Goal: Task Accomplishment & Management: Use online tool/utility

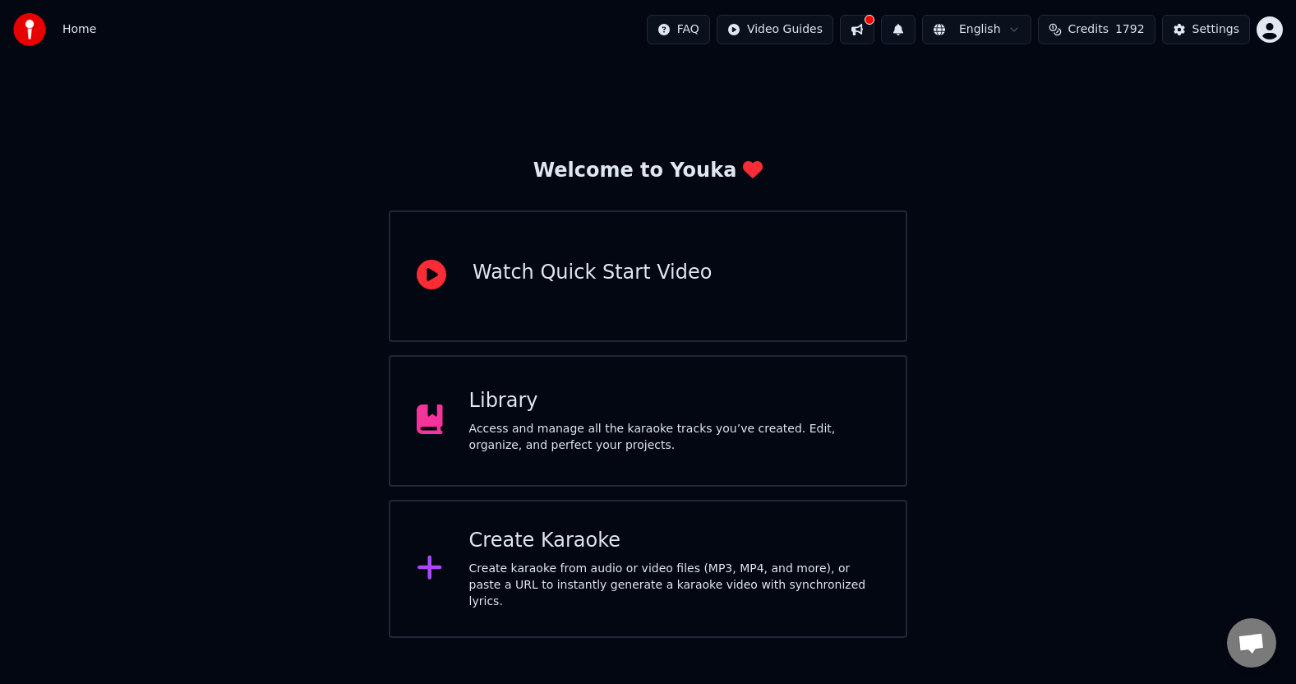
click at [550, 578] on div "Create karaoke from audio or video files (MP3, MP4, and more), or paste a URL t…" at bounding box center [674, 584] width 410 height 49
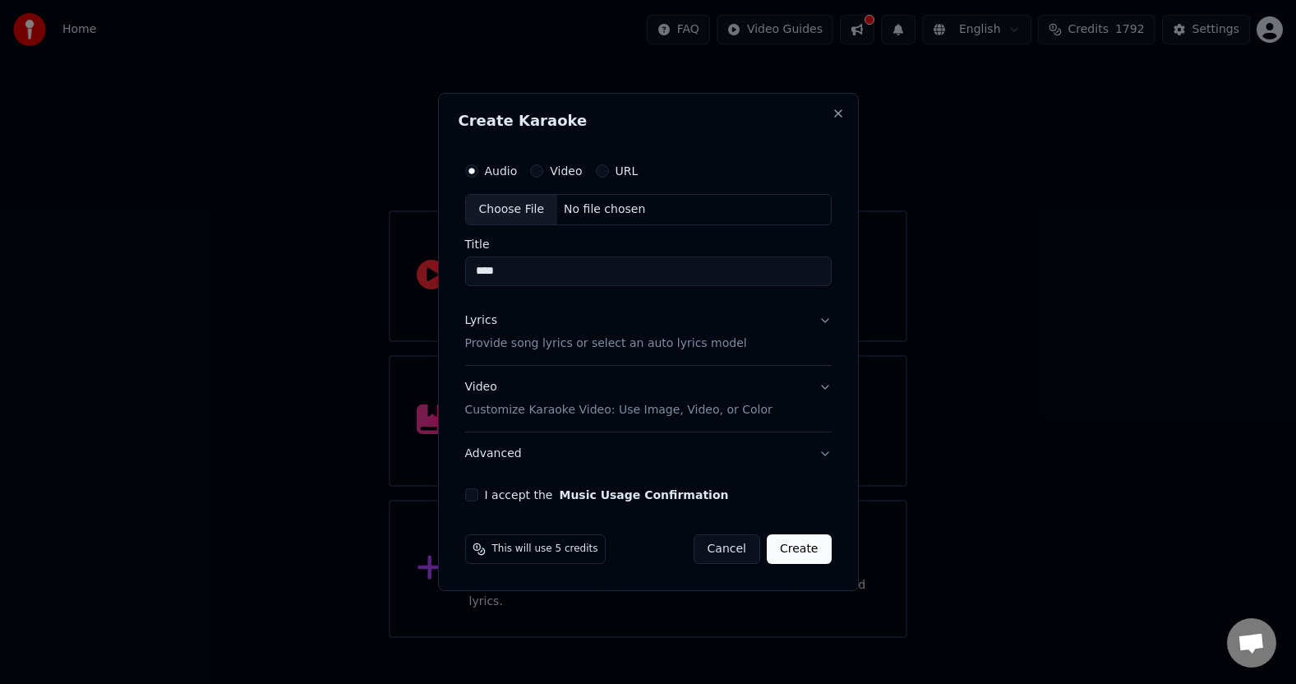
type input "****"
click at [559, 347] on p "Provide song lyrics or select an auto lyrics model" at bounding box center [606, 343] width 282 height 16
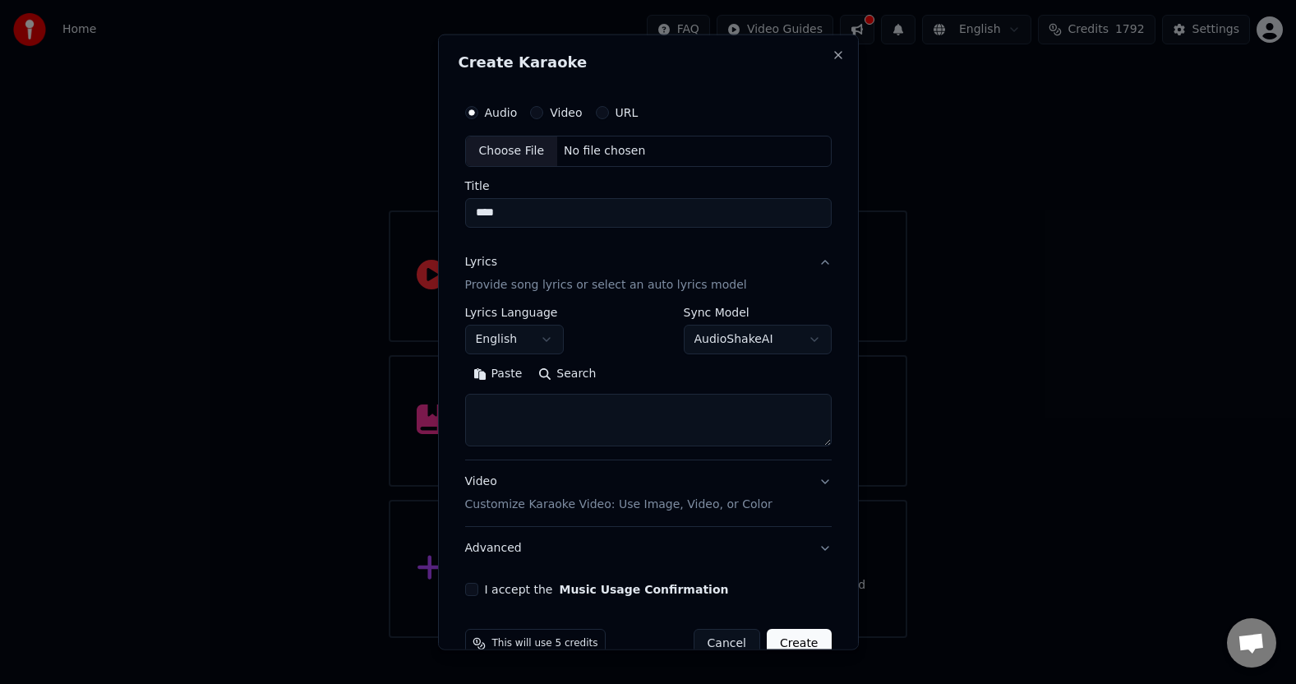
click at [535, 418] on textarea at bounding box center [648, 420] width 366 height 53
paste textarea "**********"
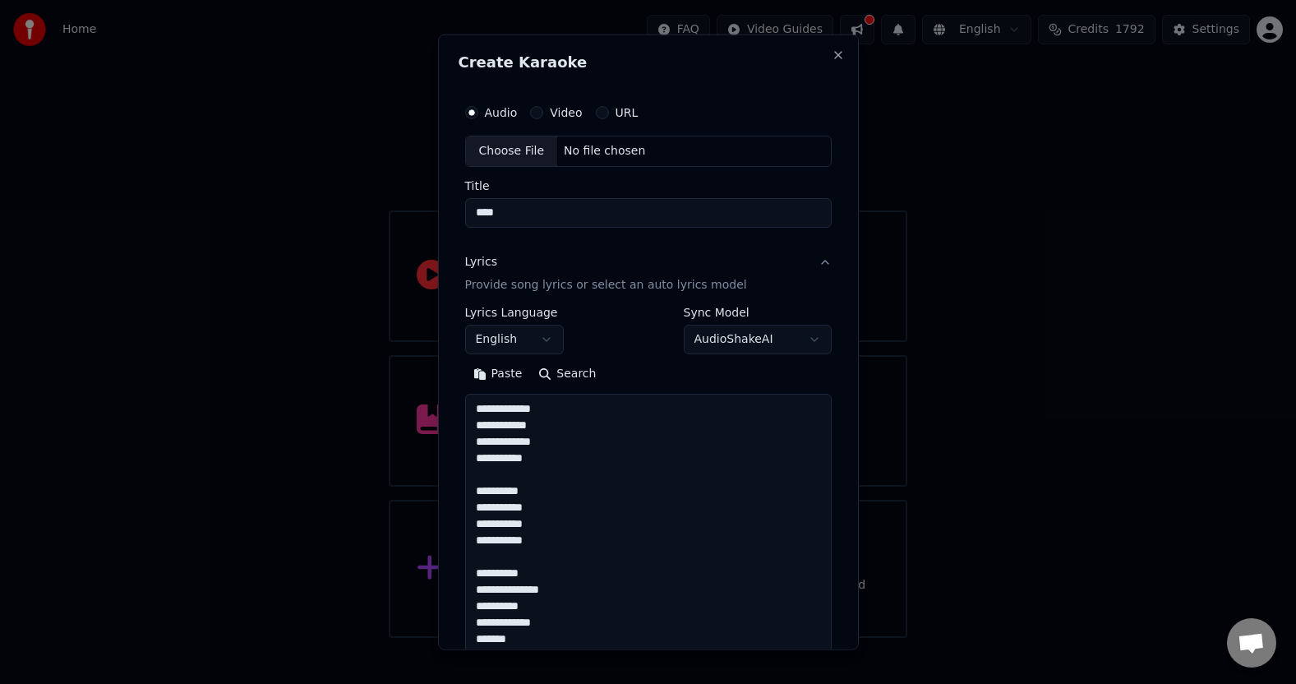
scroll to position [826, 0]
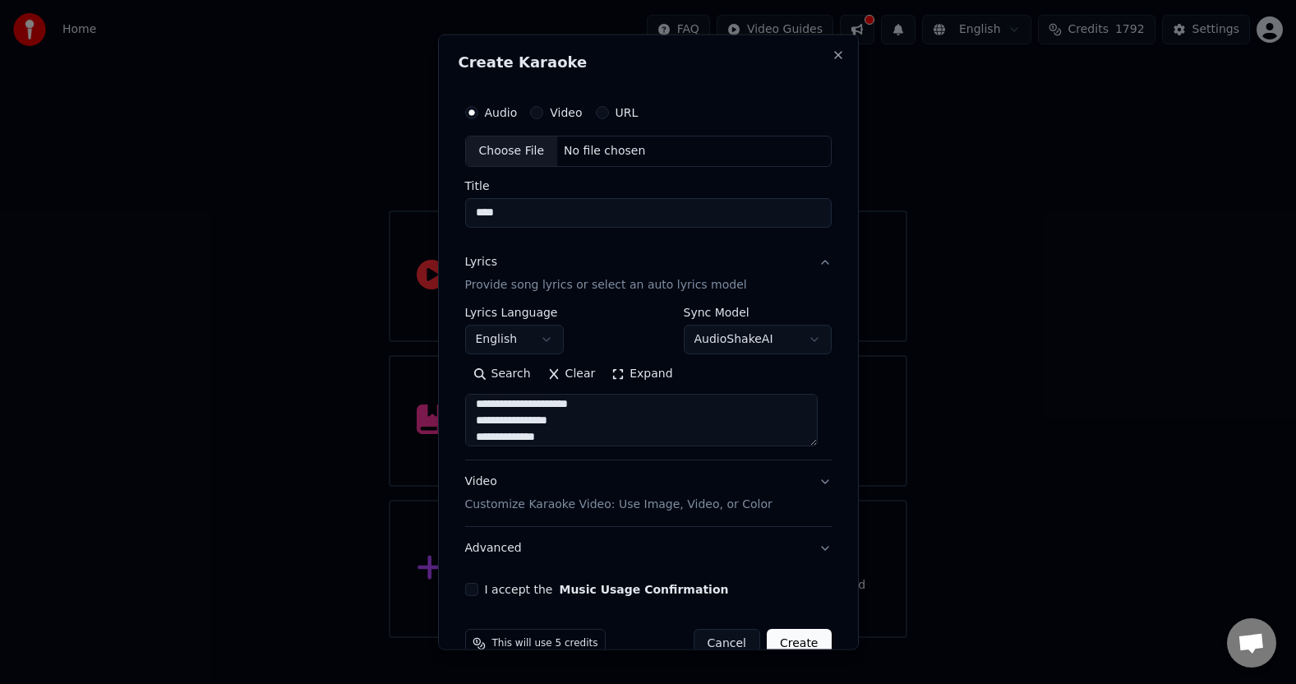
type textarea "**********"
click at [546, 341] on body "**********" at bounding box center [648, 319] width 1296 height 638
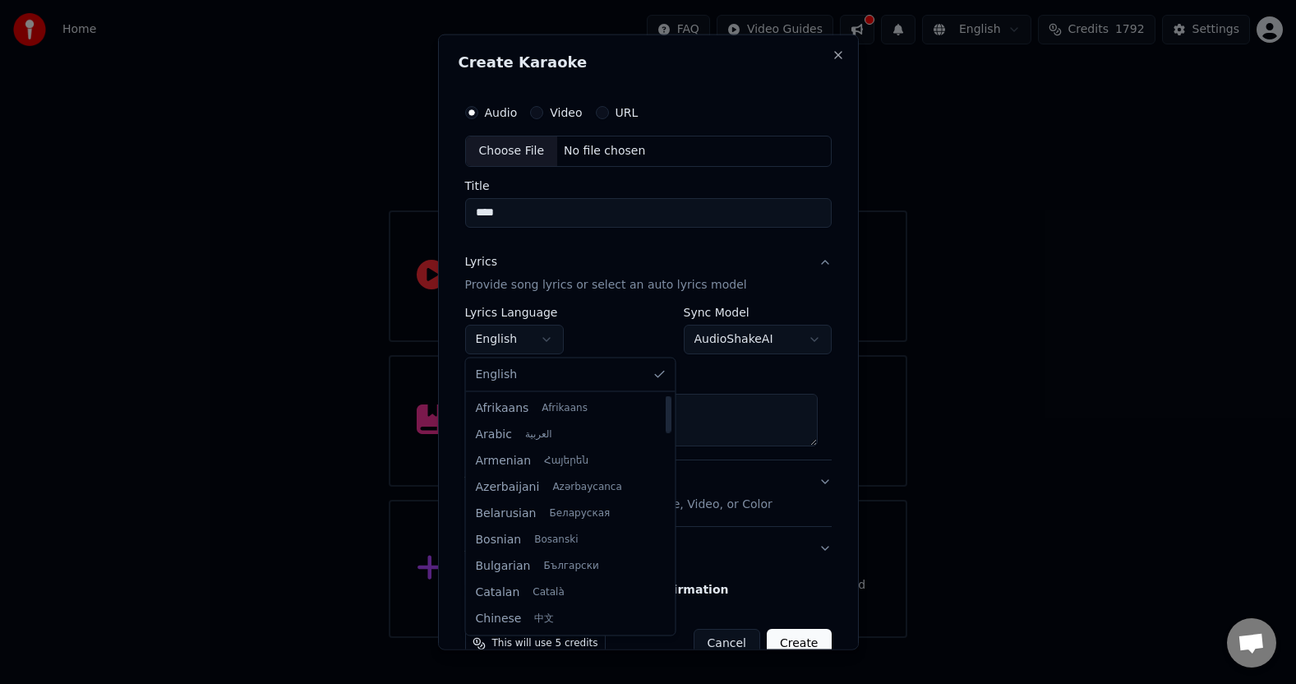
select select "**"
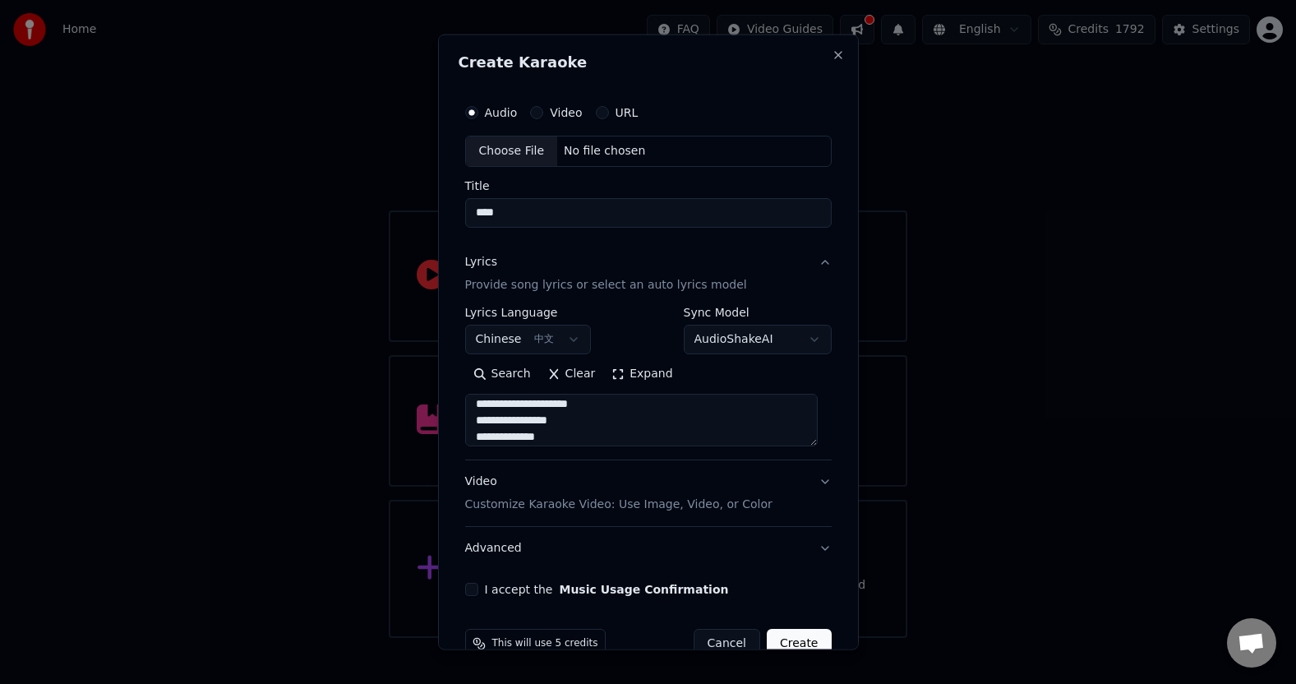
click at [568, 340] on body "**********" at bounding box center [648, 319] width 1296 height 638
drag, startPoint x: 497, startPoint y: 413, endPoint x: 488, endPoint y: 415, distance: 9.2
click at [488, 415] on textarea "**********" at bounding box center [641, 420] width 353 height 53
paste textarea
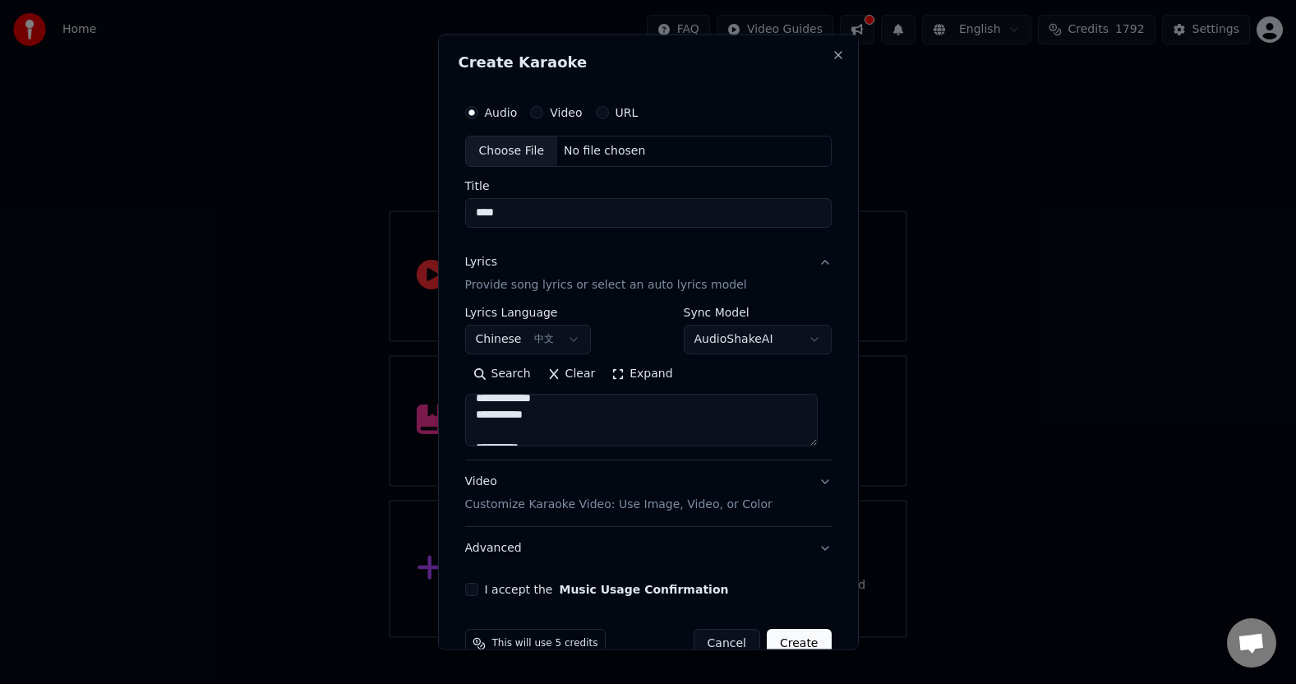
scroll to position [339, 0]
drag, startPoint x: 522, startPoint y: 412, endPoint x: 512, endPoint y: 417, distance: 11.4
click at [512, 417] on textarea "**********" at bounding box center [641, 420] width 353 height 53
paste textarea
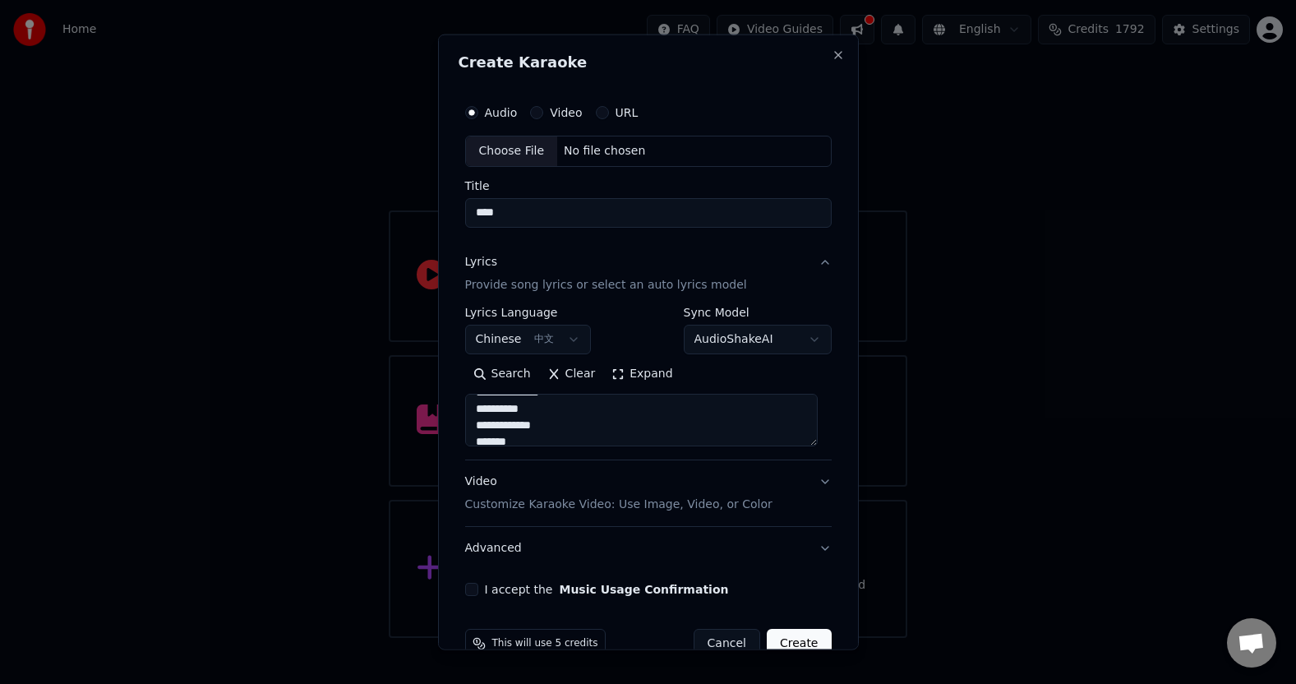
click at [585, 426] on textarea "**********" at bounding box center [641, 420] width 353 height 53
paste textarea
click at [586, 428] on textarea "**********" at bounding box center [641, 420] width 353 height 53
paste textarea
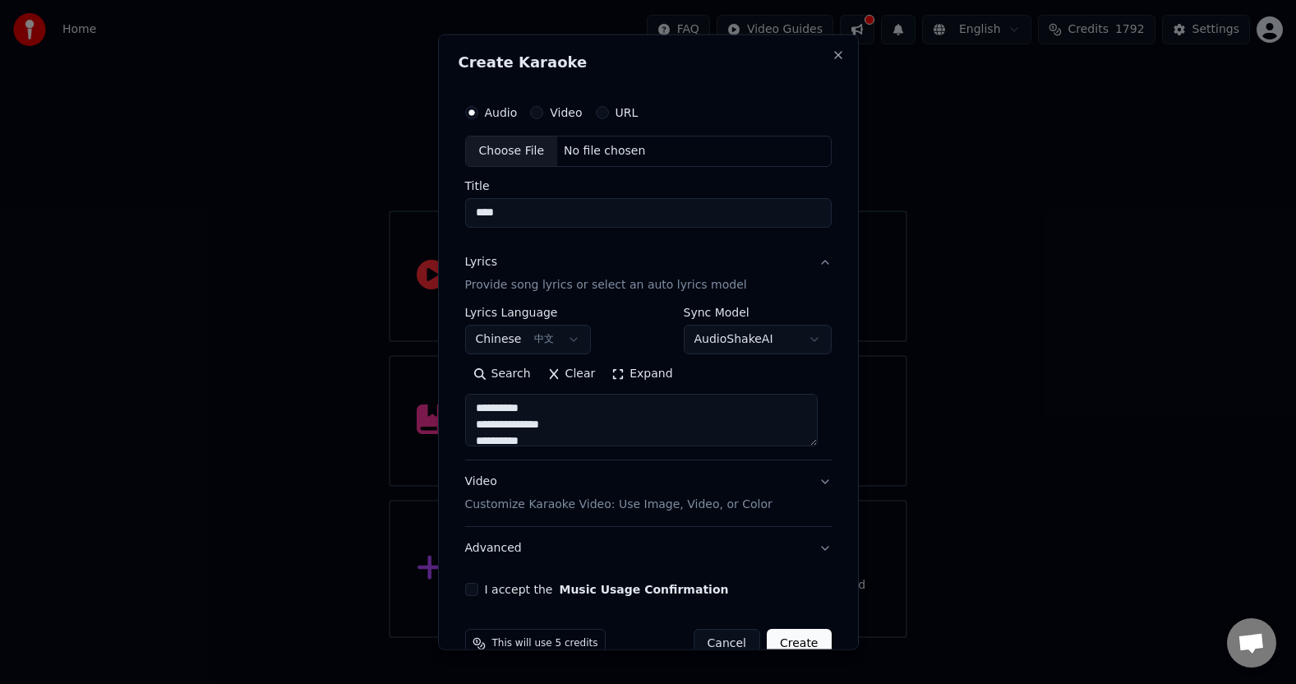
scroll to position [624, 0]
click at [582, 428] on textarea "**********" at bounding box center [641, 420] width 353 height 53
paste textarea
click at [511, 411] on textarea "**********" at bounding box center [641, 420] width 353 height 53
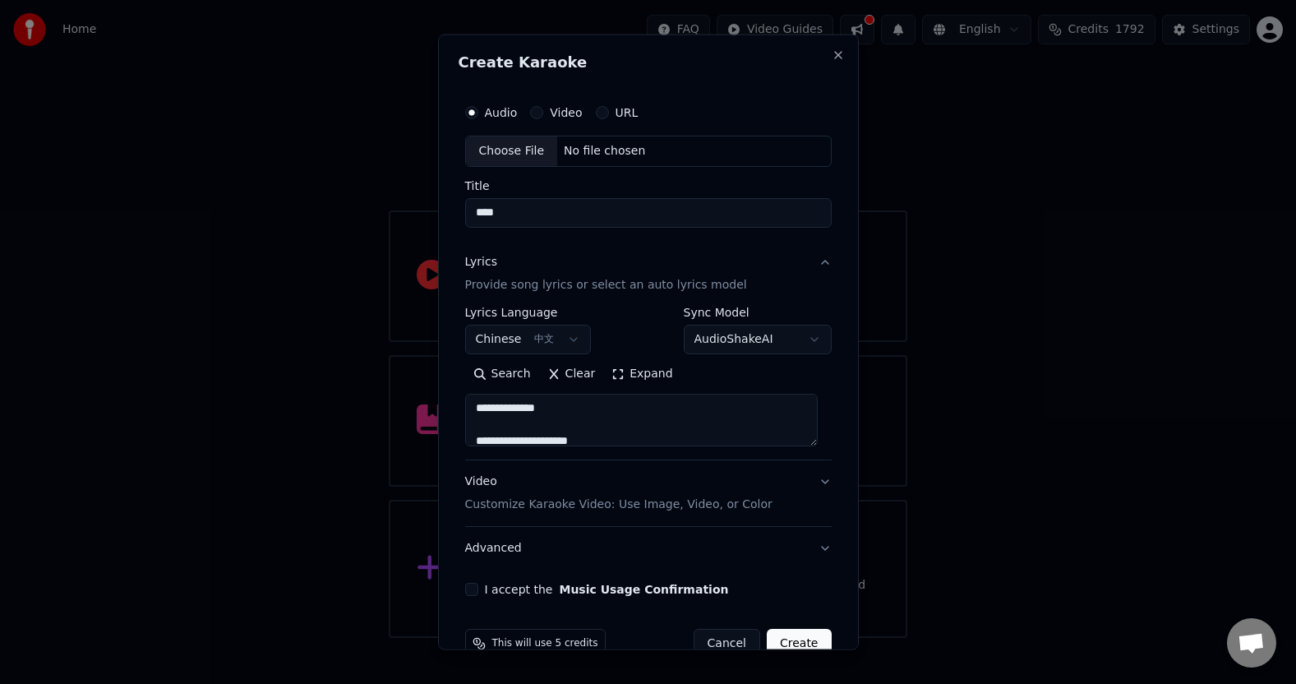
paste textarea
click at [511, 414] on textarea "**********" at bounding box center [641, 420] width 353 height 53
paste textarea
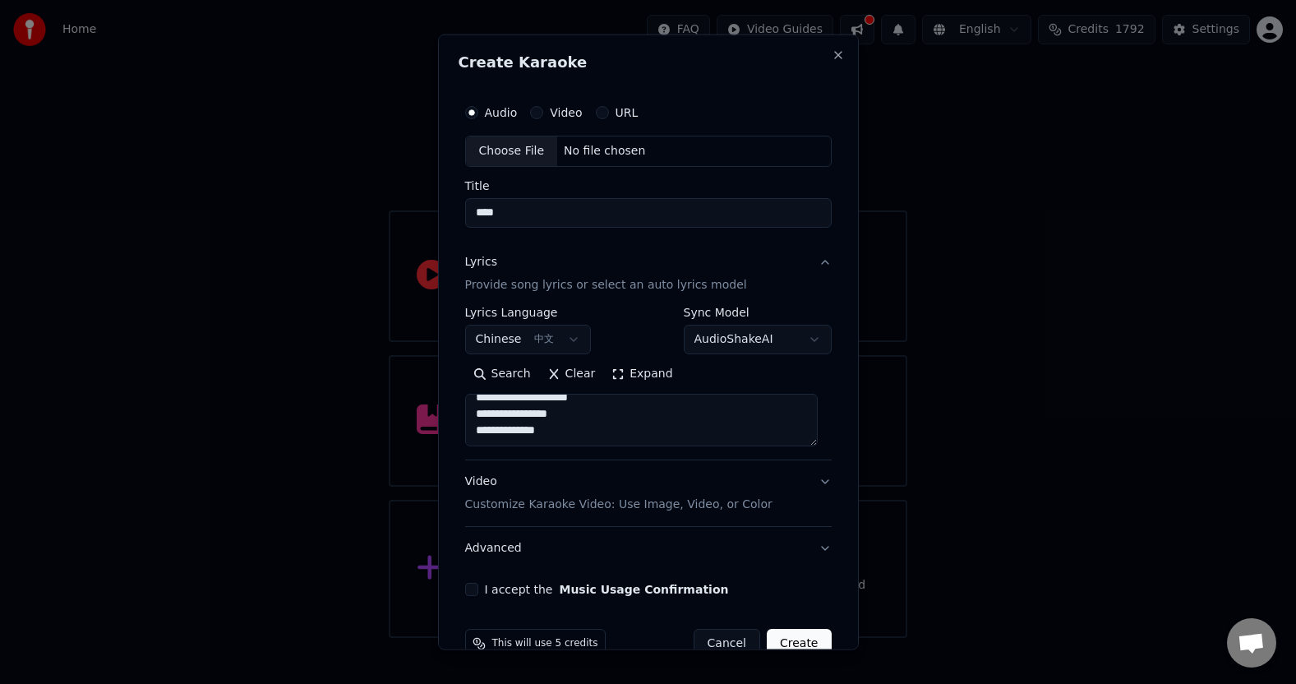
drag, startPoint x: 521, startPoint y: 431, endPoint x: 511, endPoint y: 434, distance: 10.2
click at [511, 434] on textarea "**********" at bounding box center [641, 420] width 353 height 53
paste textarea
type textarea "**********"
click at [475, 587] on button "I accept the Music Usage Confirmation" at bounding box center [471, 589] width 13 height 13
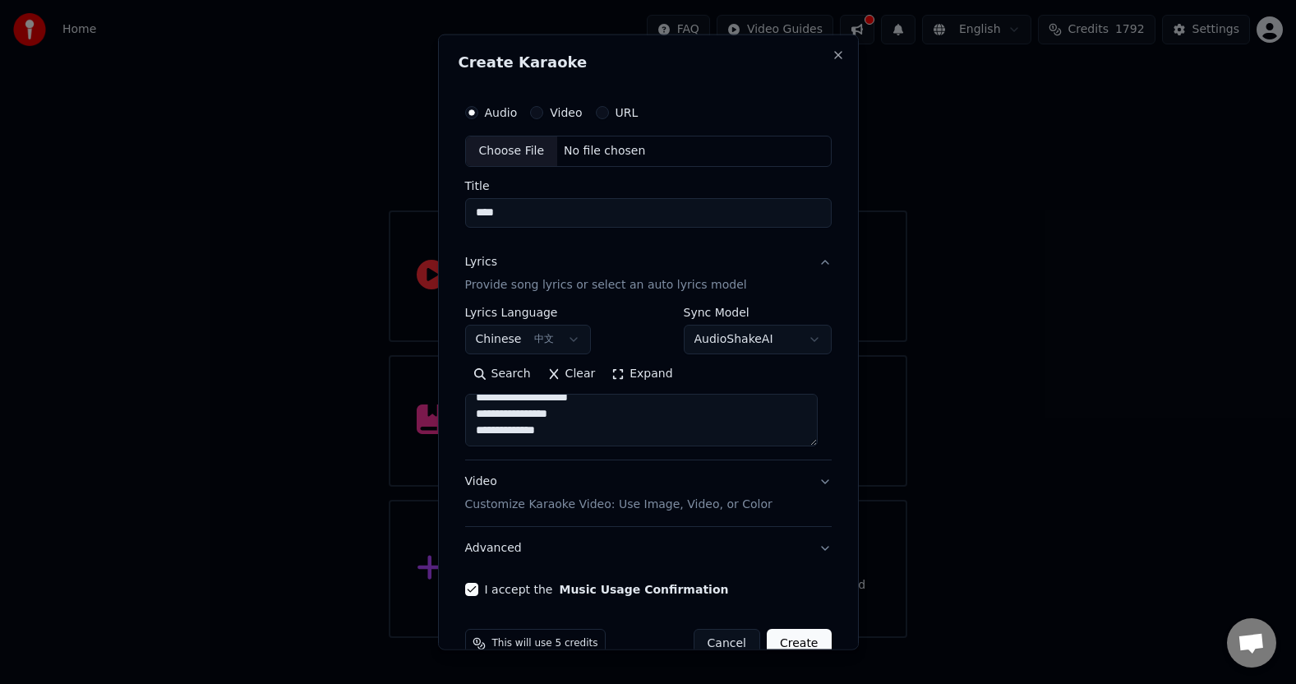
click at [790, 638] on button "Create" at bounding box center [799, 644] width 65 height 30
select select "**"
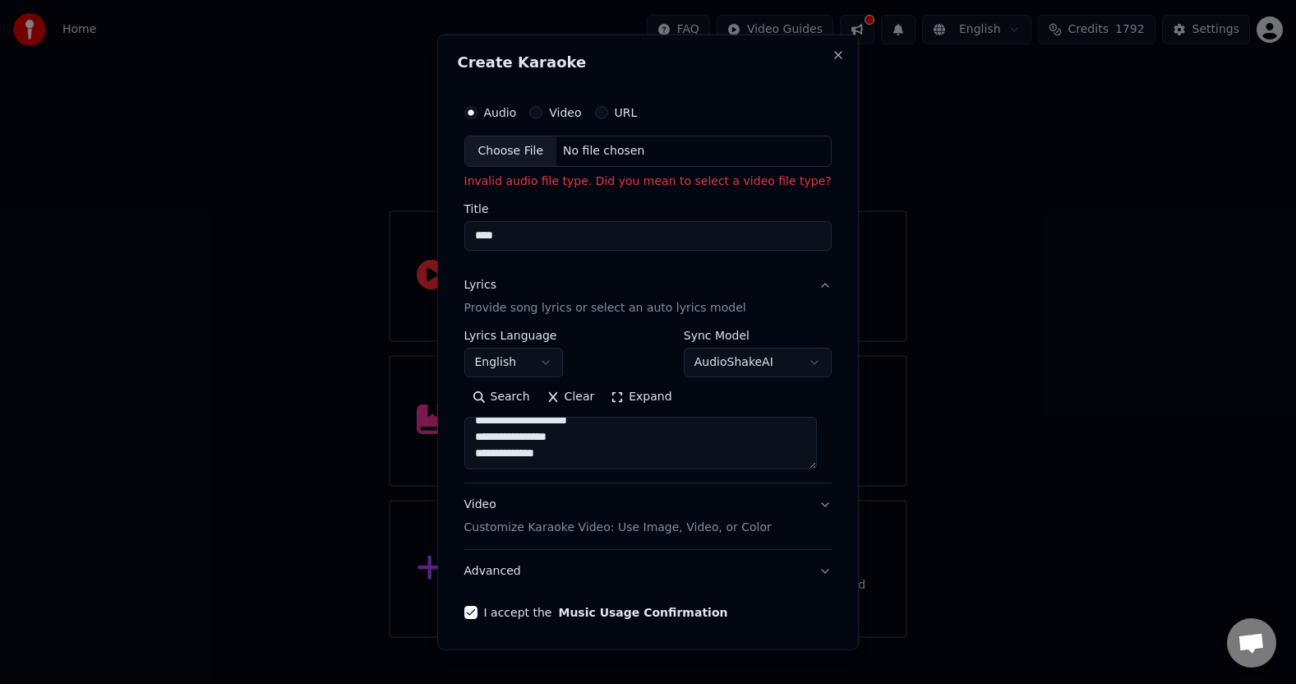
click at [499, 143] on div "Choose File" at bounding box center [511, 151] width 92 height 30
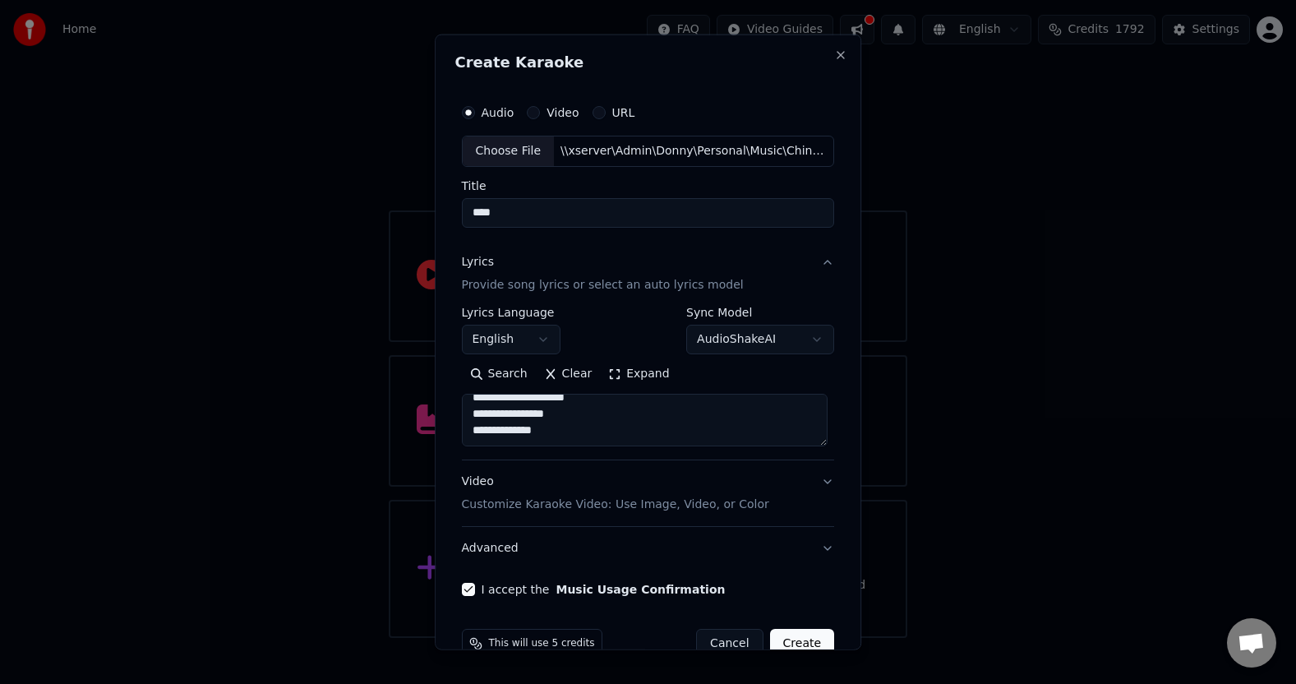
click at [801, 640] on button "Create" at bounding box center [802, 644] width 65 height 30
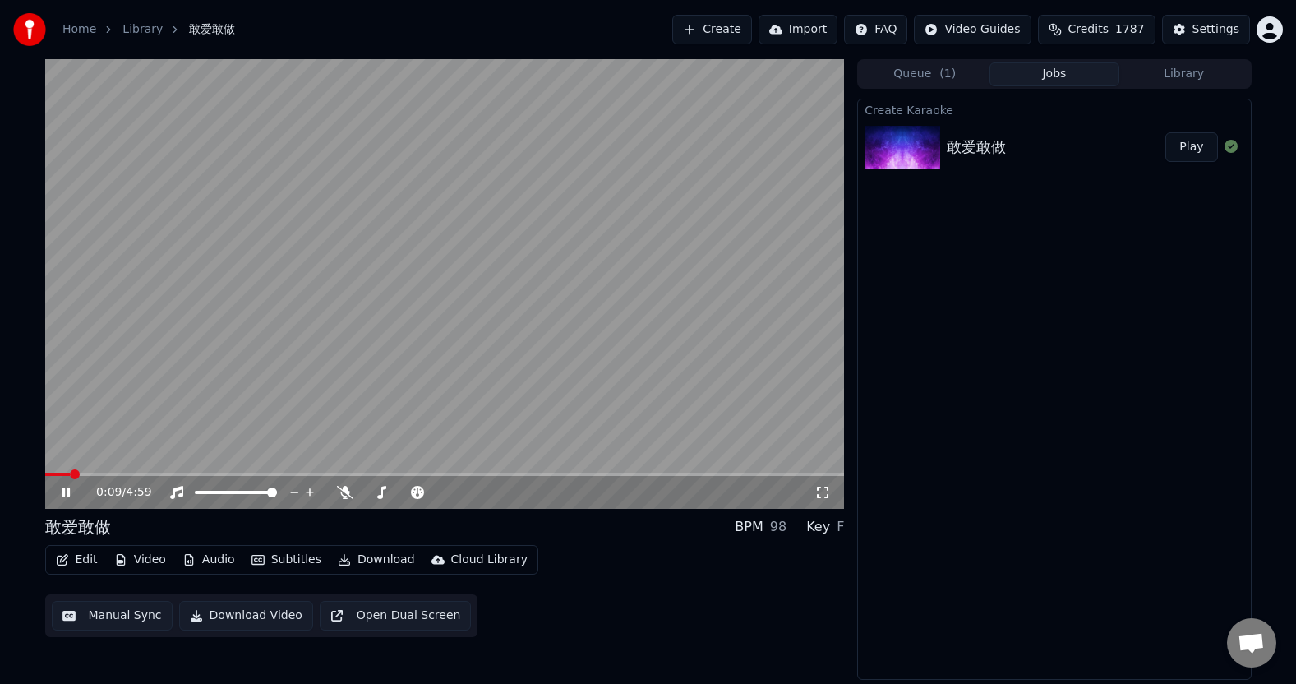
click at [64, 491] on icon at bounding box center [66, 492] width 8 height 10
click at [81, 559] on button "Edit" at bounding box center [76, 559] width 55 height 23
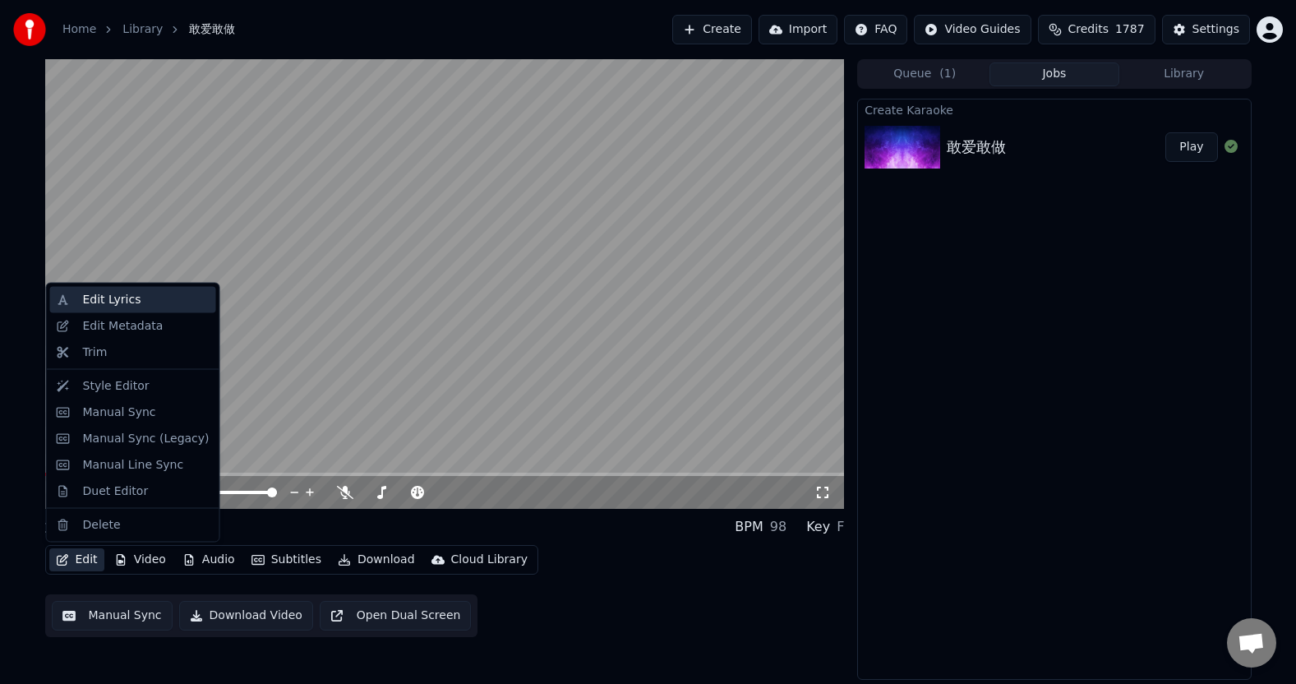
click at [162, 304] on div "Edit Lyrics" at bounding box center [146, 300] width 127 height 16
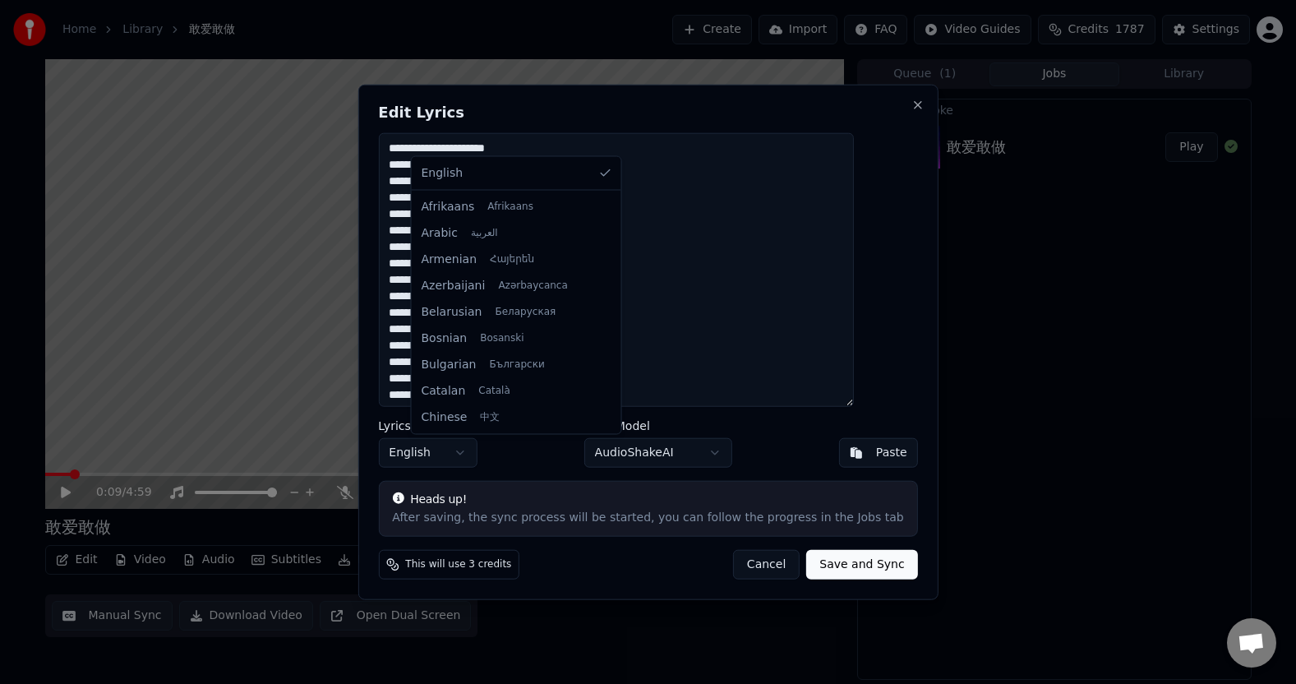
click at [493, 455] on body "Home Library 敢爱敢做 Create Import FAQ Video Guides Credits 1787 Settings 0:09 / 4…" at bounding box center [648, 342] width 1296 height 684
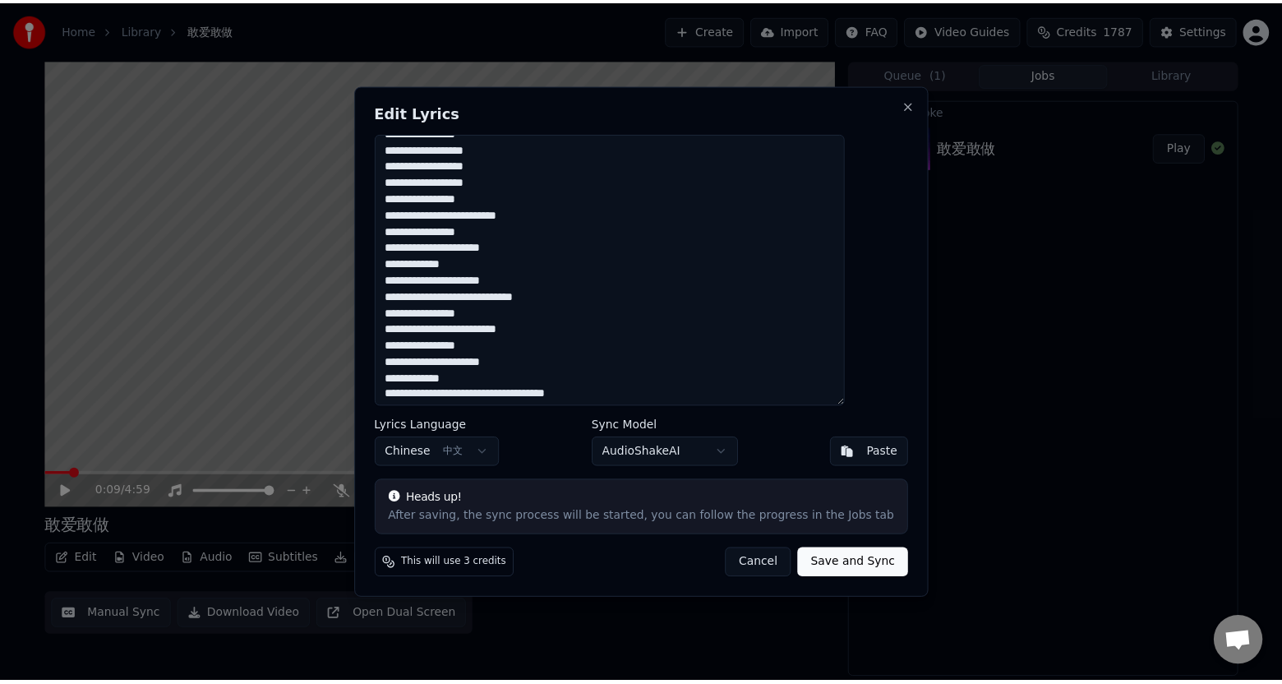
scroll to position [314, 0]
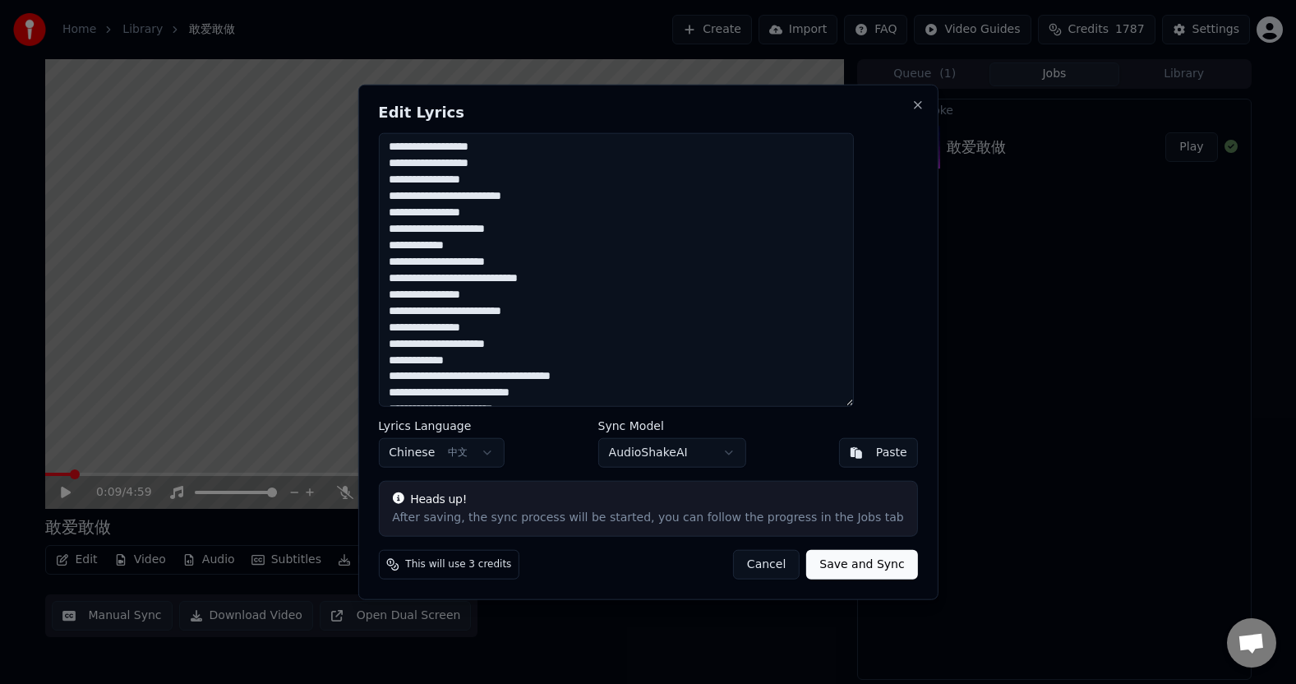
click at [826, 566] on button "Save and Sync" at bounding box center [861, 564] width 111 height 30
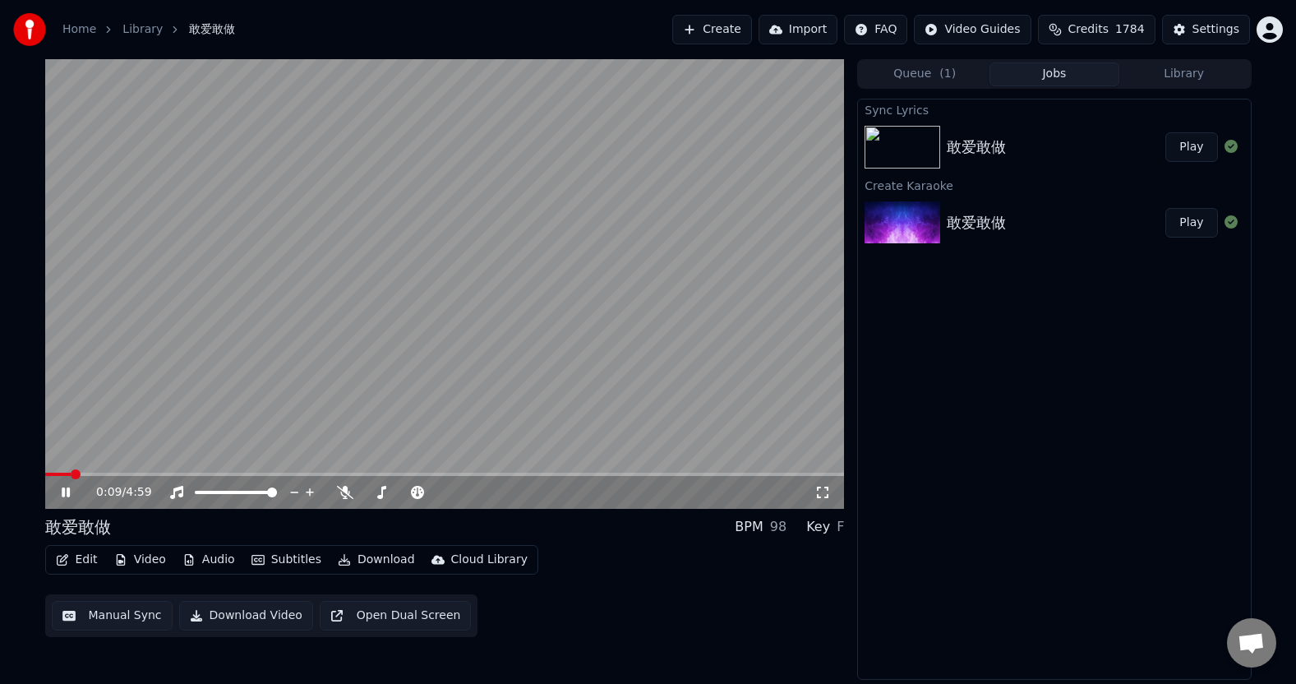
click at [57, 494] on div "0:09 / 4:59" at bounding box center [445, 492] width 786 height 16
click at [65, 494] on icon at bounding box center [77, 492] width 39 height 13
click at [108, 620] on button "Manual Sync" at bounding box center [112, 616] width 121 height 30
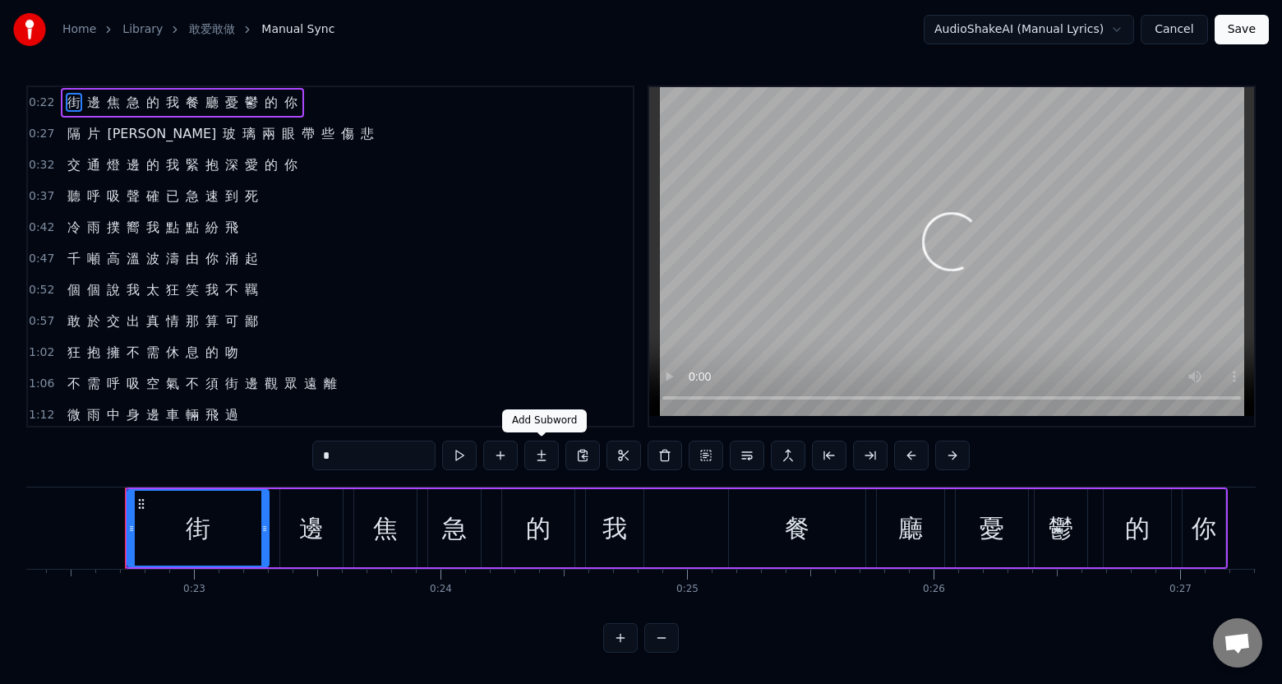
scroll to position [0, 5519]
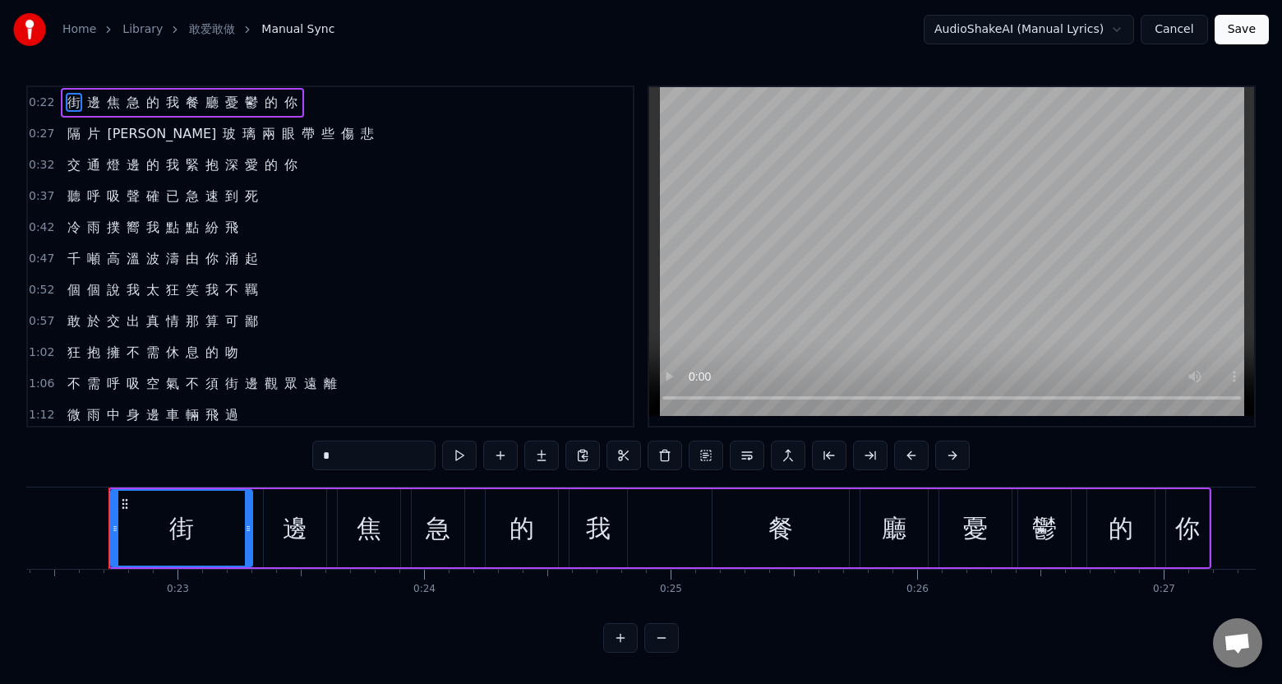
click at [283, 136] on div "0:27 隔 片 沙 玻 璃 兩 眼 帶 些 傷 悲" at bounding box center [330, 133] width 605 height 31
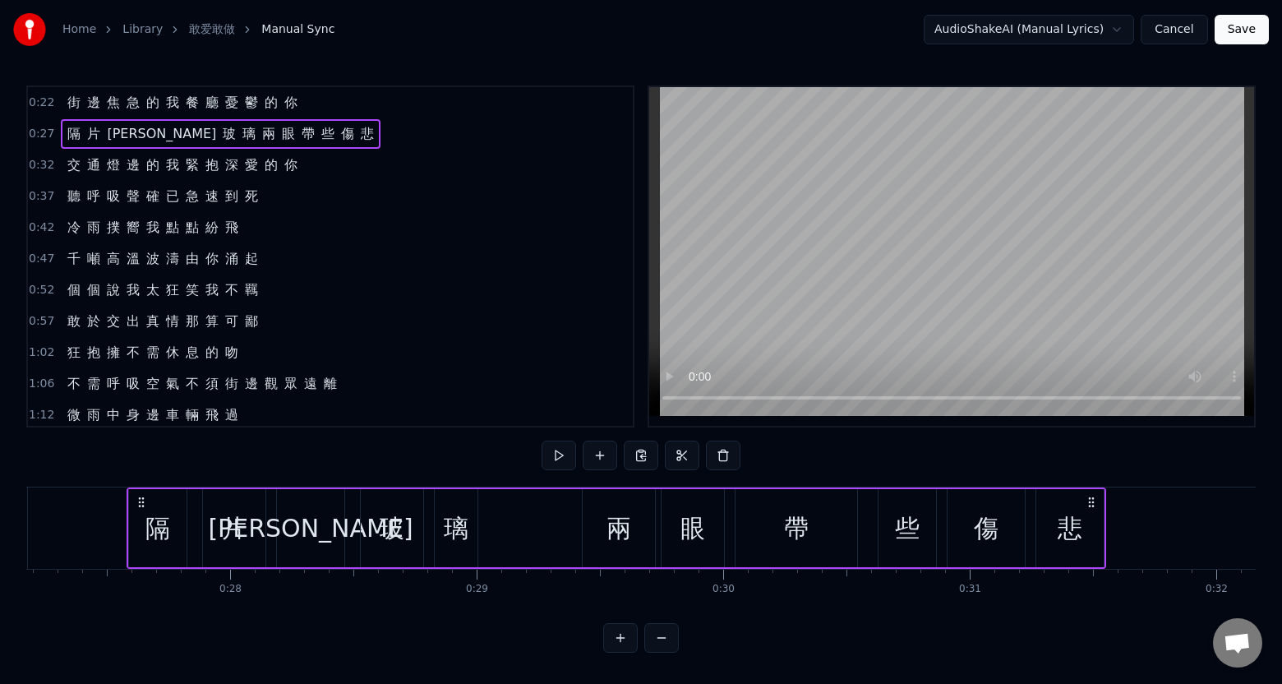
scroll to position [0, 6717]
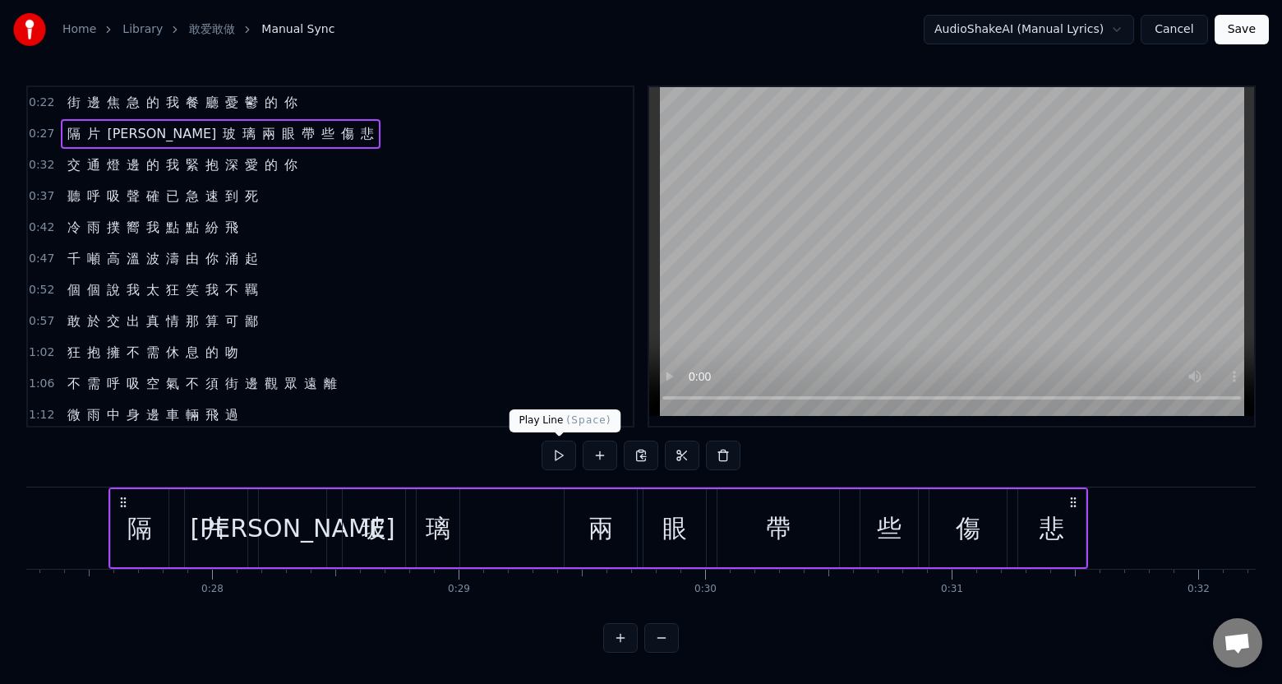
click at [556, 458] on button at bounding box center [559, 455] width 35 height 30
click at [554, 452] on button at bounding box center [559, 455] width 35 height 30
click at [307, 164] on div "0:32 交 通 燈 邊 的 我 緊 抱 深 愛 的 你" at bounding box center [330, 165] width 605 height 31
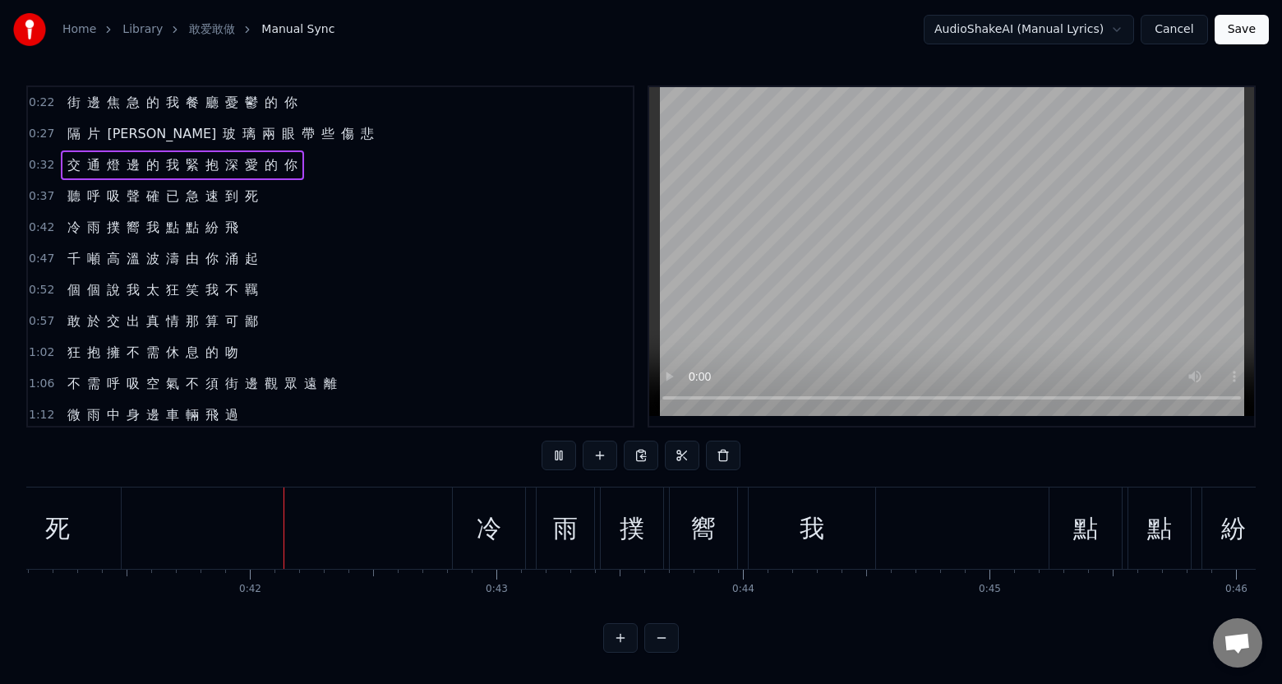
scroll to position [0, 10137]
click at [100, 549] on div "死" at bounding box center [51, 527] width 127 height 81
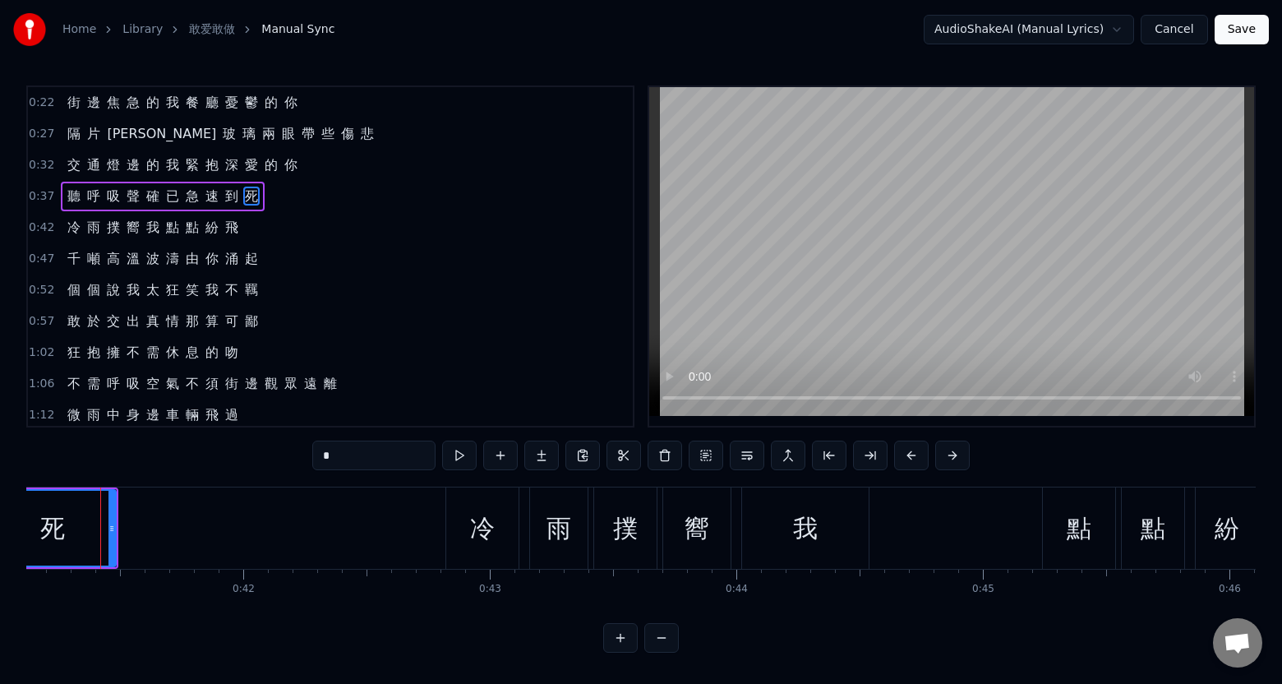
scroll to position [0, 10128]
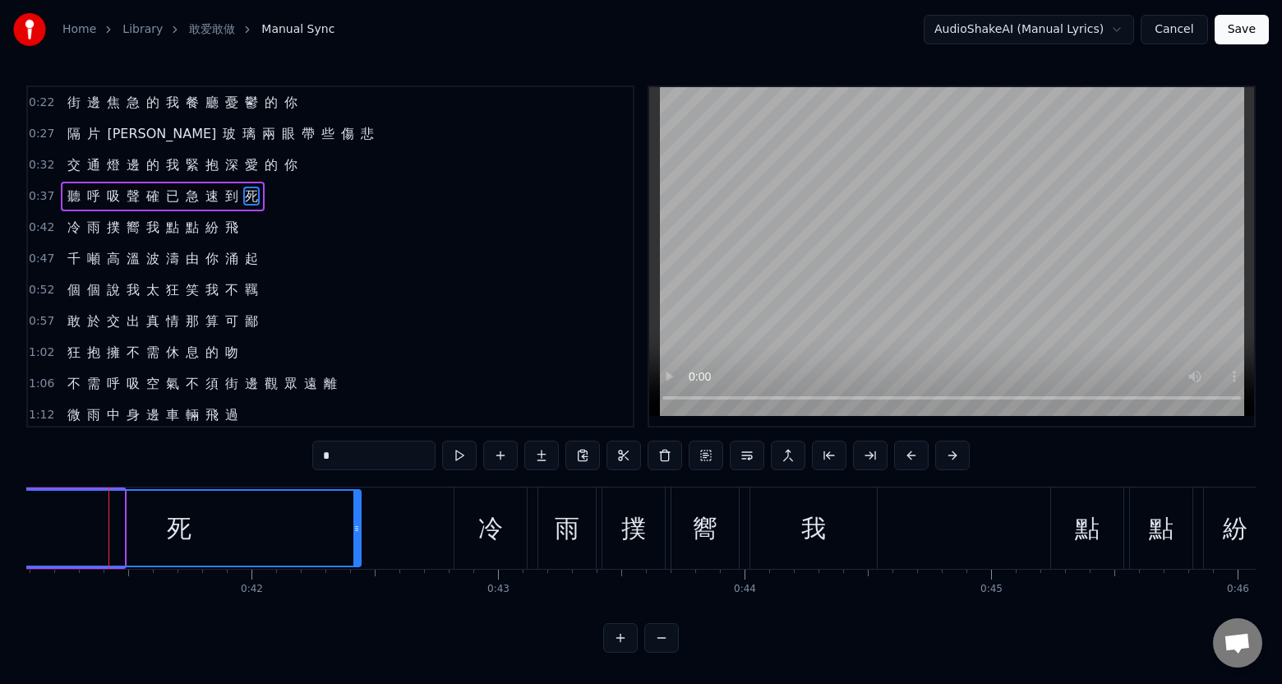
drag, startPoint x: 121, startPoint y: 546, endPoint x: 358, endPoint y: 539, distance: 237.6
click at [358, 539] on div at bounding box center [356, 528] width 7 height 75
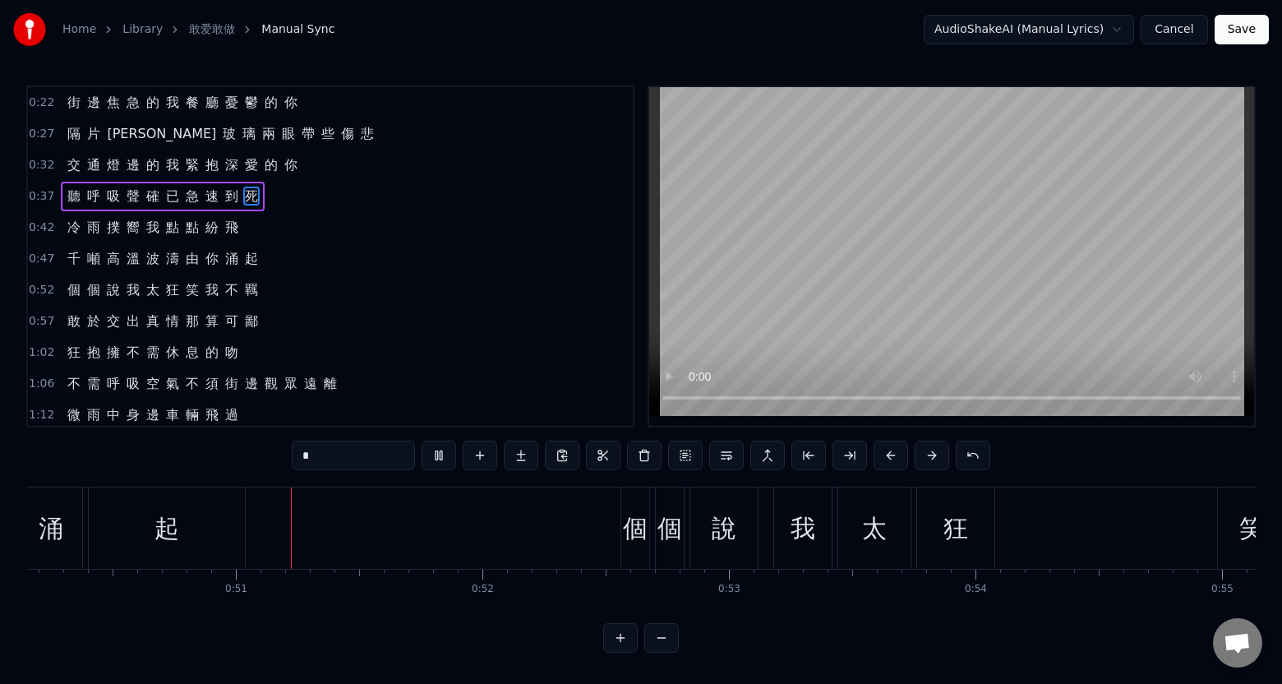
scroll to position [0, 12376]
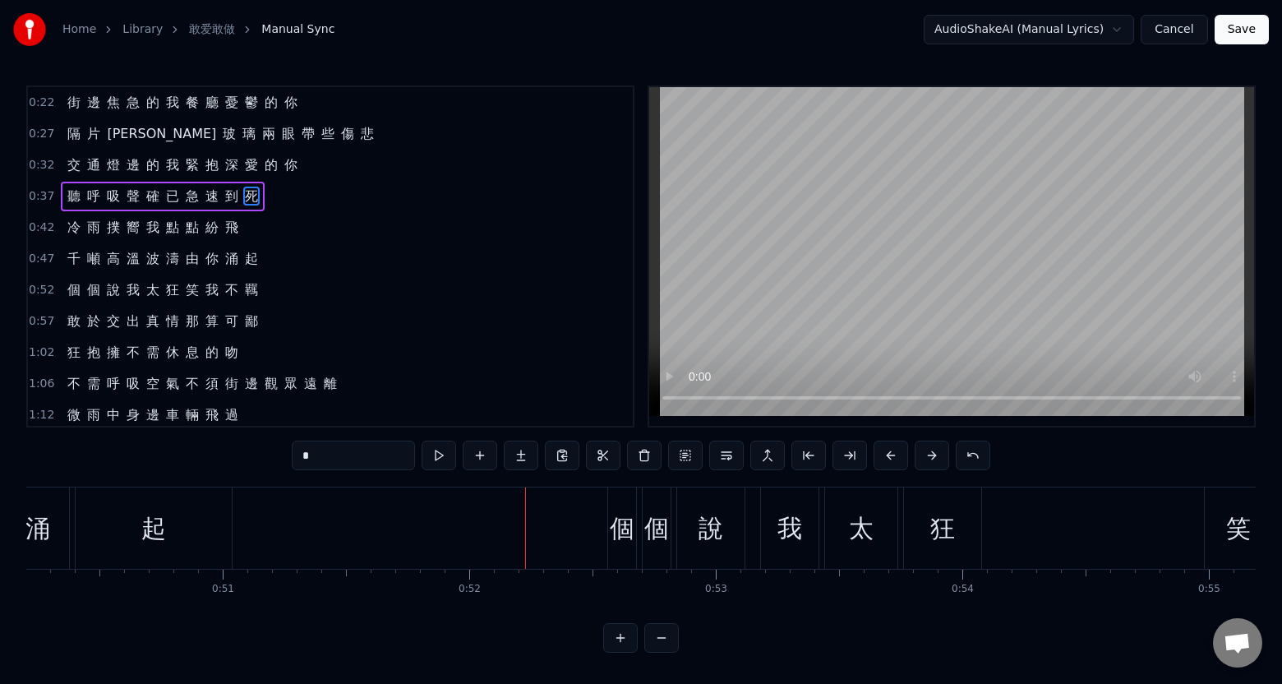
click at [220, 555] on div "起" at bounding box center [154, 527] width 156 height 81
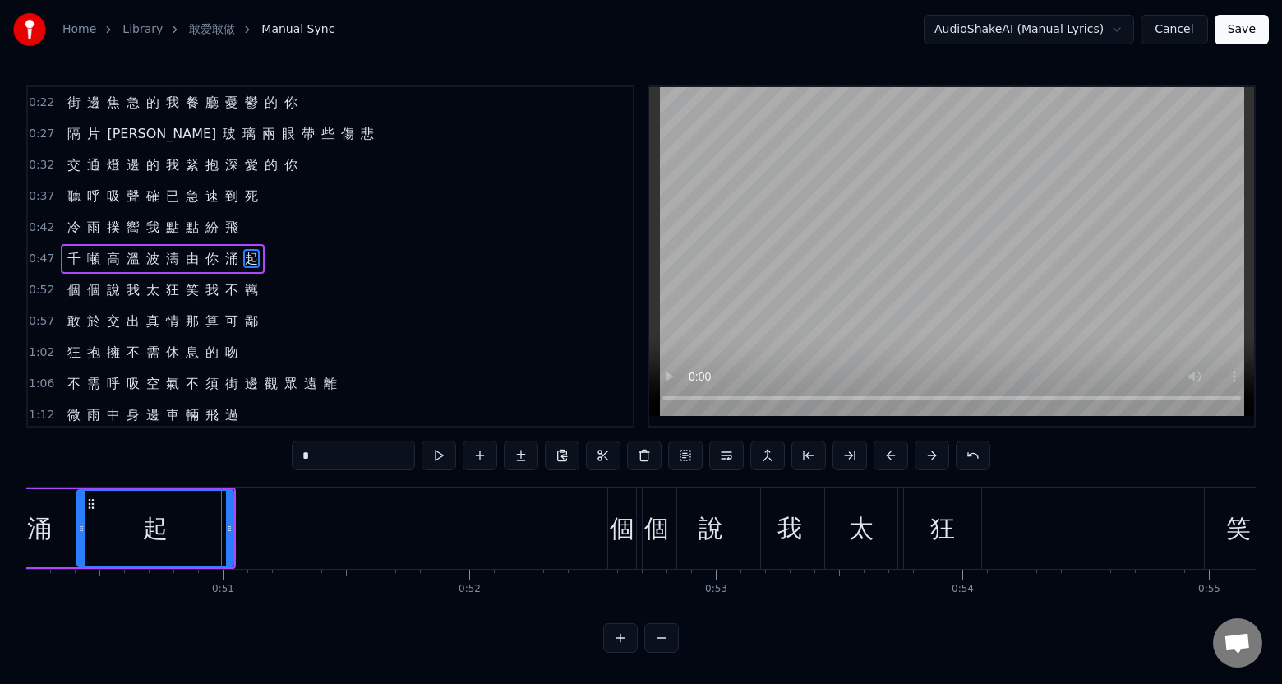
scroll to position [2, 0]
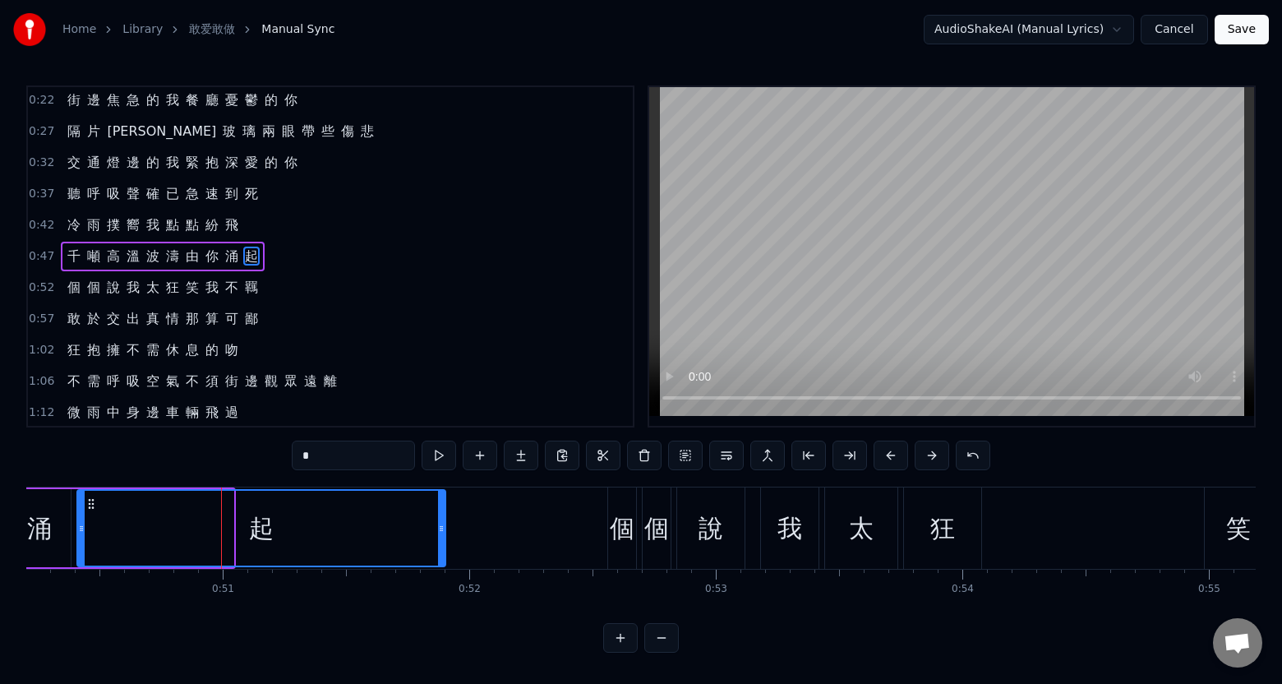
drag, startPoint x: 232, startPoint y: 551, endPoint x: 444, endPoint y: 547, distance: 212.0
click at [444, 547] on div at bounding box center [441, 528] width 7 height 75
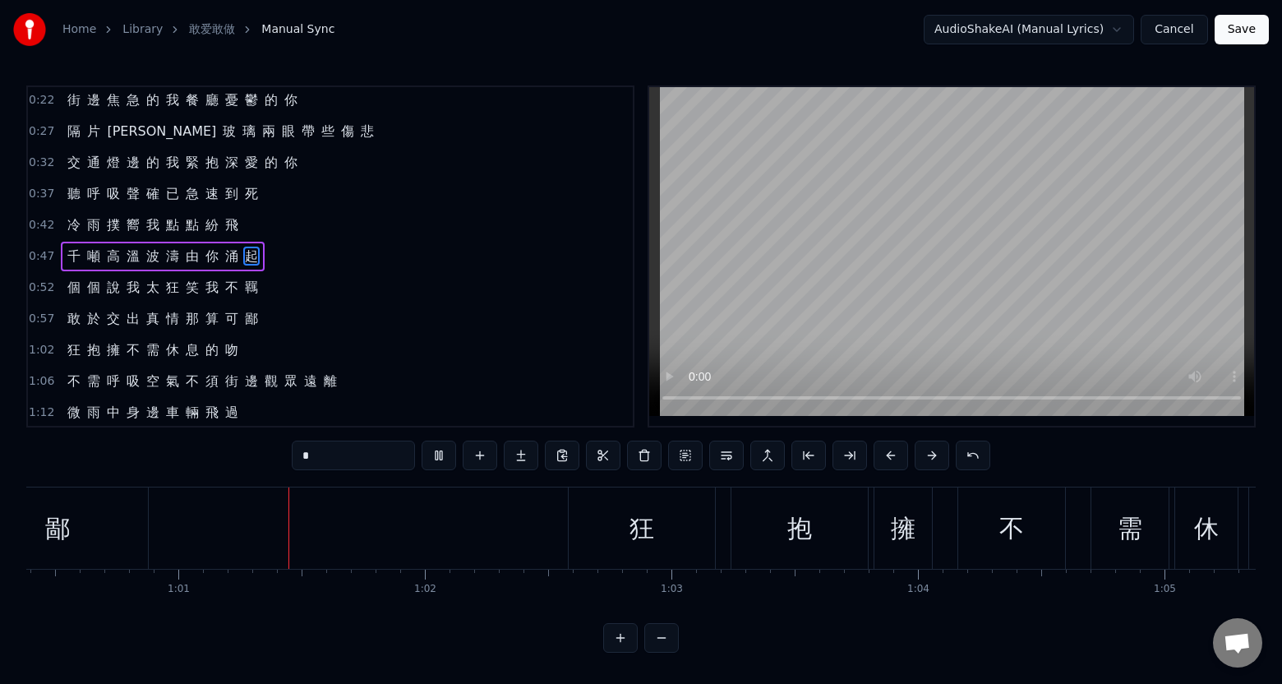
scroll to position [0, 14907]
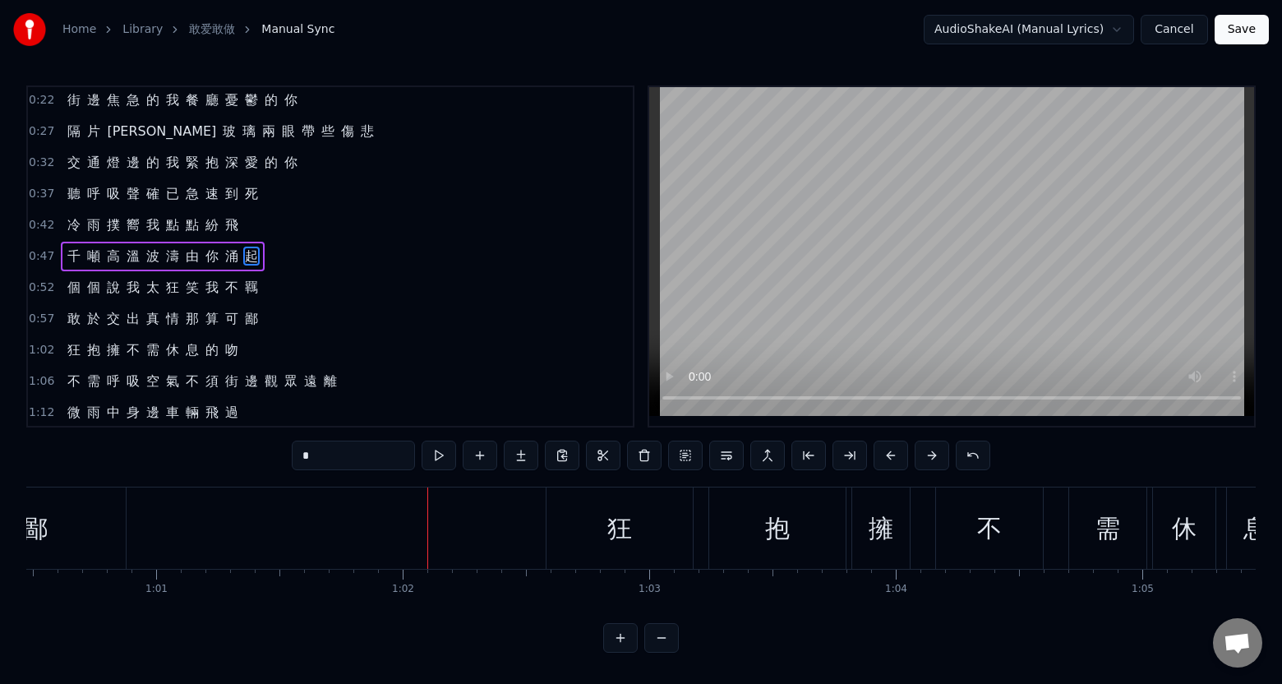
click at [94, 558] on div "鄙" at bounding box center [35, 527] width 181 height 81
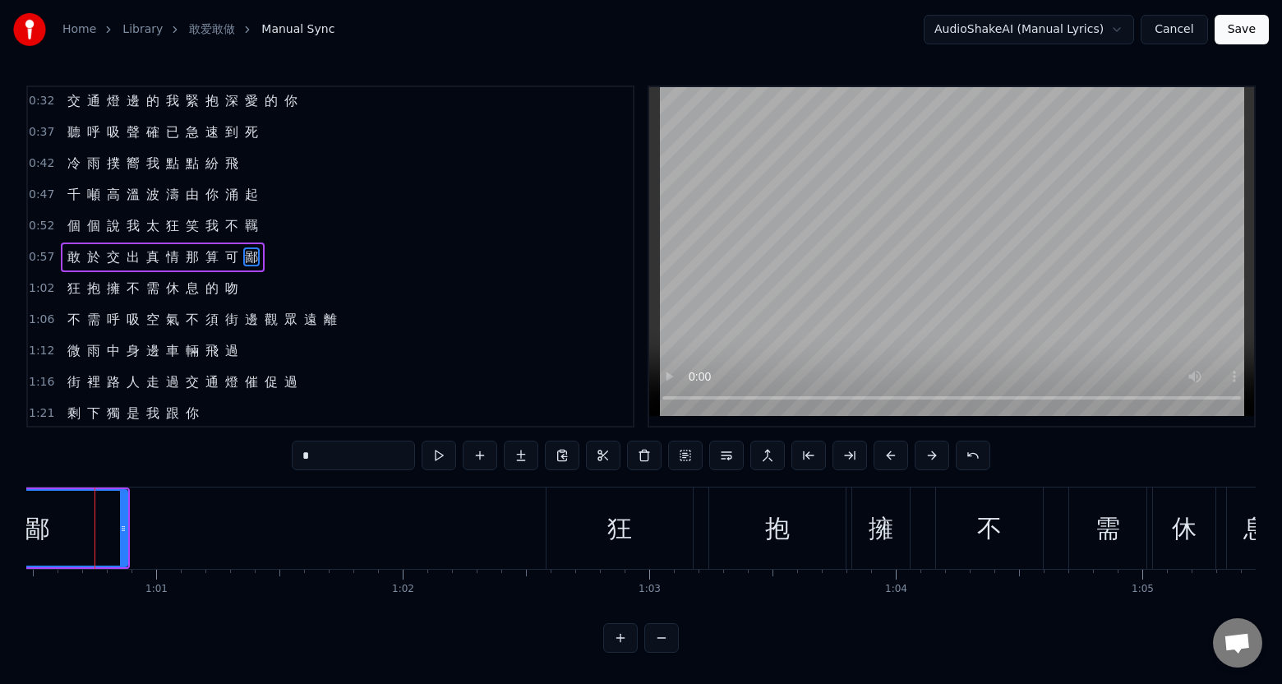
scroll to position [0, 14893]
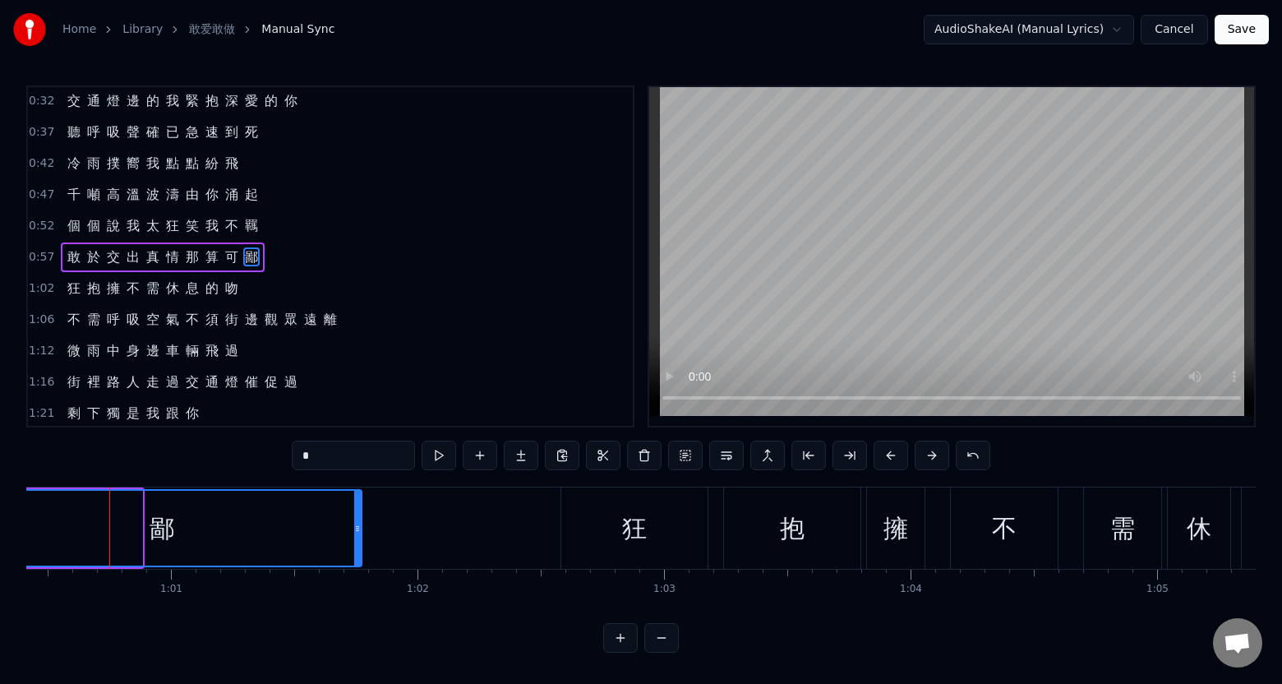
drag, startPoint x: 139, startPoint y: 551, endPoint x: 358, endPoint y: 558, distance: 219.5
click at [358, 558] on div at bounding box center [357, 528] width 7 height 75
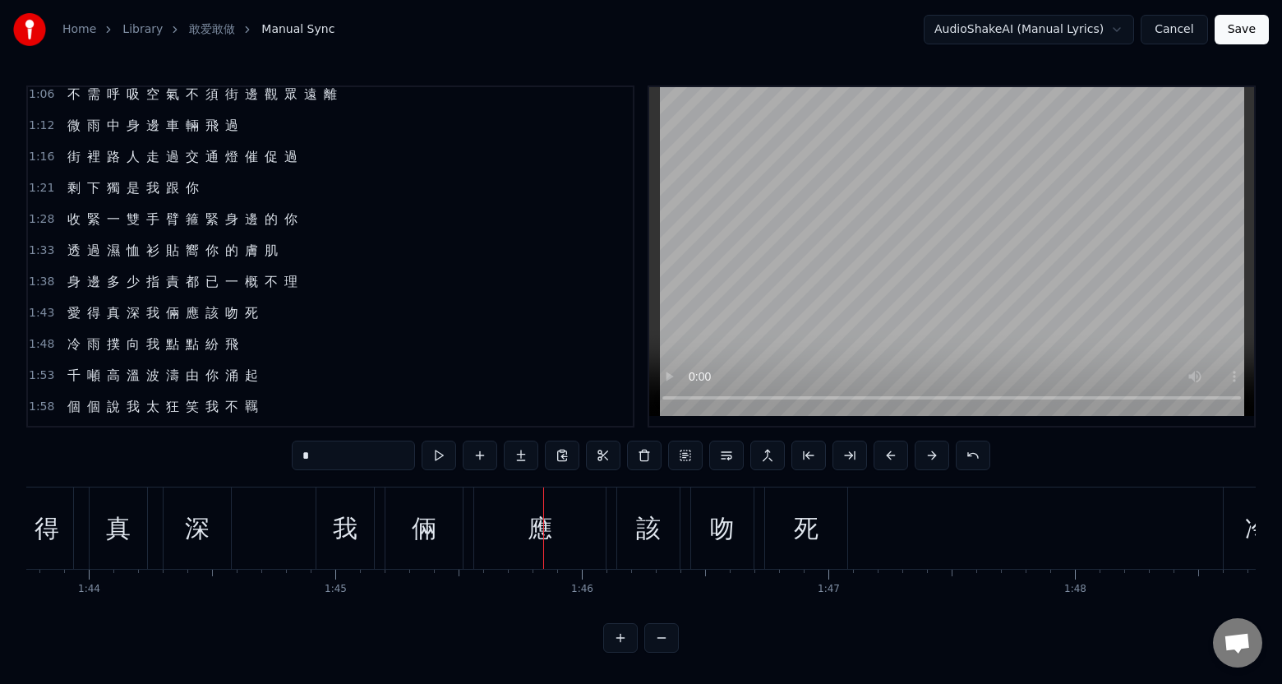
scroll to position [293, 0]
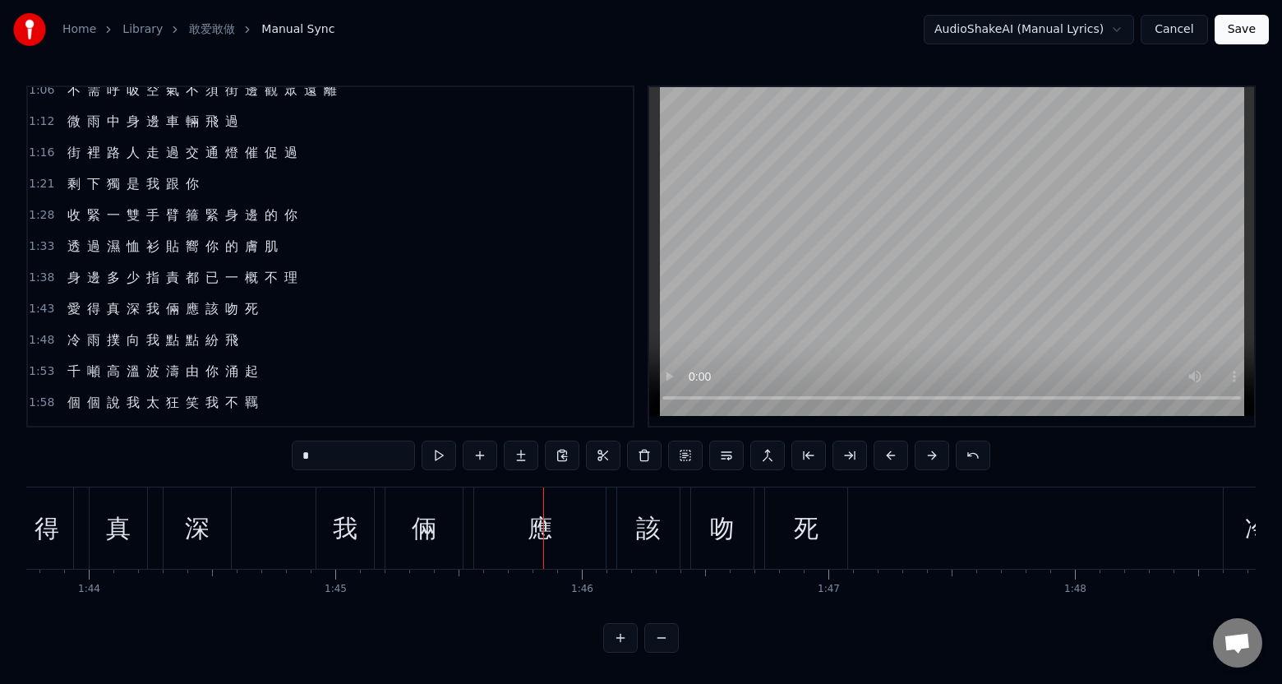
click at [133, 305] on span "深" at bounding box center [133, 308] width 16 height 19
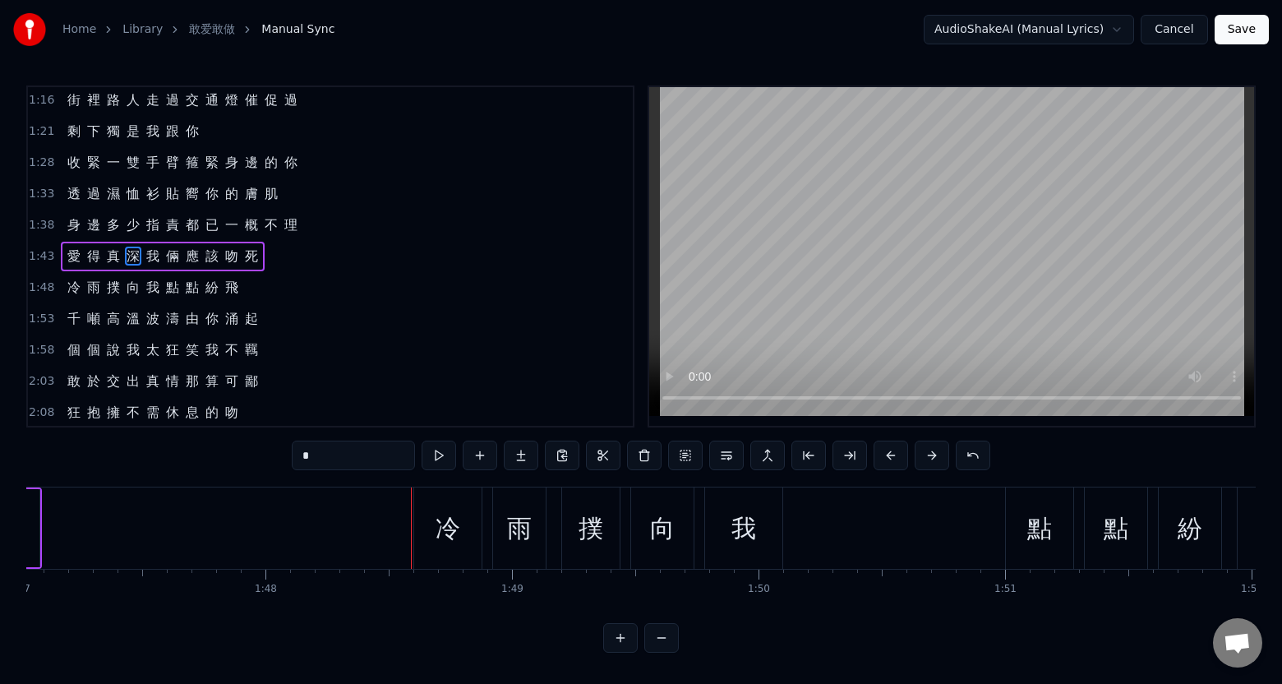
scroll to position [0, 26233]
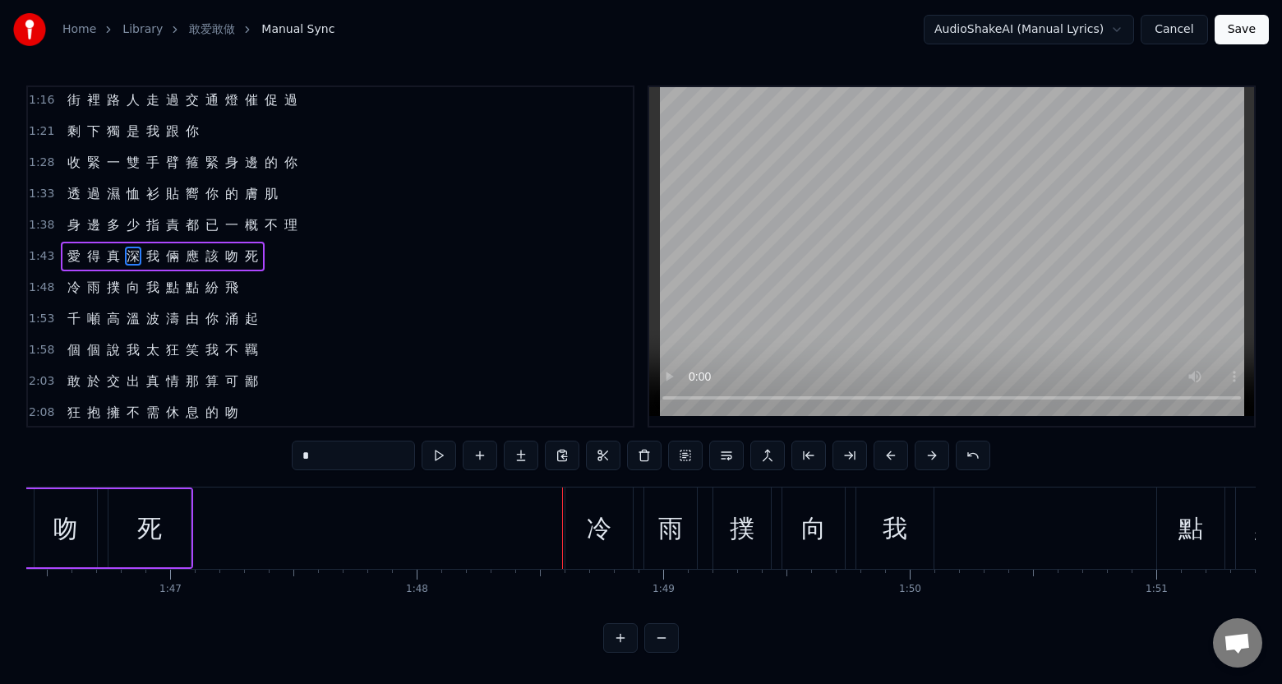
click at [170, 555] on div "死" at bounding box center [149, 528] width 82 height 78
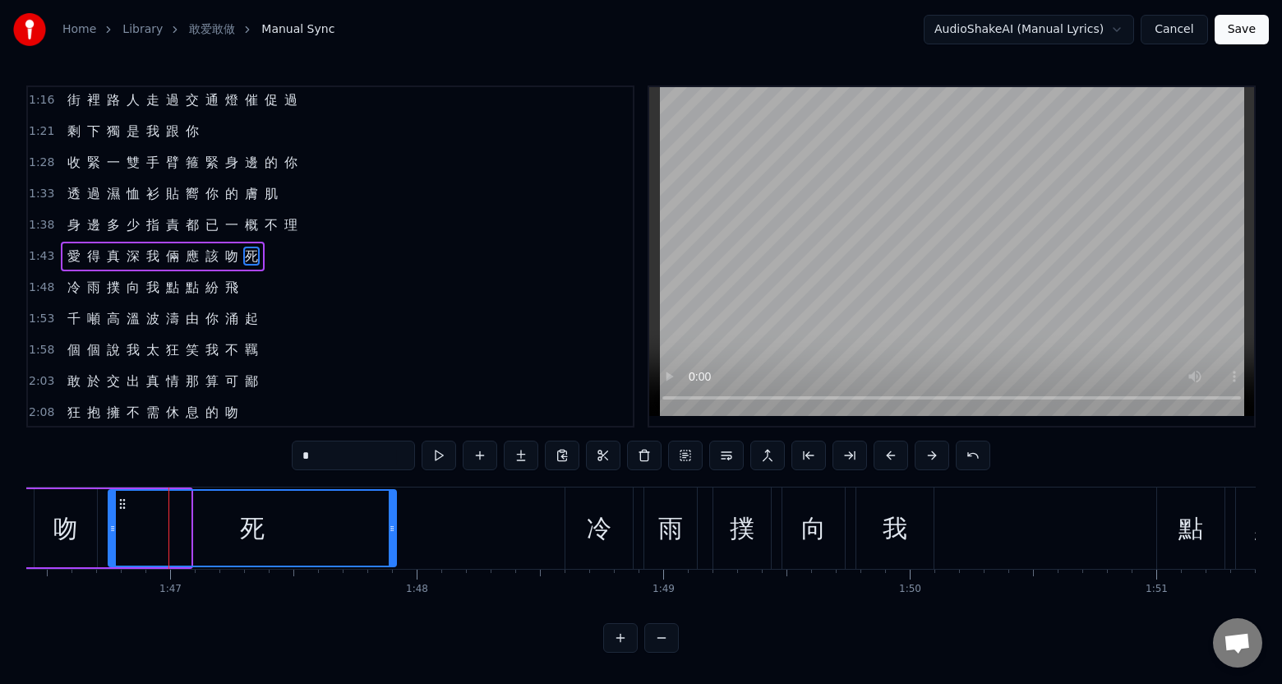
drag, startPoint x: 186, startPoint y: 548, endPoint x: 388, endPoint y: 562, distance: 202.6
click at [389, 565] on div at bounding box center [392, 528] width 7 height 75
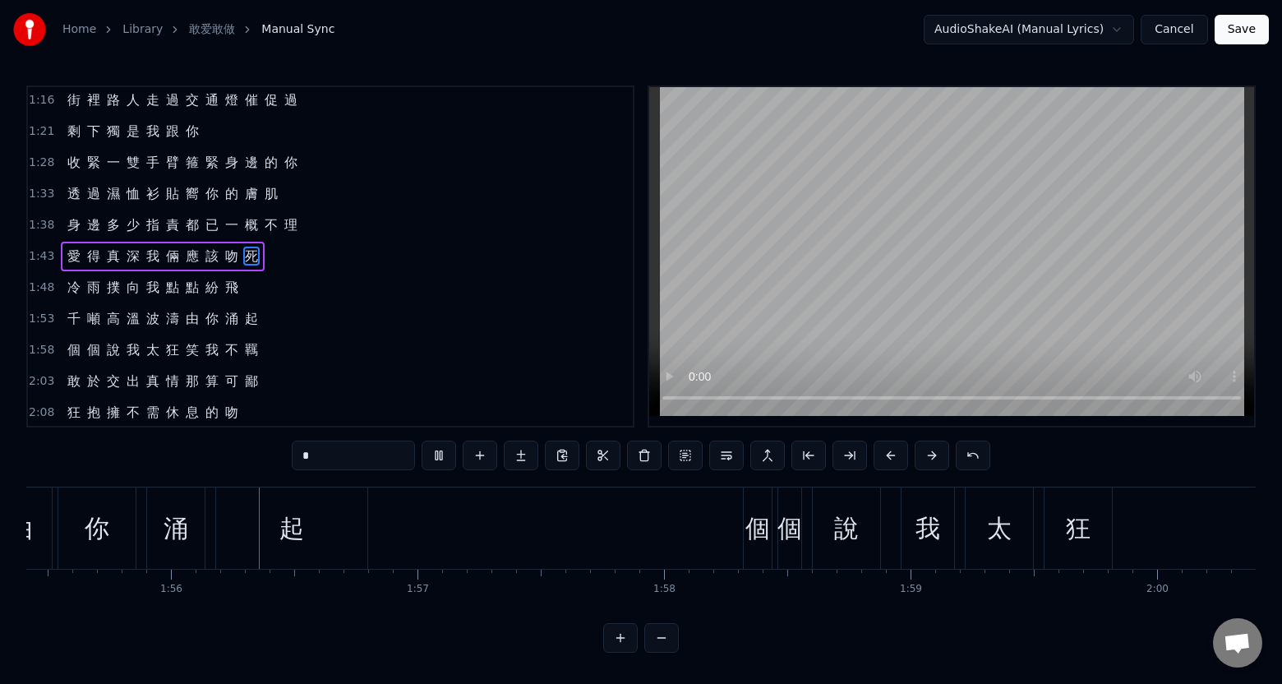
scroll to position [0, 28462]
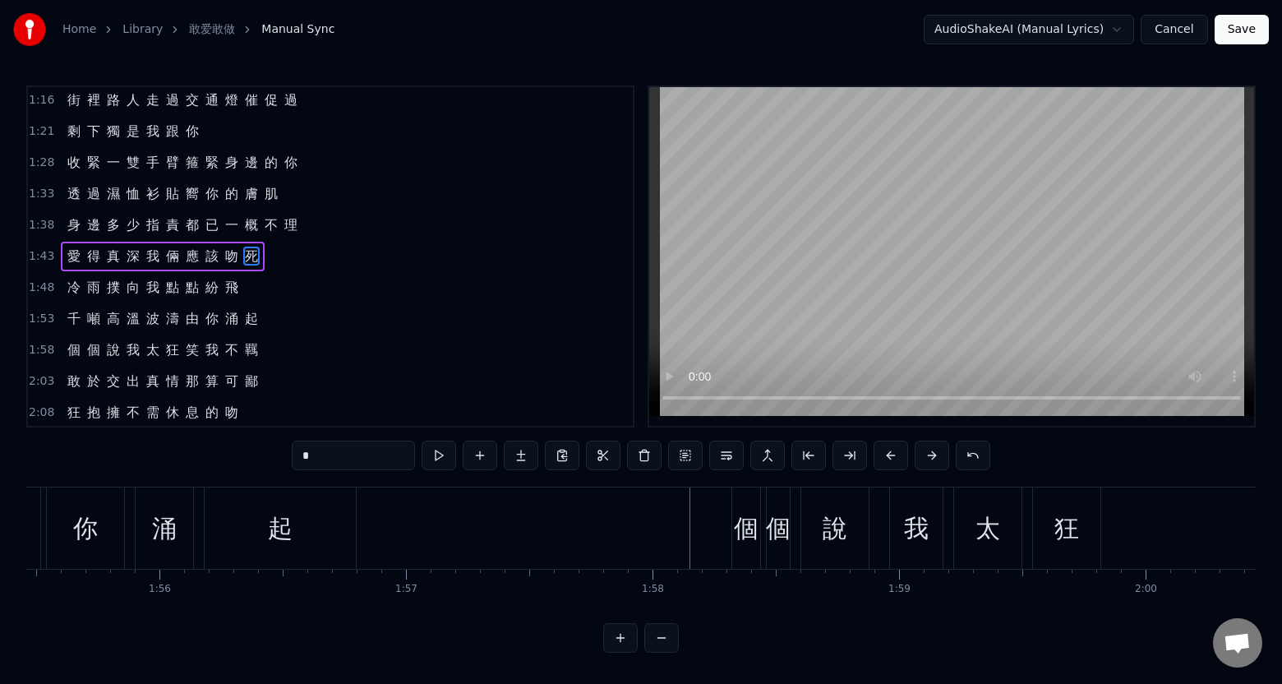
click at [352, 554] on div "起" at bounding box center [280, 527] width 151 height 81
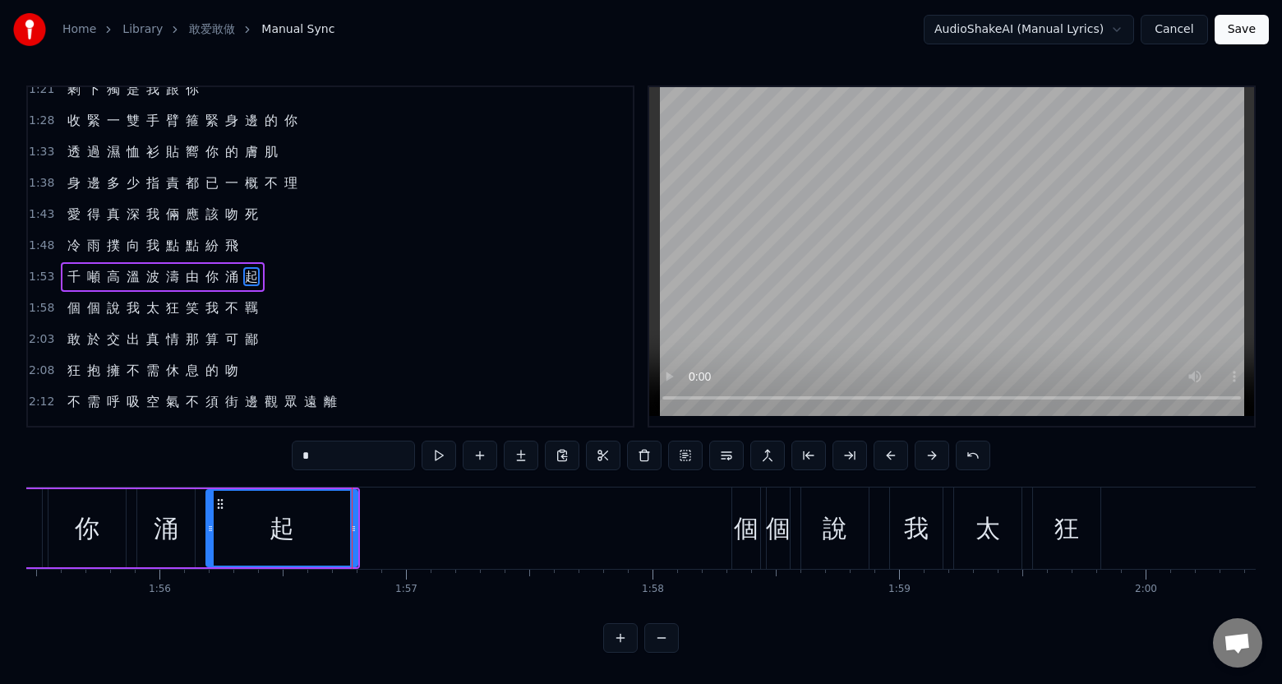
scroll to position [408, 0]
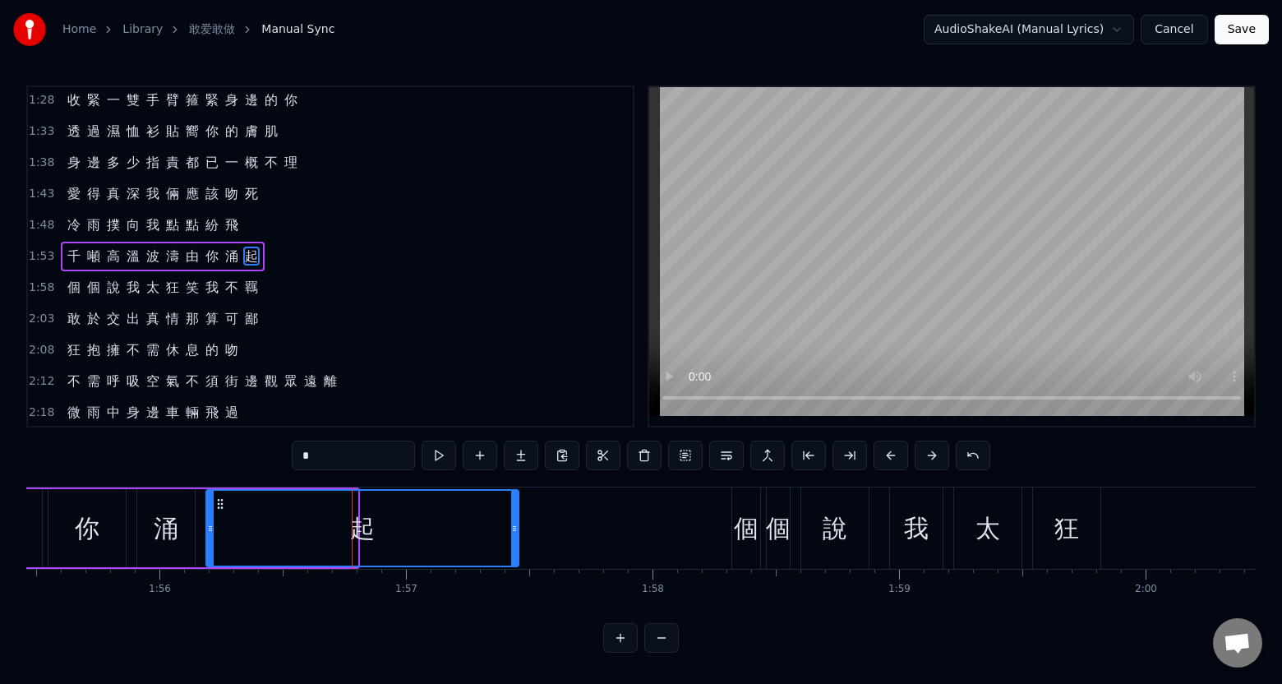
drag, startPoint x: 354, startPoint y: 552, endPoint x: 517, endPoint y: 550, distance: 162.7
click at [517, 550] on div at bounding box center [514, 528] width 7 height 75
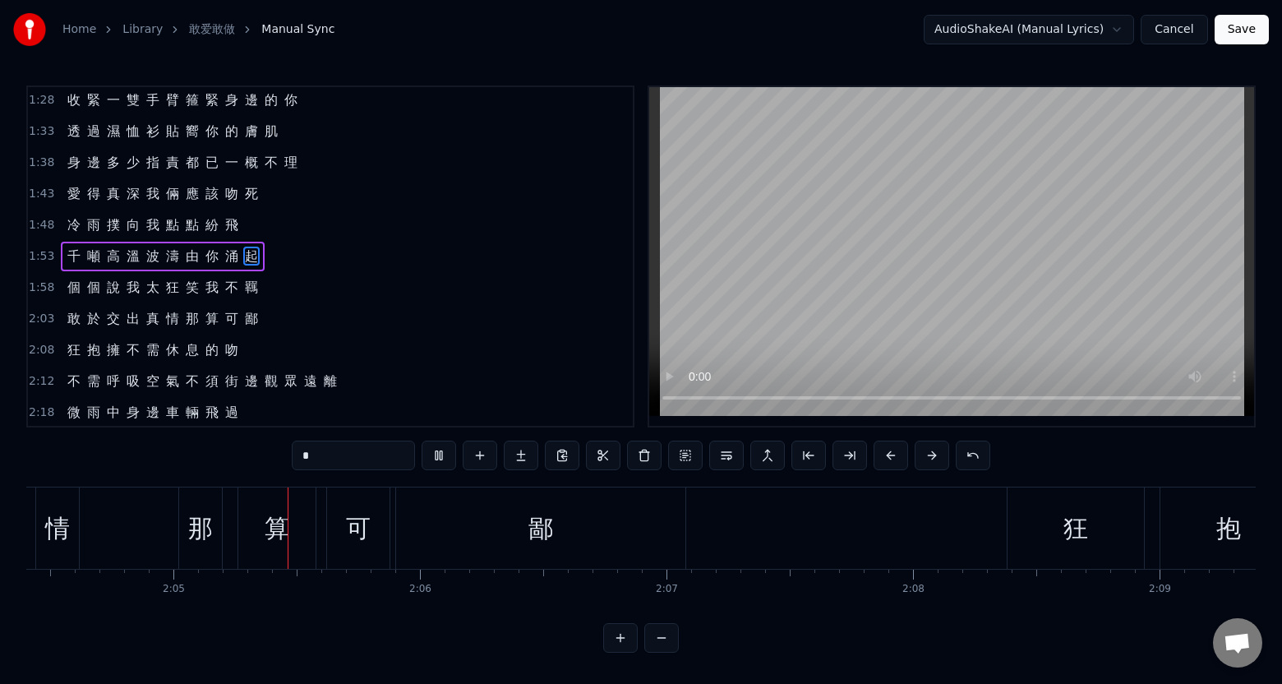
scroll to position [0, 30688]
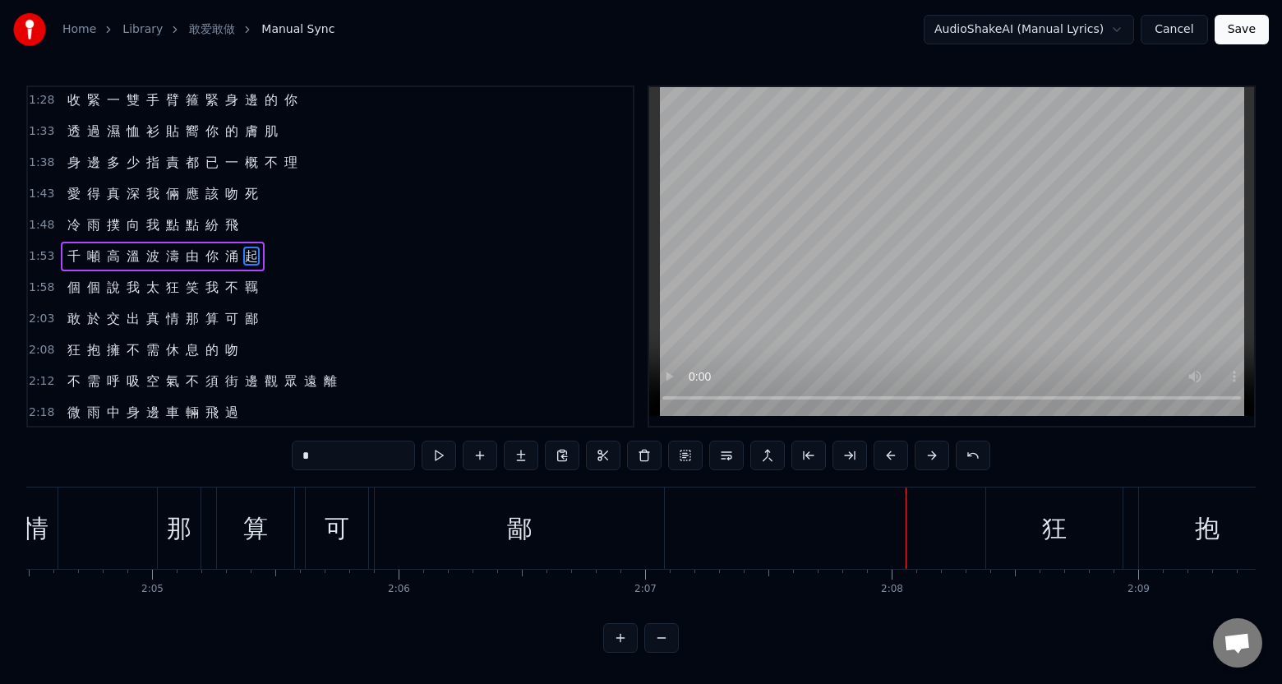
click at [639, 560] on div "鄙" at bounding box center [519, 527] width 289 height 81
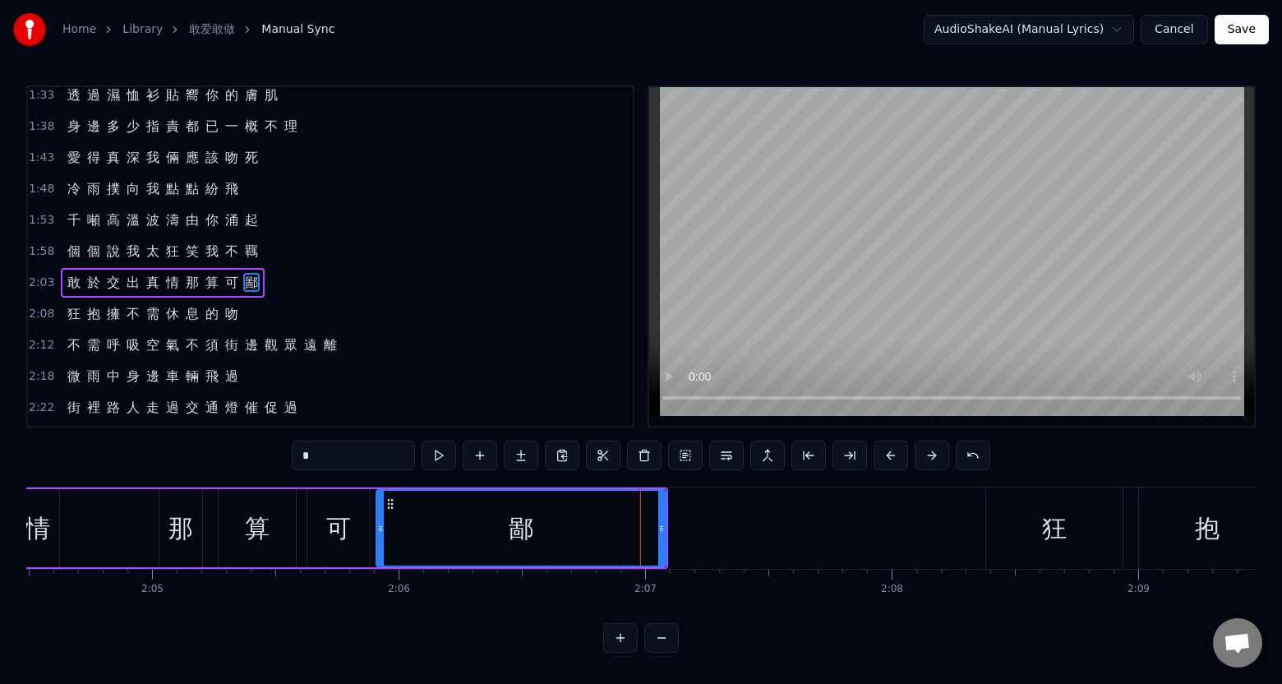
scroll to position [471, 0]
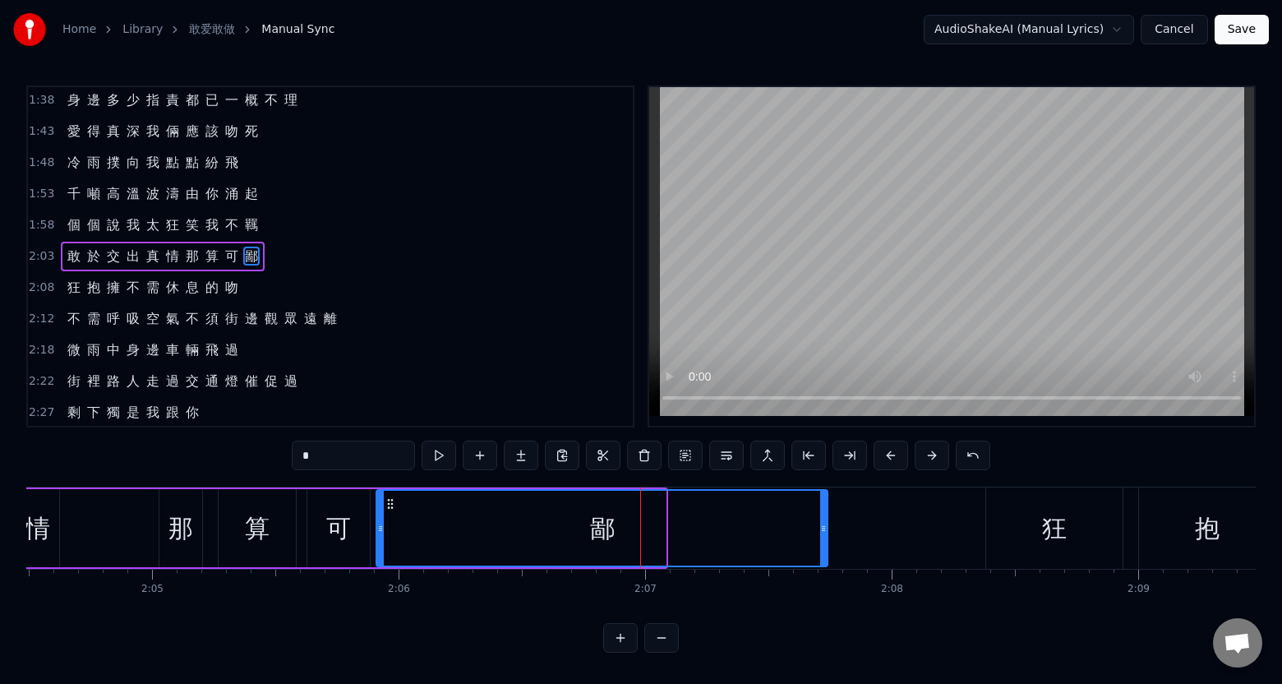
drag, startPoint x: 663, startPoint y: 550, endPoint x: 827, endPoint y: 555, distance: 163.6
click at [827, 552] on div at bounding box center [823, 528] width 7 height 75
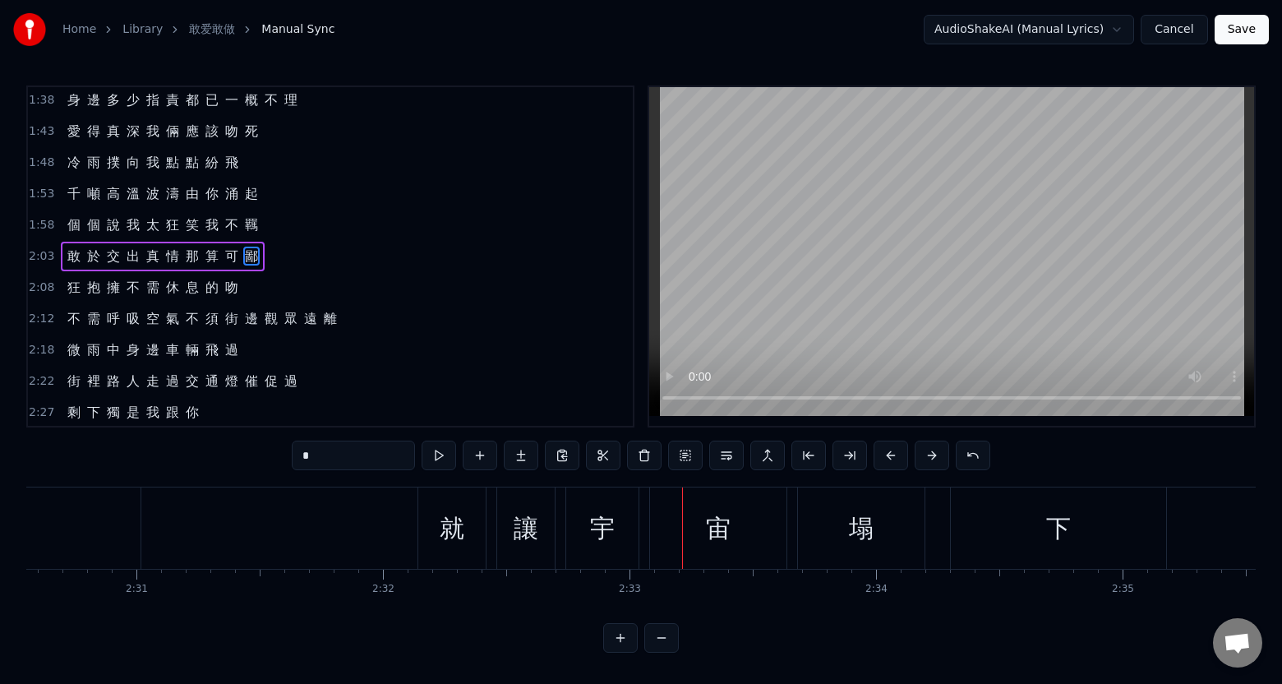
scroll to position [0, 37063]
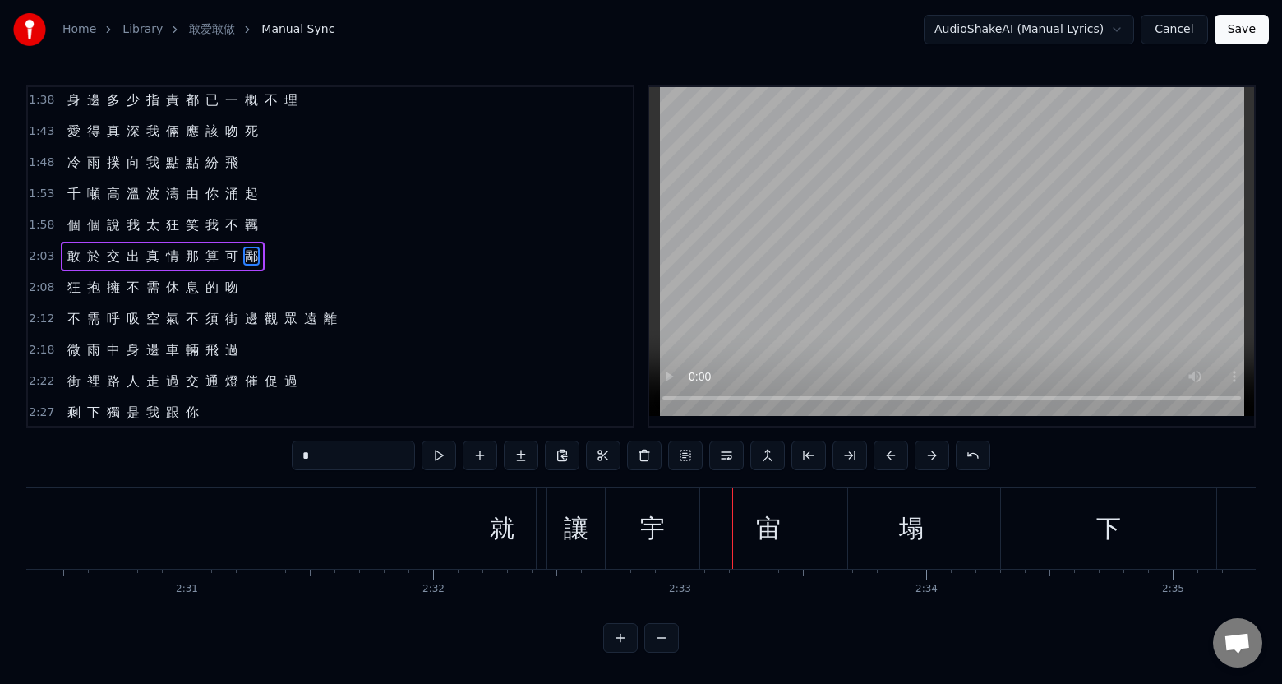
type input "*"
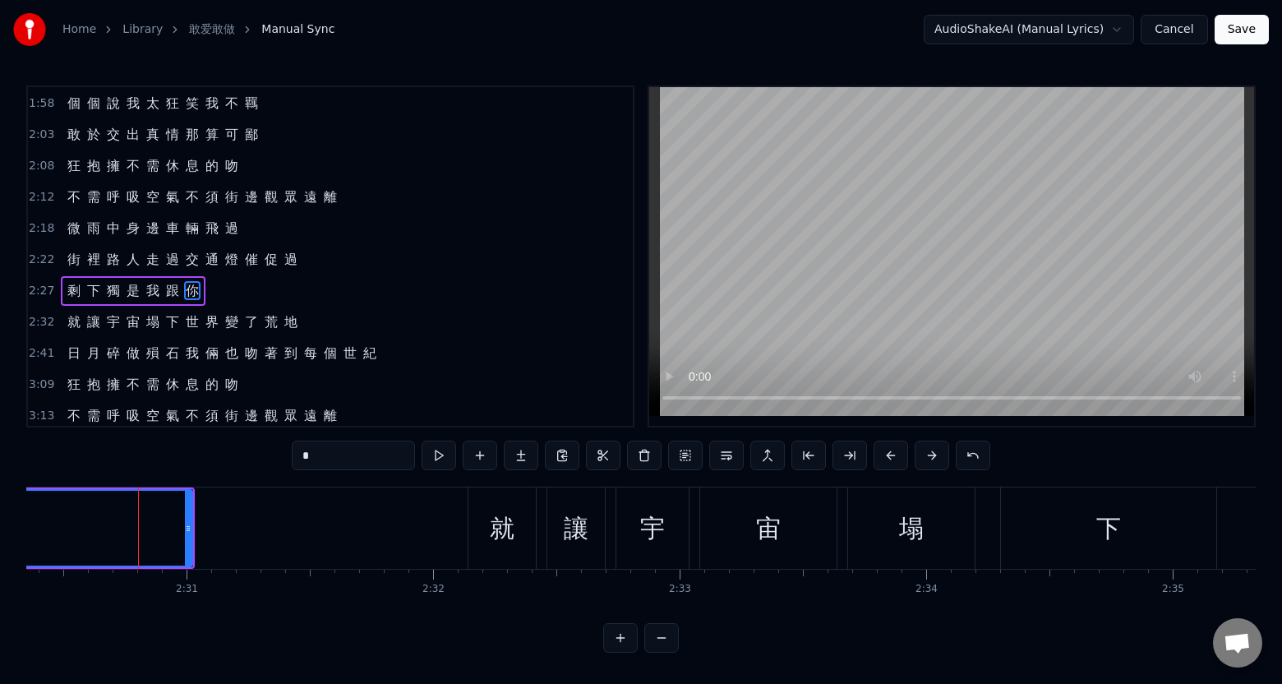
scroll to position [627, 0]
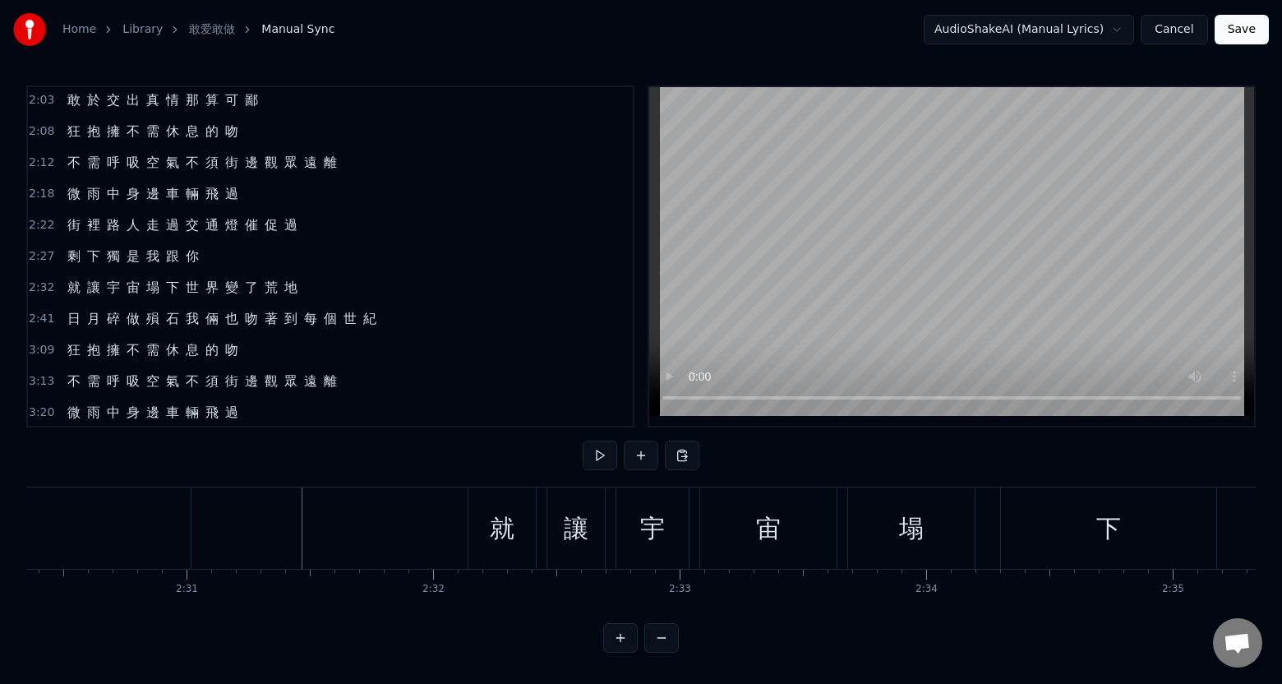
drag, startPoint x: 168, startPoint y: 546, endPoint x: 179, endPoint y: 548, distance: 11.8
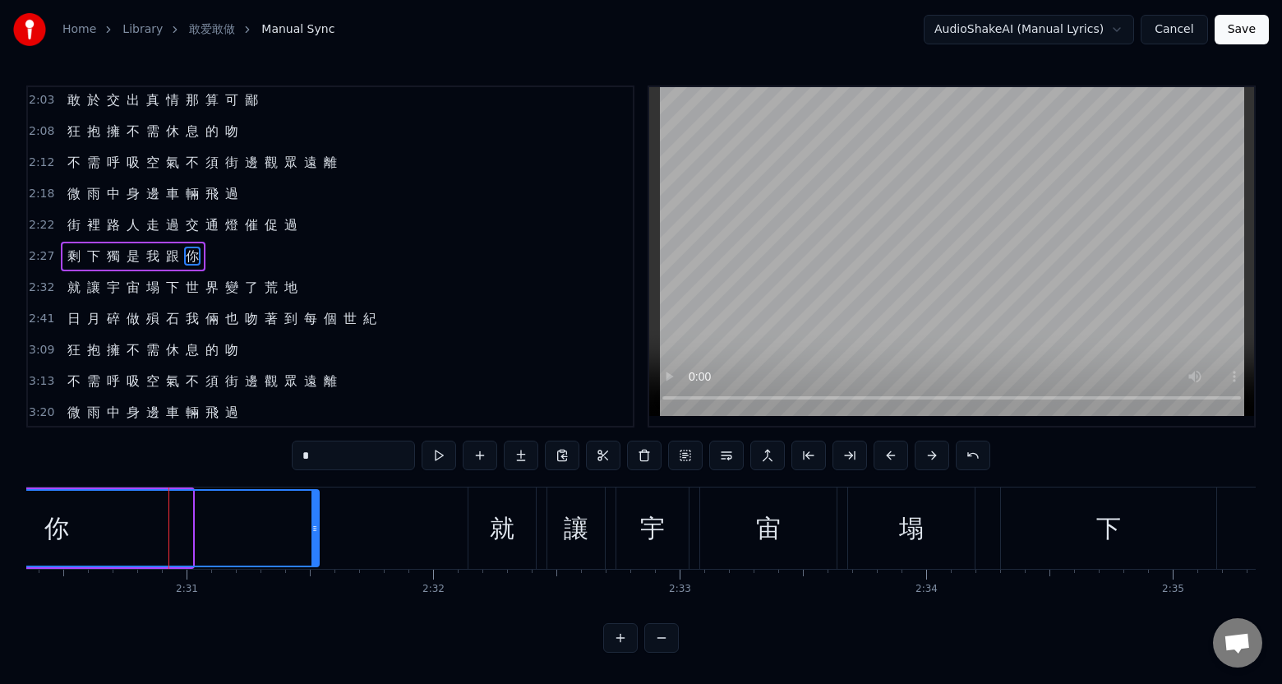
drag, startPoint x: 187, startPoint y: 548, endPoint x: 314, endPoint y: 546, distance: 126.6
click at [314, 546] on div at bounding box center [314, 528] width 7 height 75
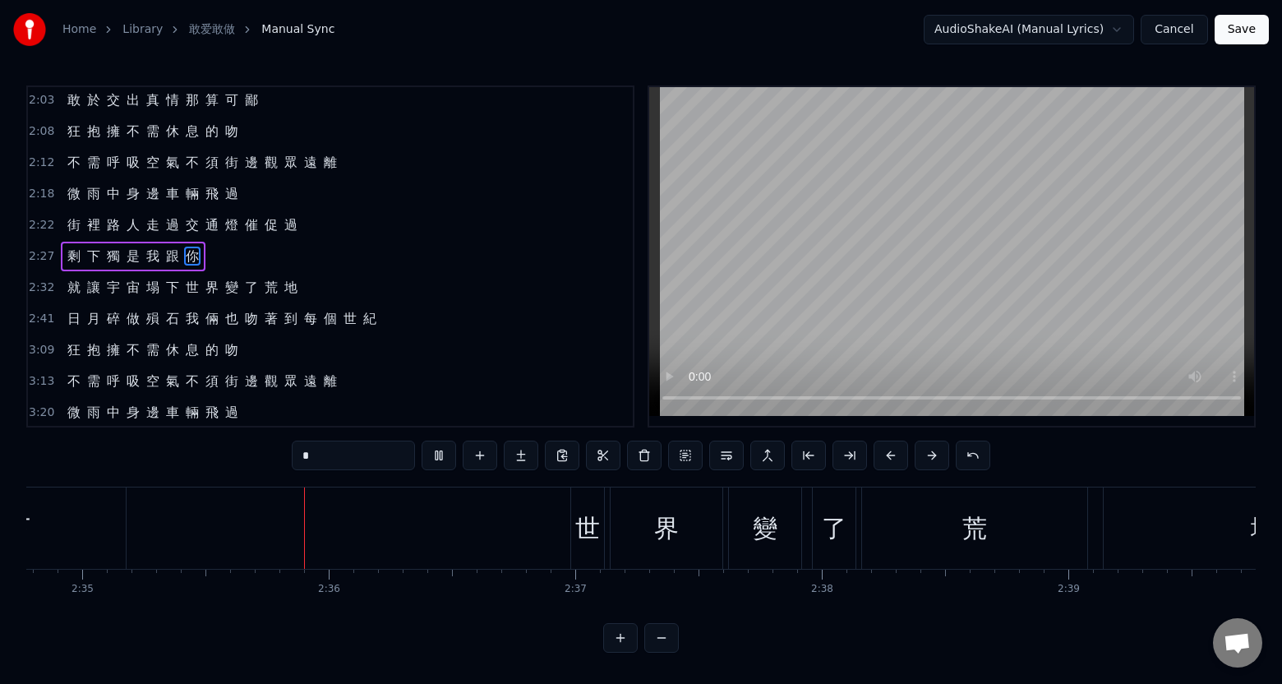
scroll to position [0, 38167]
click at [60, 551] on div "下" at bounding box center [4, 527] width 215 height 81
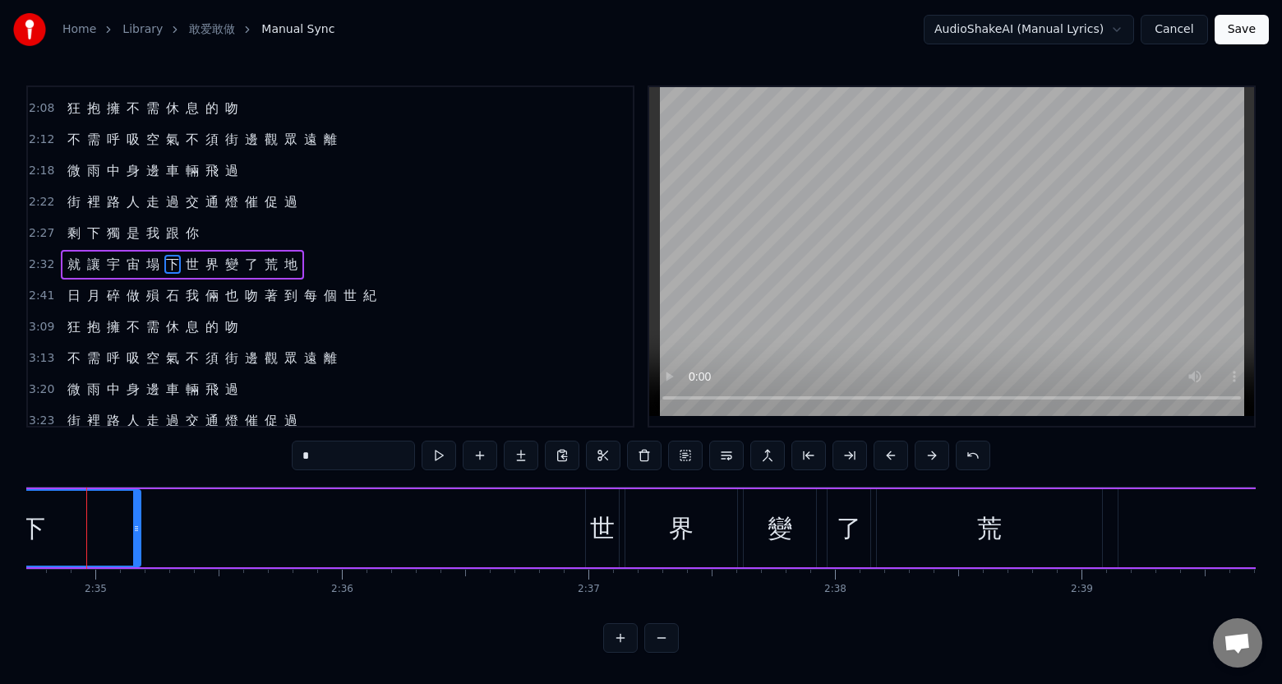
scroll to position [0, 38118]
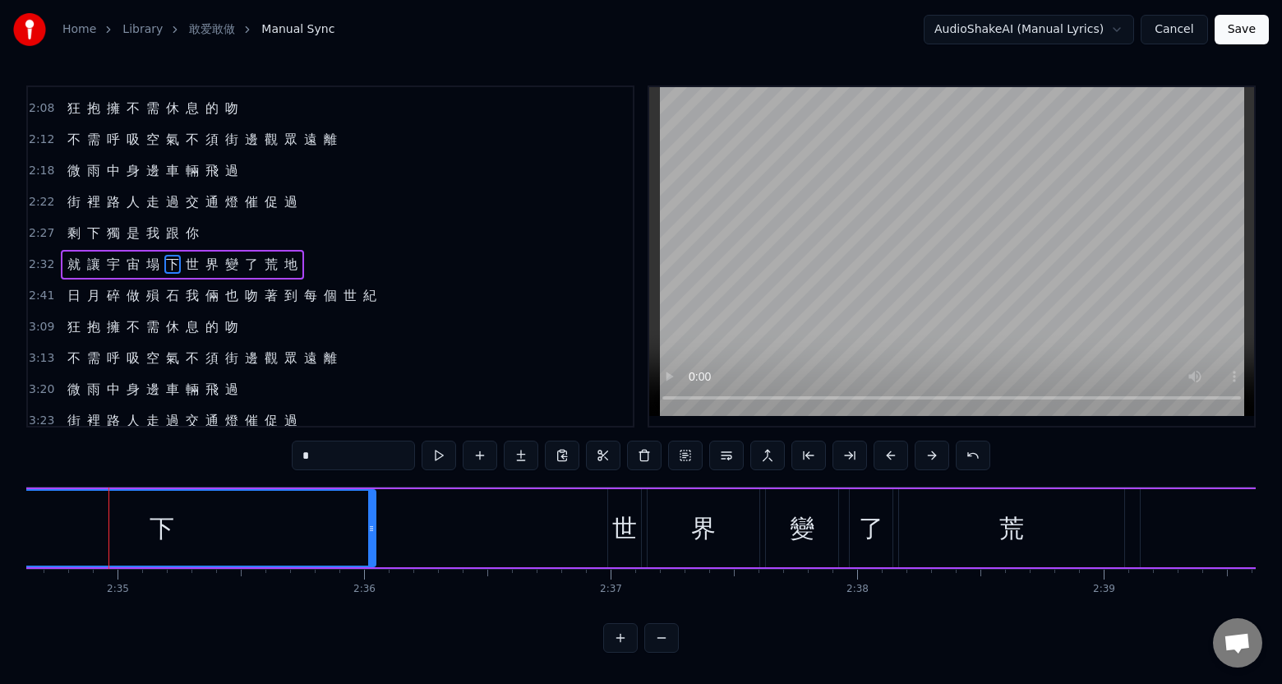
drag, startPoint x: 161, startPoint y: 545, endPoint x: 375, endPoint y: 548, distance: 213.7
click at [375, 548] on div at bounding box center [371, 528] width 7 height 75
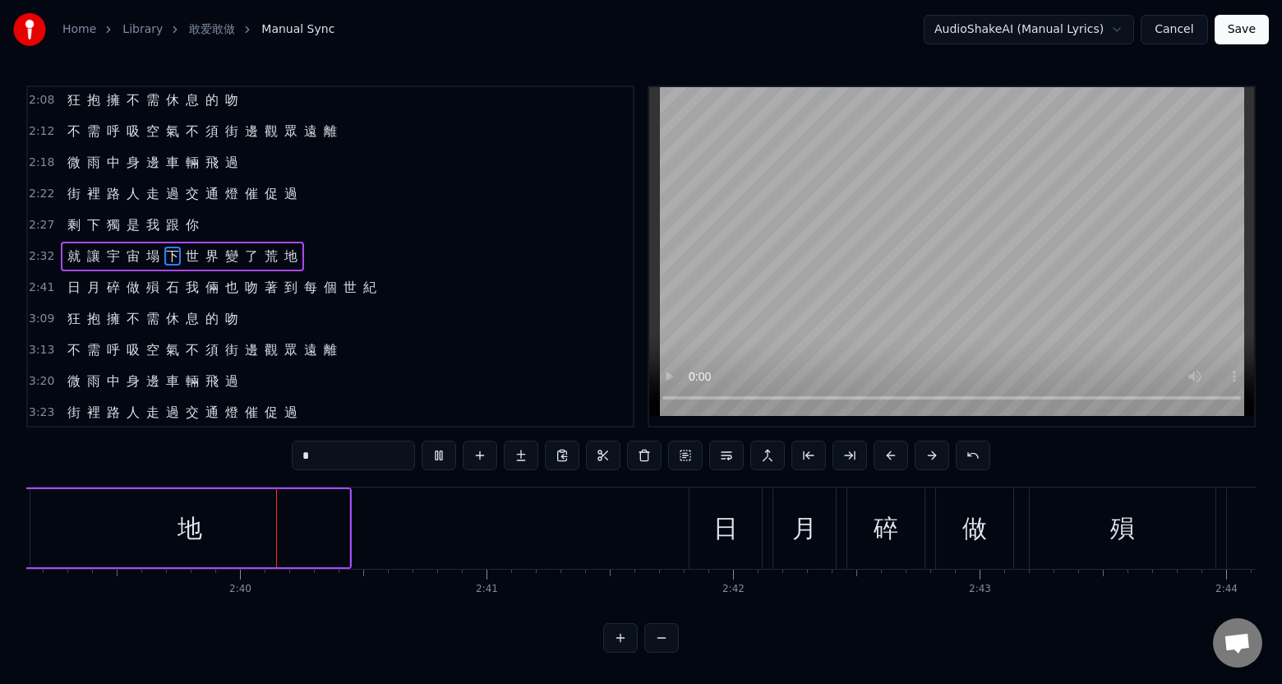
scroll to position [0, 39228]
click at [304, 556] on div "地" at bounding box center [189, 528] width 319 height 78
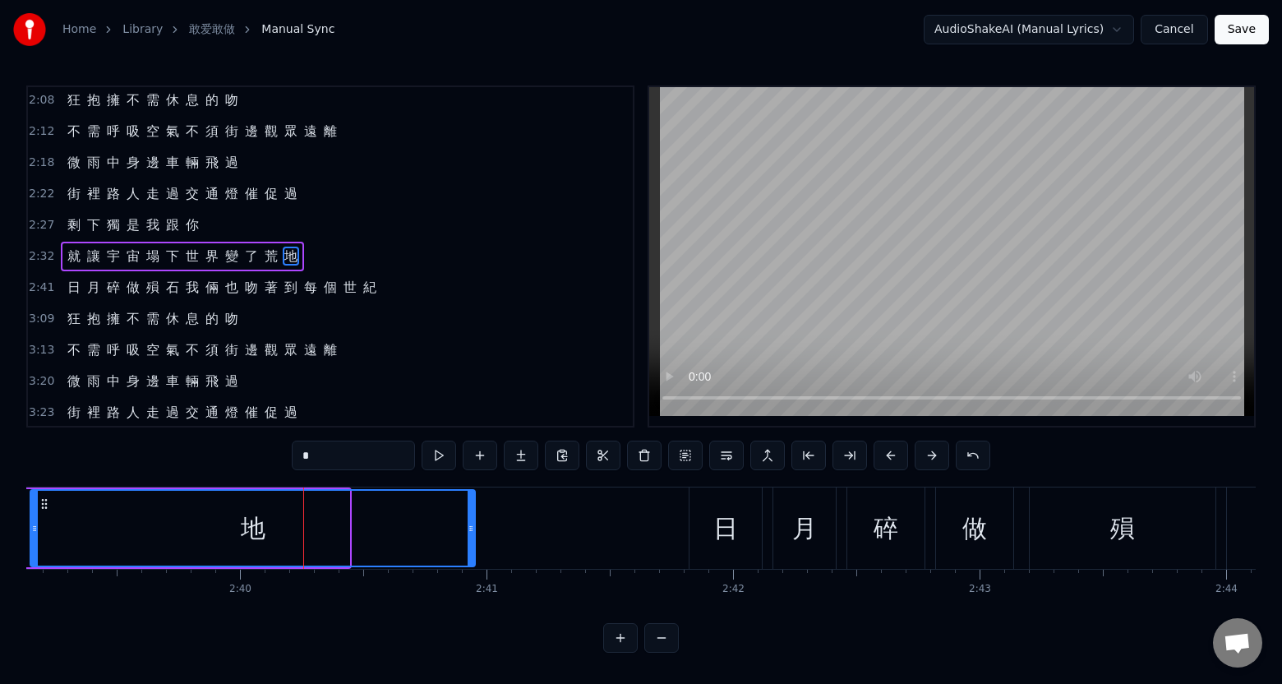
drag, startPoint x: 347, startPoint y: 551, endPoint x: 474, endPoint y: 553, distance: 127.4
click at [474, 553] on div at bounding box center [471, 528] width 7 height 75
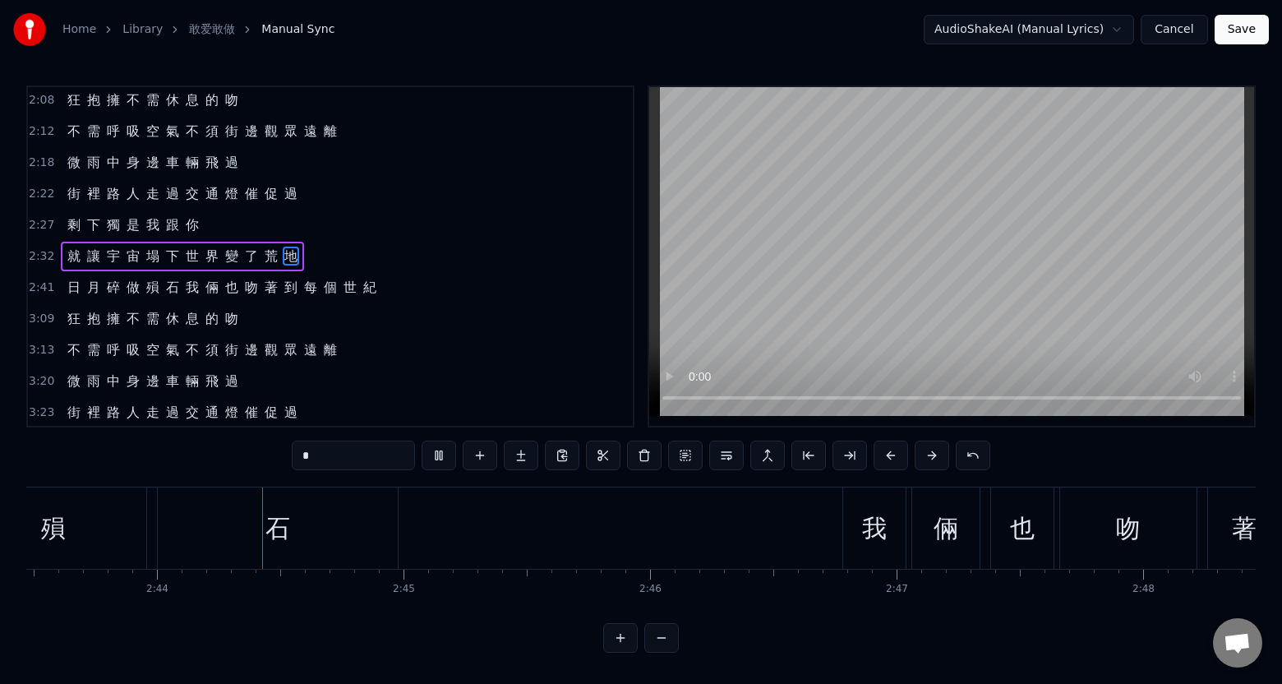
scroll to position [0, 40299]
click at [373, 555] on div "石" at bounding box center [276, 527] width 240 height 81
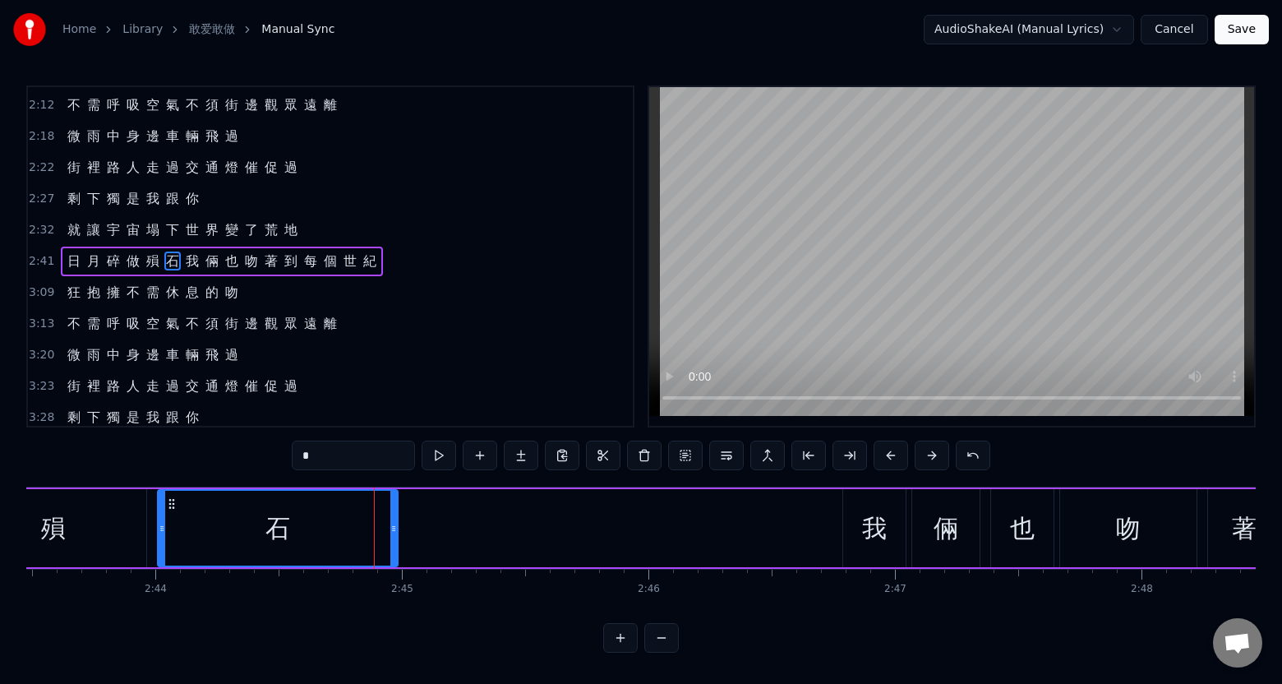
scroll to position [689, 0]
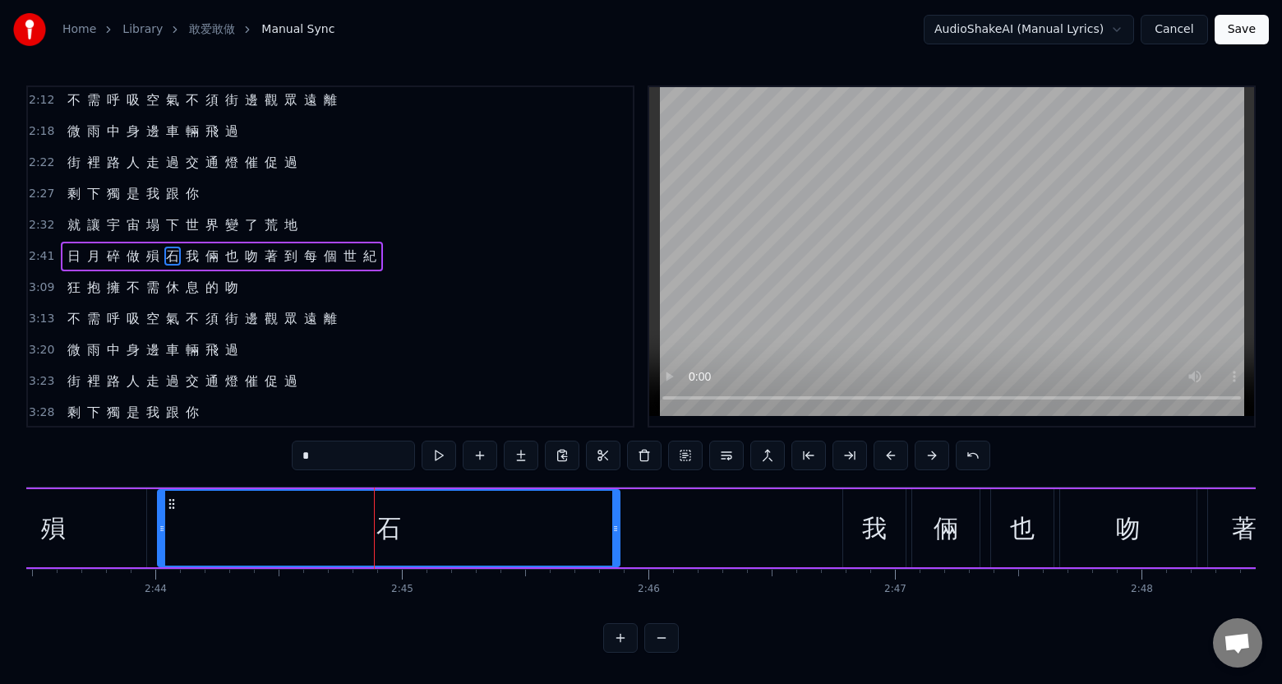
drag, startPoint x: 395, startPoint y: 547, endPoint x: 613, endPoint y: 546, distance: 217.8
click at [617, 544] on div at bounding box center [615, 528] width 7 height 75
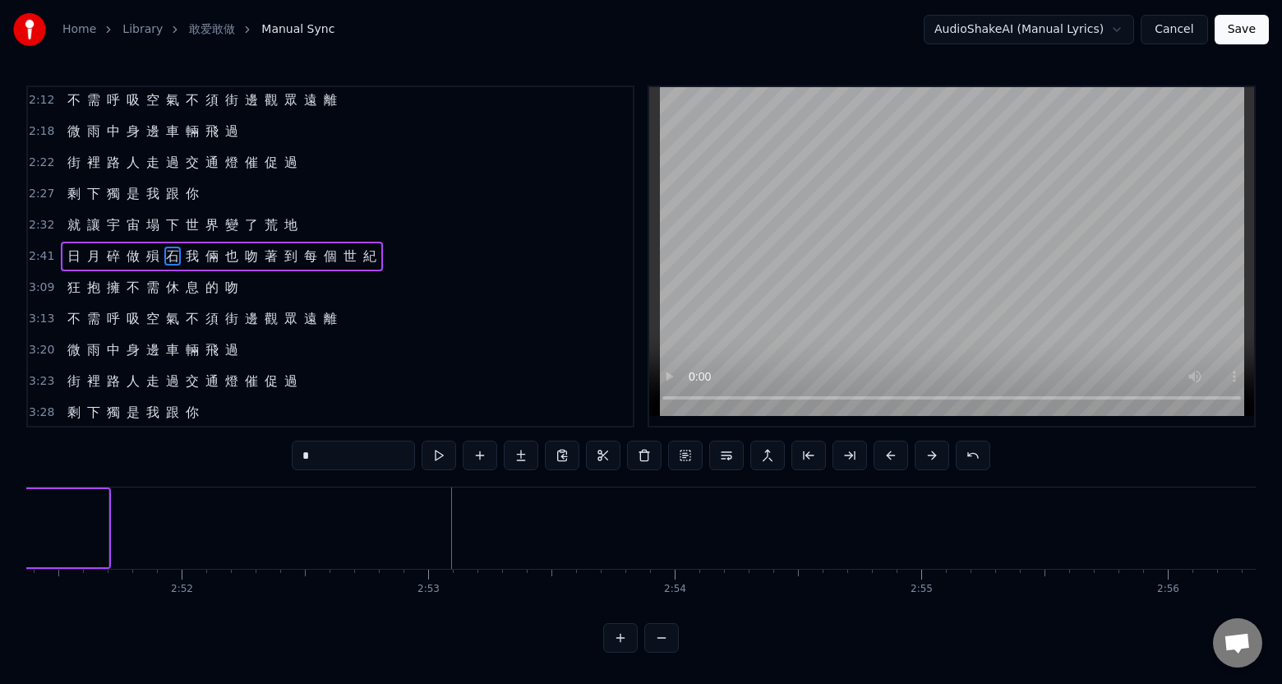
scroll to position [0, 42144]
click at [195, 552] on div "紀" at bounding box center [114, 528] width 191 height 78
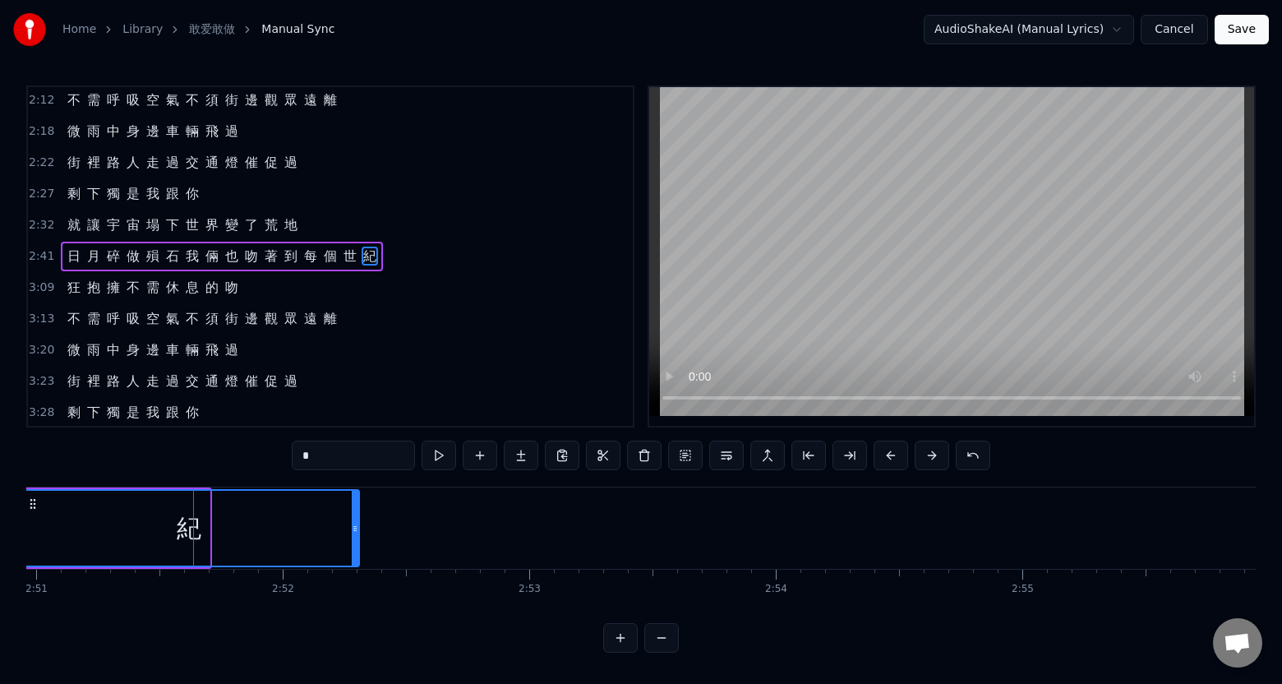
drag, startPoint x: 205, startPoint y: 546, endPoint x: 357, endPoint y: 546, distance: 151.2
click at [356, 546] on div at bounding box center [355, 528] width 7 height 75
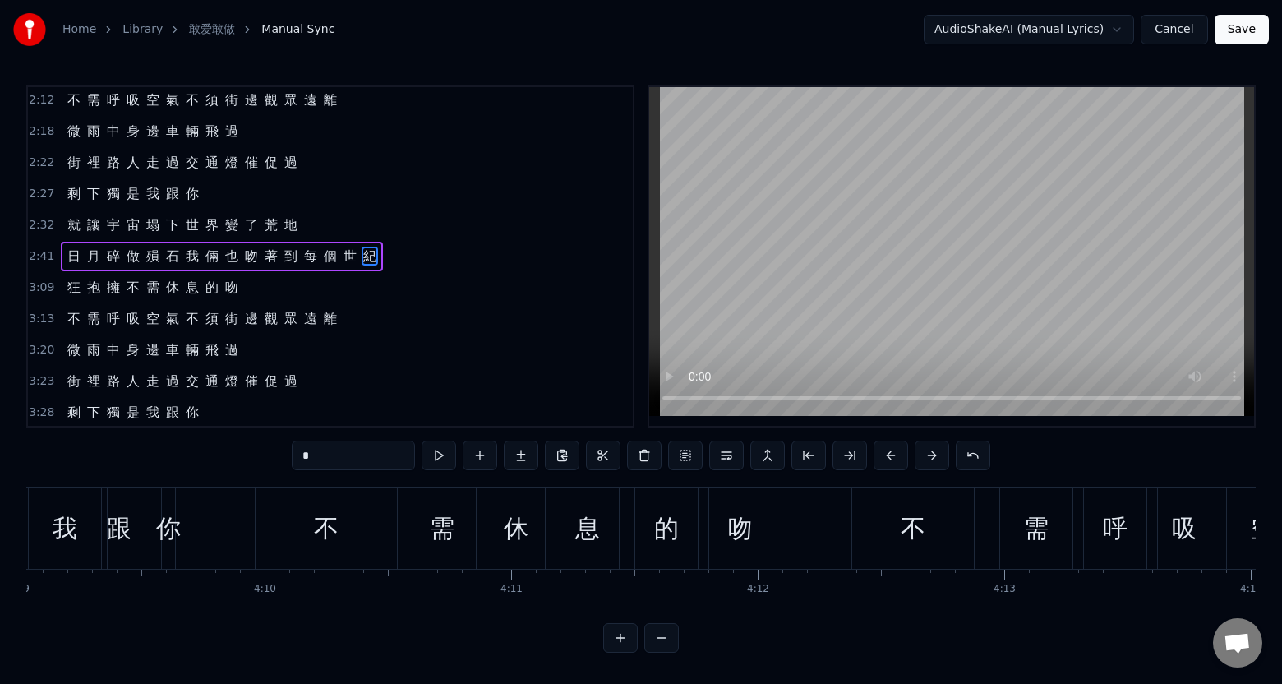
scroll to position [0, 61239]
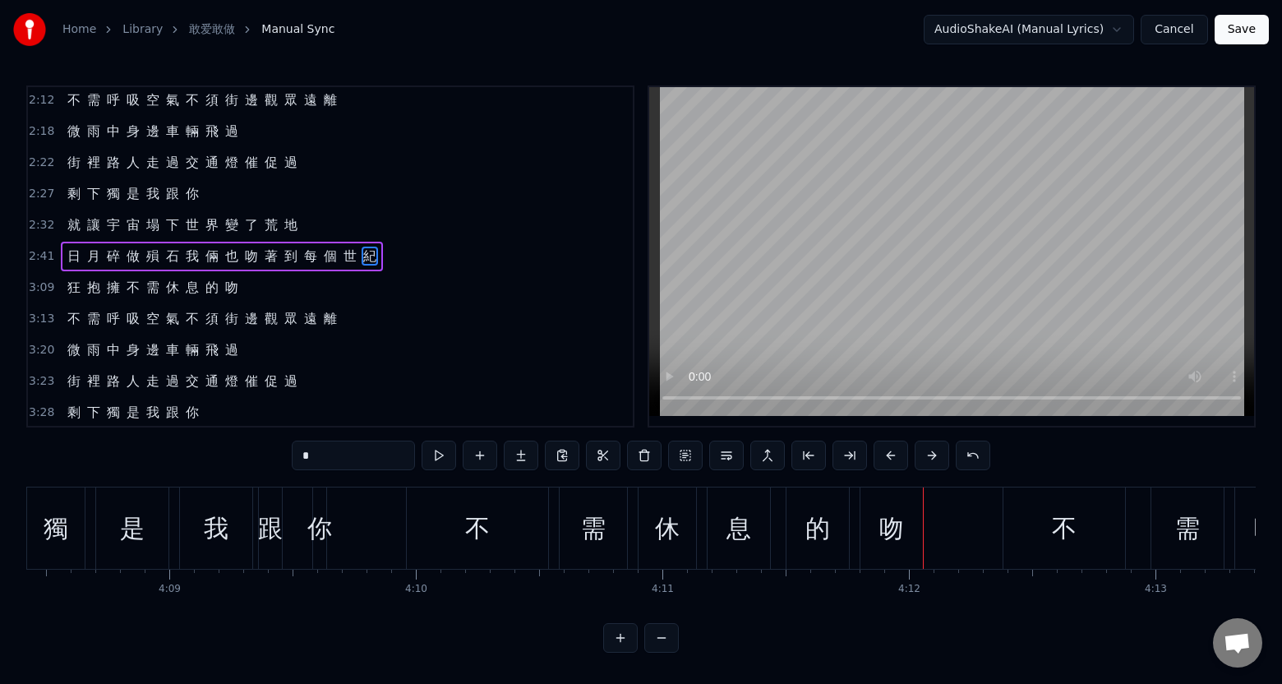
click at [141, 536] on div "是" at bounding box center [132, 527] width 25 height 37
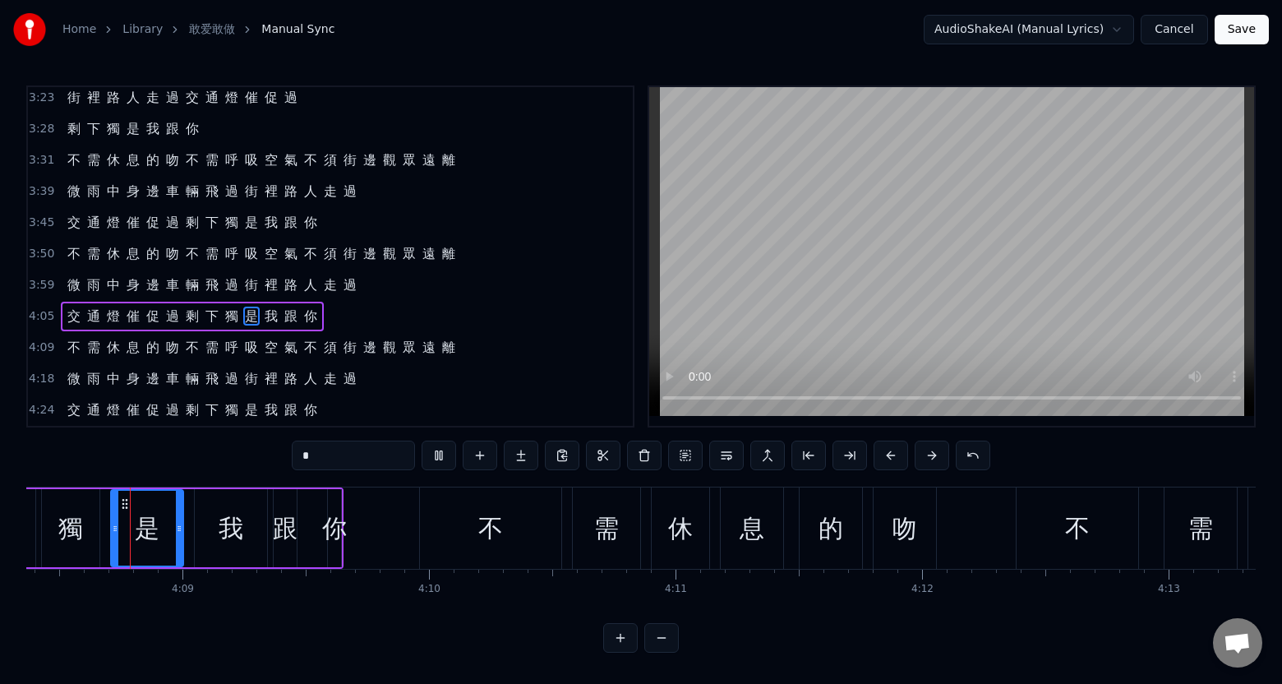
scroll to position [0, 61225]
click at [444, 445] on button at bounding box center [439, 455] width 35 height 30
click at [439, 446] on button at bounding box center [439, 455] width 35 height 30
click at [224, 542] on div "我" at bounding box center [231, 528] width 72 height 78
type input "*"
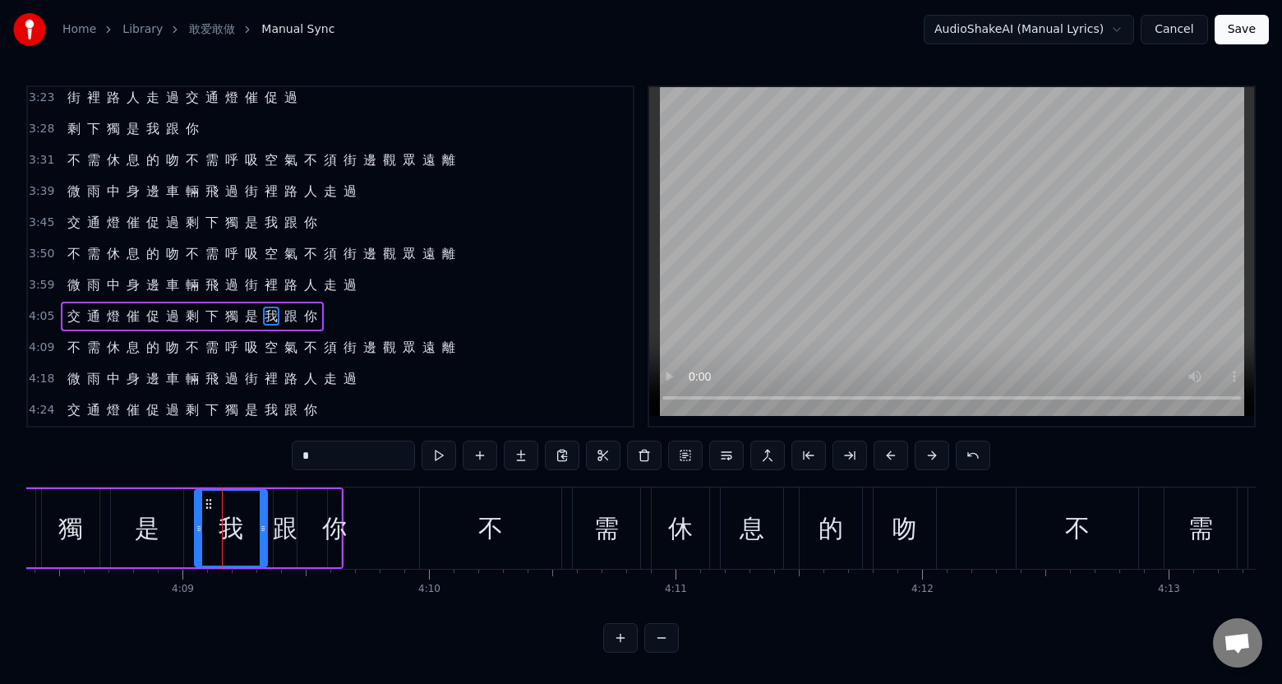
scroll to position [0, 0]
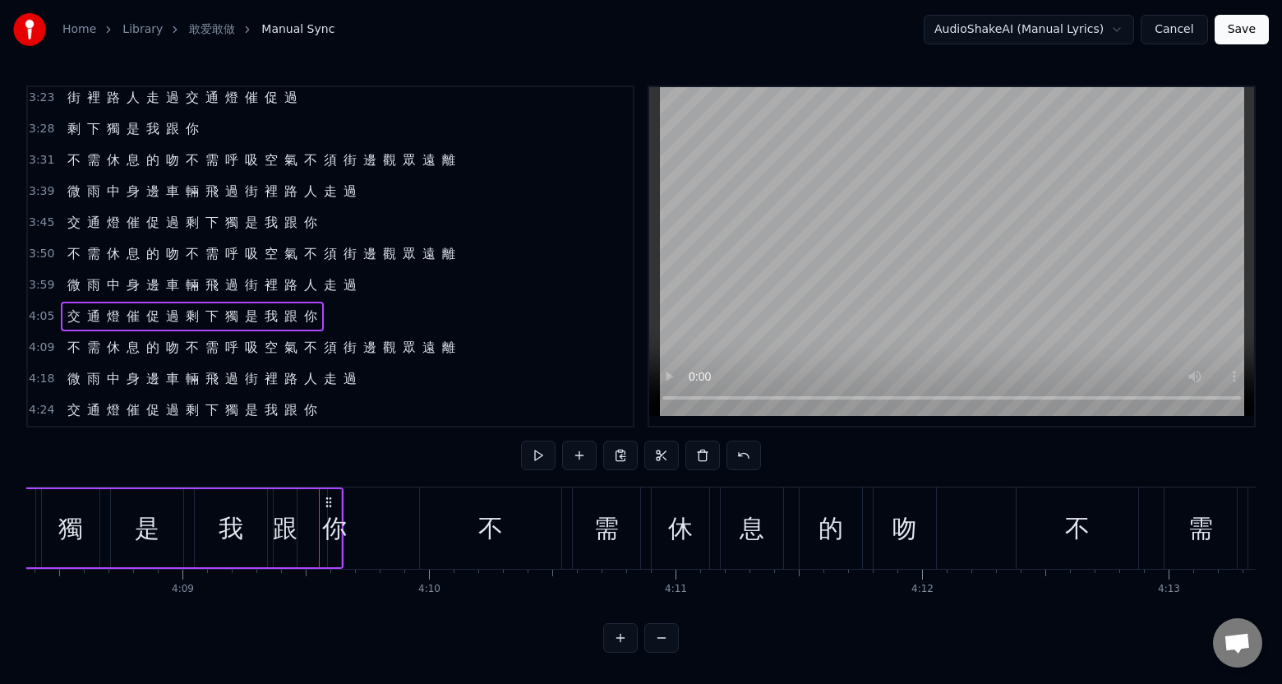
click at [341, 546] on div "你" at bounding box center [334, 528] width 15 height 78
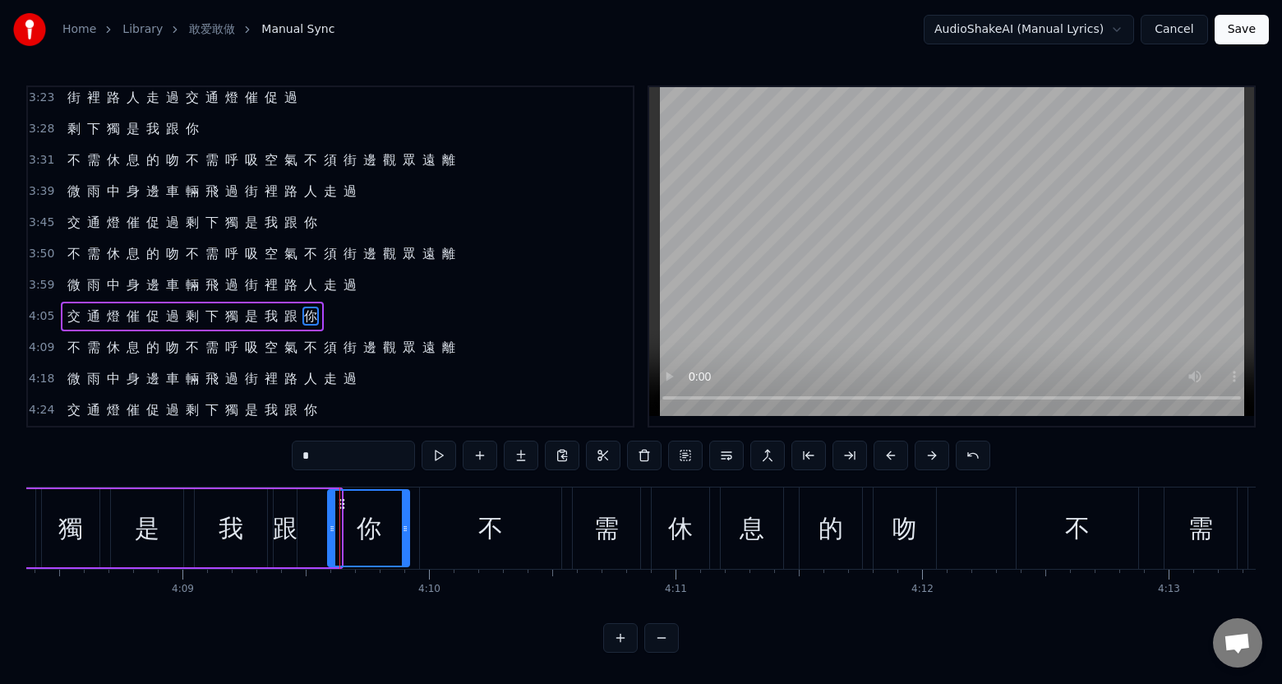
drag, startPoint x: 338, startPoint y: 551, endPoint x: 405, endPoint y: 546, distance: 67.6
click at [406, 548] on div at bounding box center [405, 528] width 7 height 75
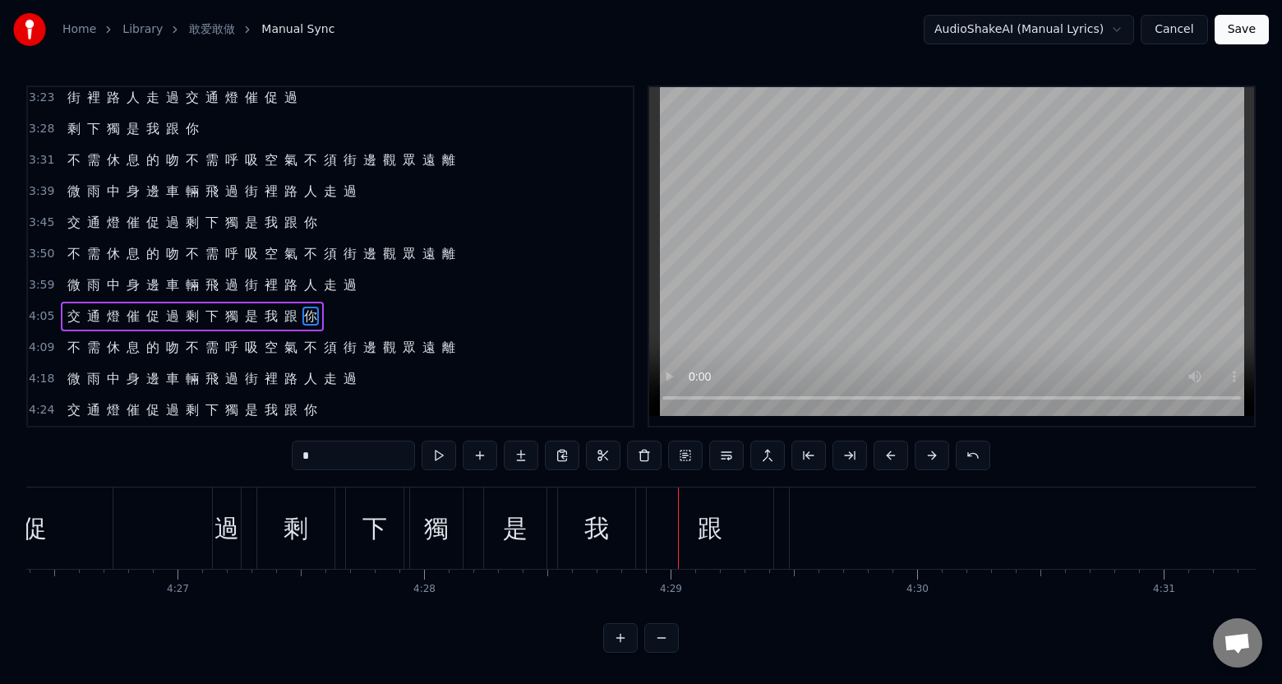
scroll to position [0, 65541]
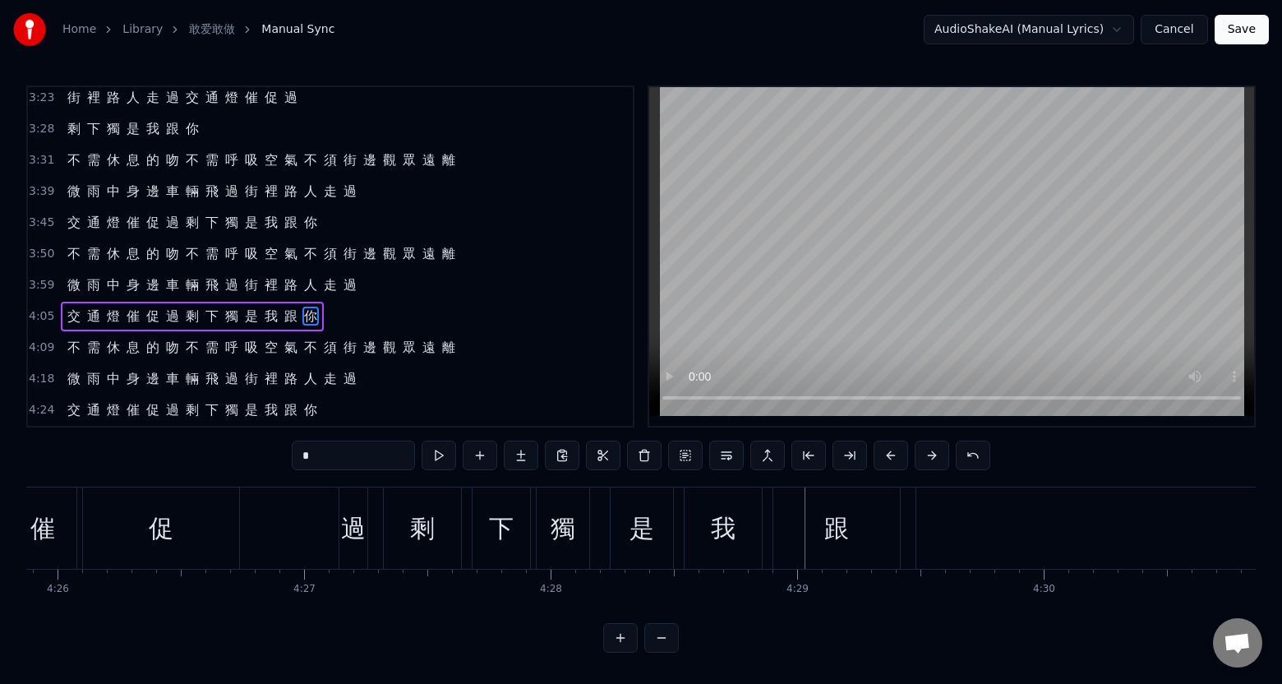
click at [205, 547] on div "促" at bounding box center [161, 527] width 156 height 81
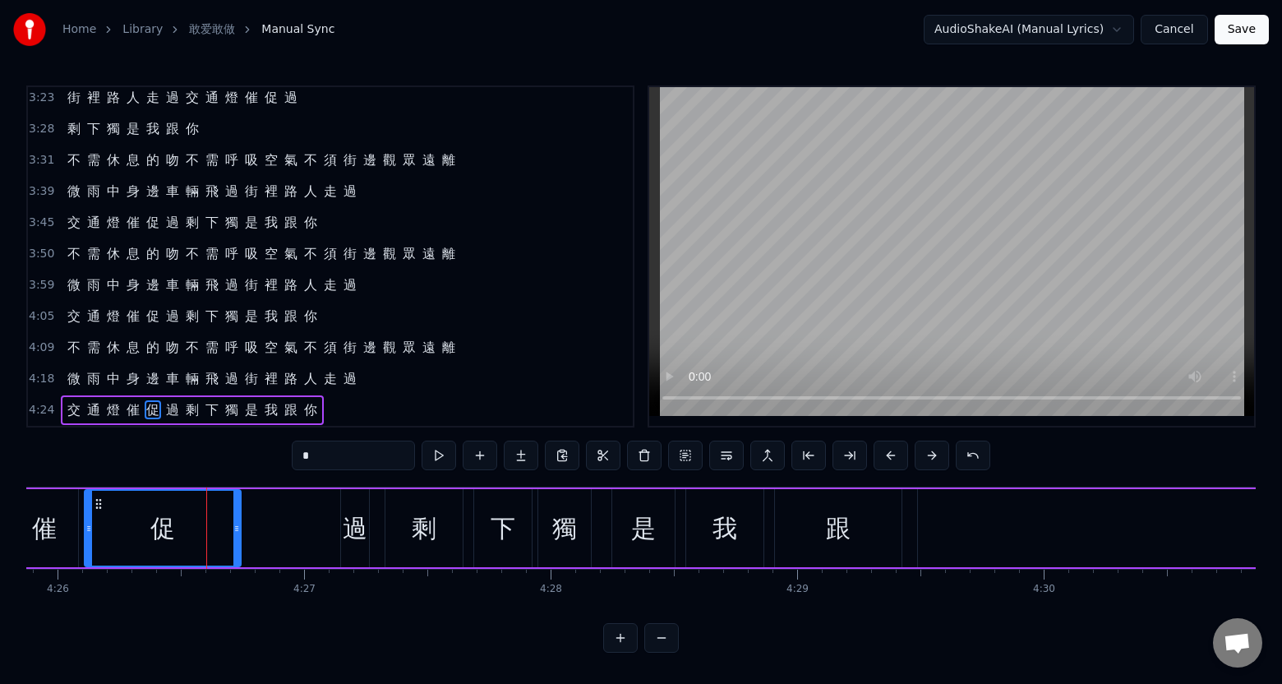
scroll to position [9, 0]
drag, startPoint x: 236, startPoint y: 533, endPoint x: 155, endPoint y: 532, distance: 80.5
click at [155, 532] on div at bounding box center [156, 528] width 7 height 75
click at [351, 531] on div "過" at bounding box center [355, 527] width 25 height 37
type input "*"
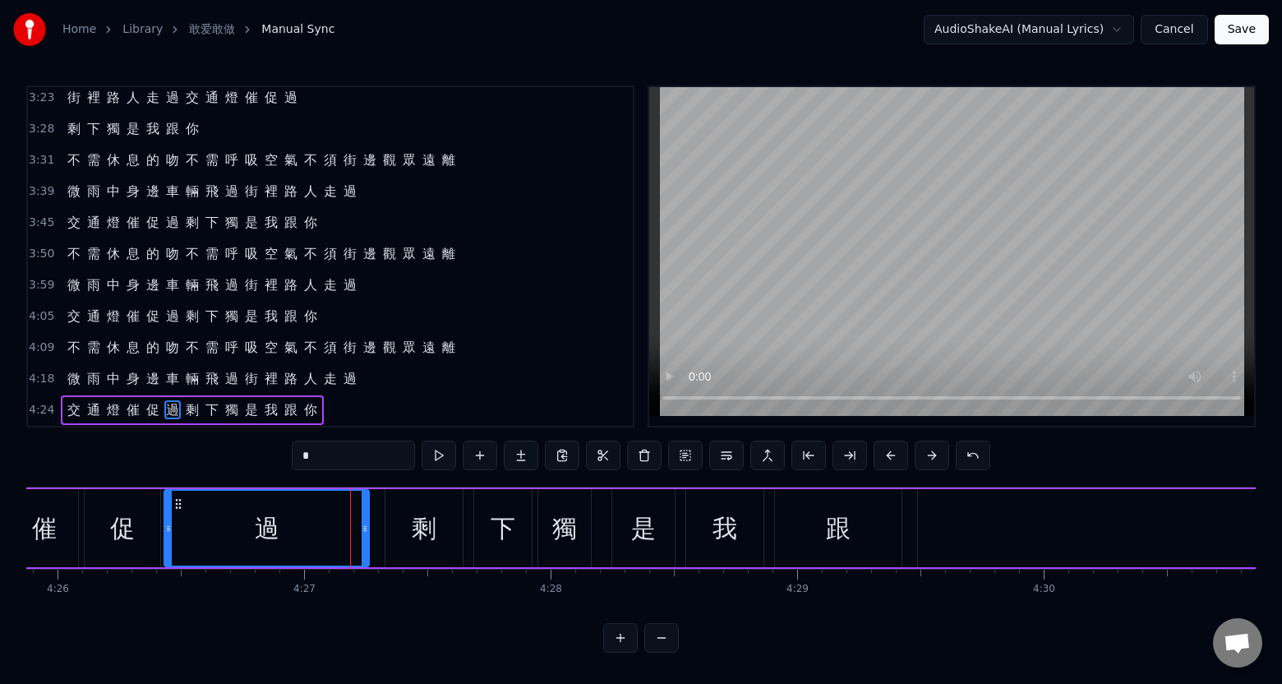
drag, startPoint x: 345, startPoint y: 537, endPoint x: 168, endPoint y: 537, distance: 176.7
click at [168, 537] on div at bounding box center [168, 528] width 7 height 75
drag, startPoint x: 365, startPoint y: 537, endPoint x: 285, endPoint y: 542, distance: 79.9
click at [285, 542] on div at bounding box center [283, 528] width 7 height 75
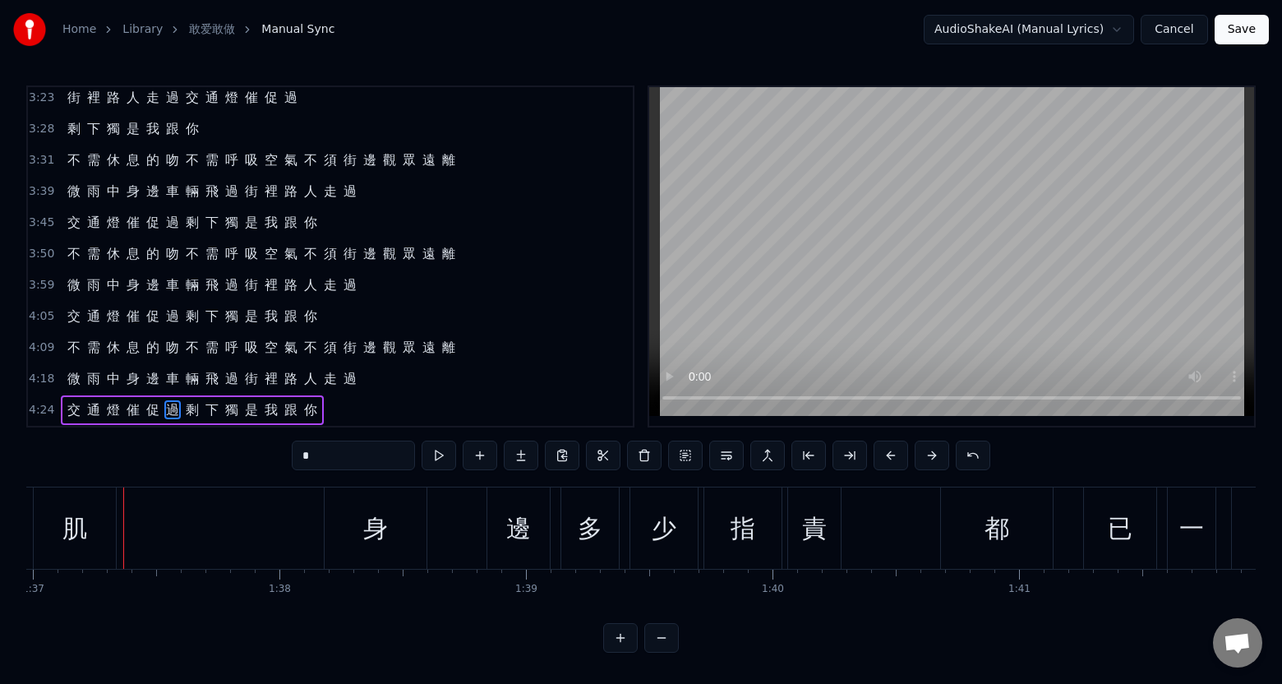
scroll to position [0, 23919]
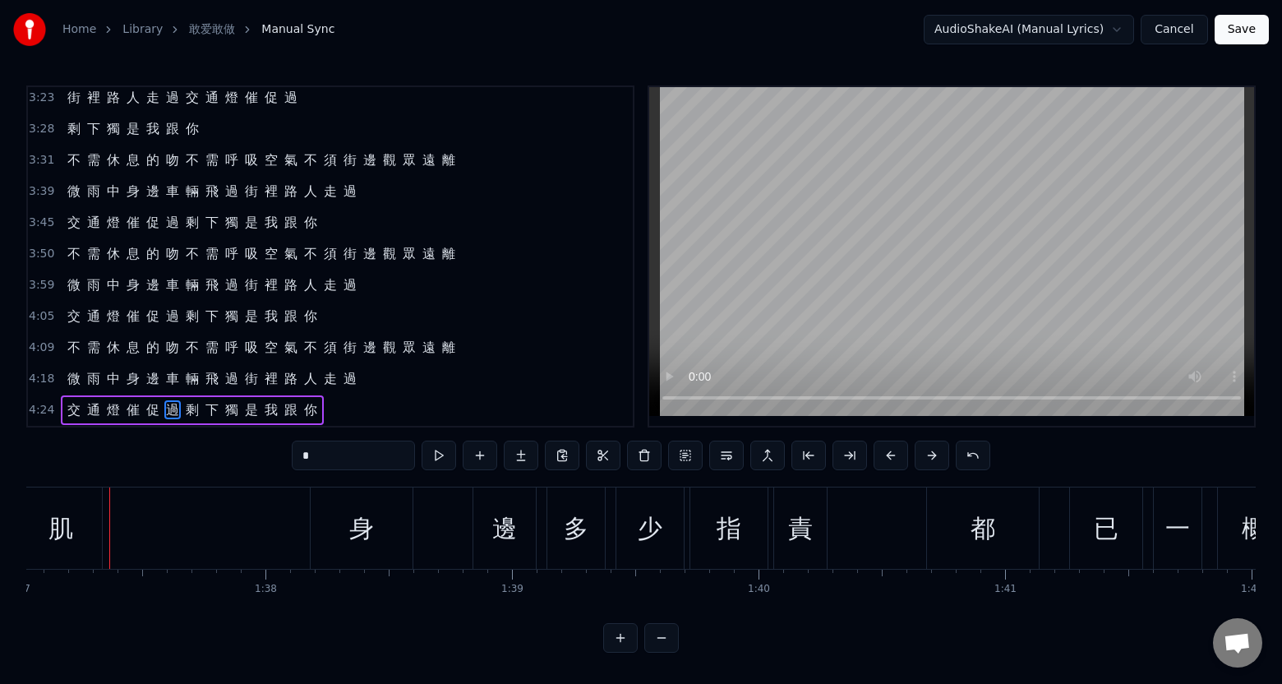
click at [1238, 27] on button "Save" at bounding box center [1241, 30] width 54 height 30
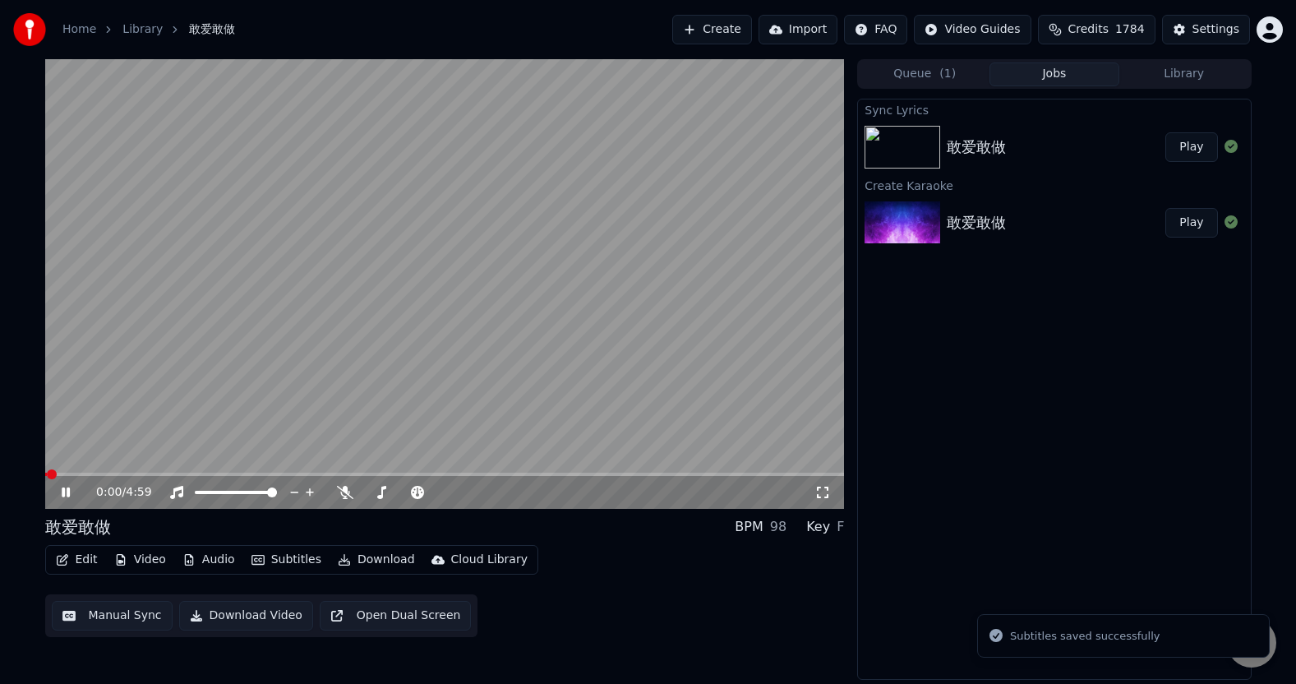
click at [146, 557] on button "Video" at bounding box center [140, 559] width 65 height 23
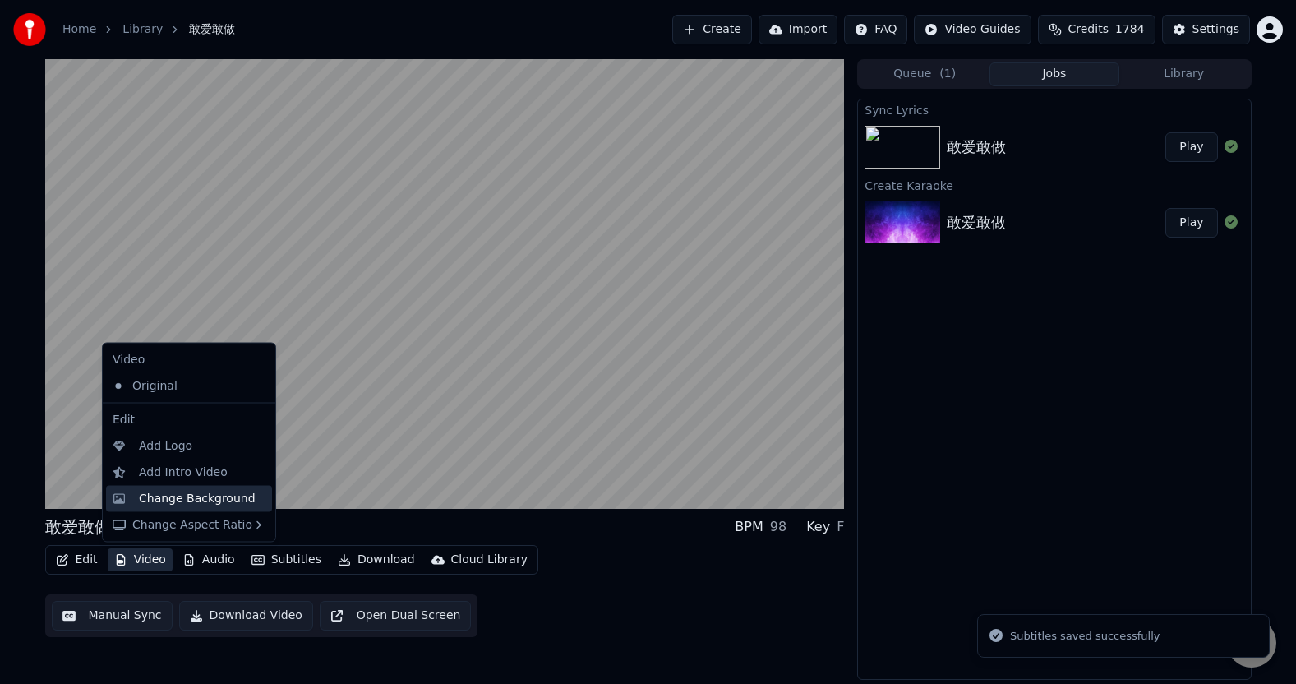
click at [168, 498] on div "Change Background" at bounding box center [197, 498] width 117 height 16
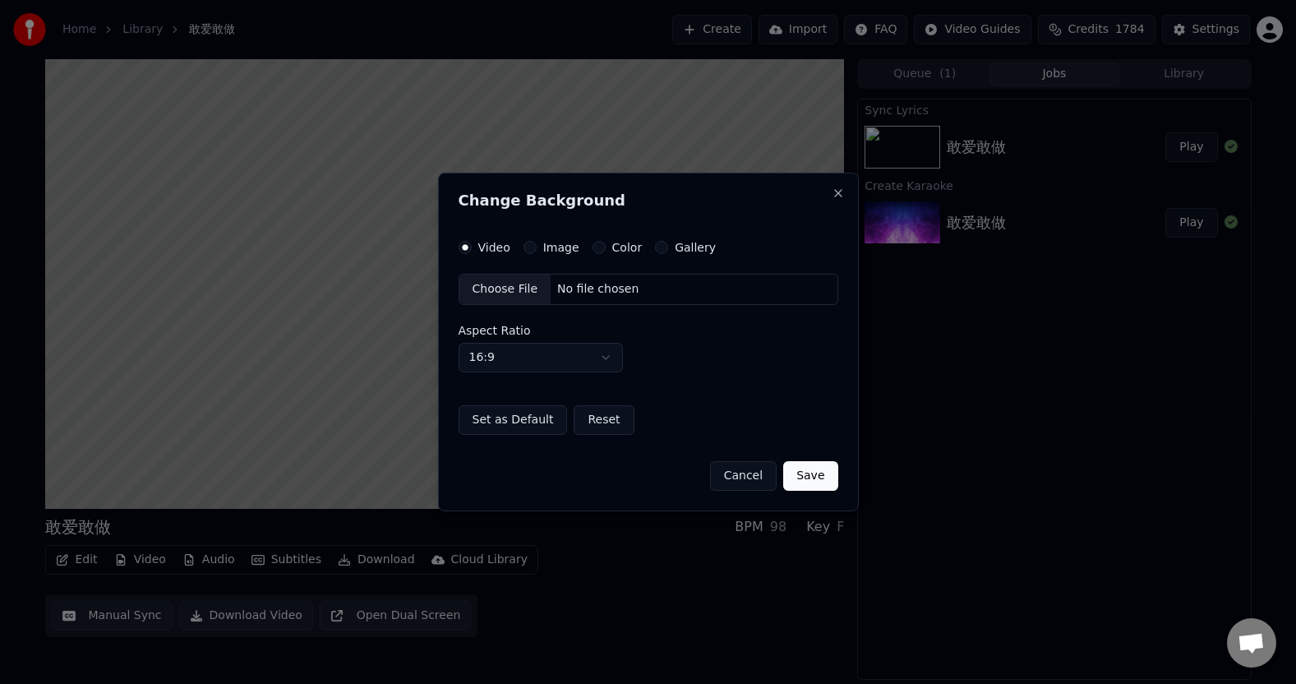
click at [602, 249] on div "Color" at bounding box center [617, 247] width 50 height 13
click at [597, 249] on button "Color" at bounding box center [598, 247] width 13 height 13
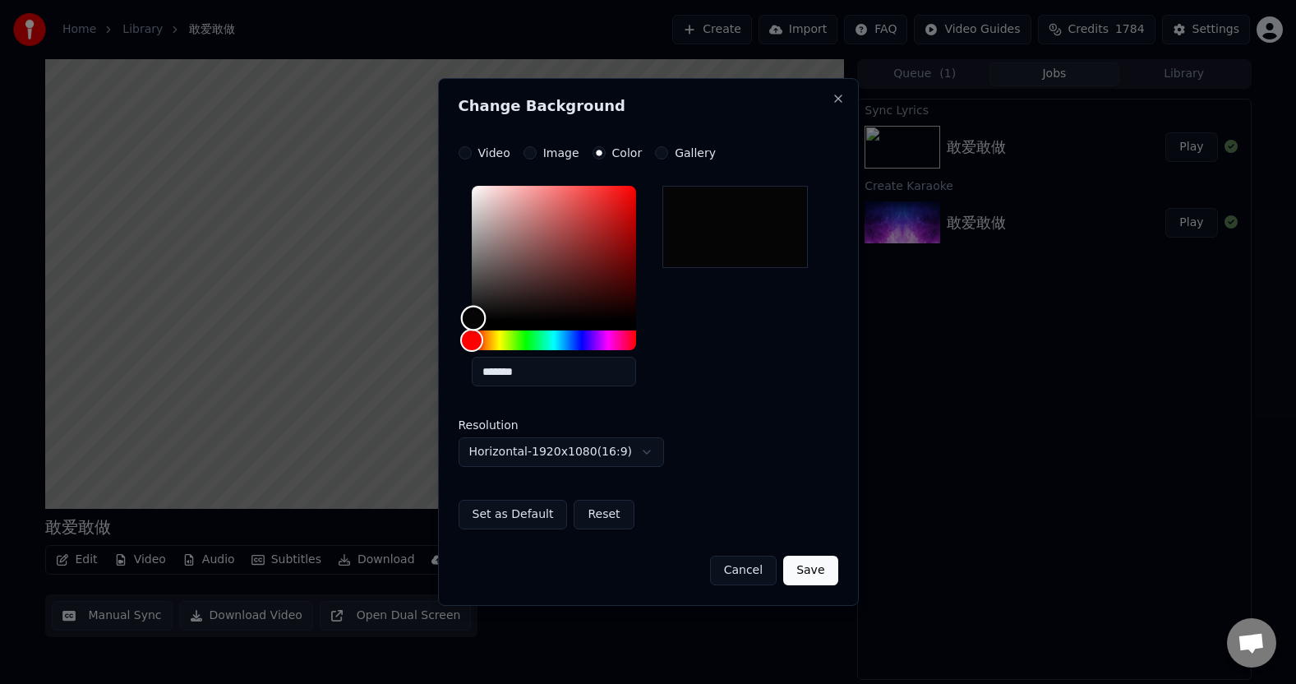
click at [473, 318] on div "Color" at bounding box center [473, 318] width 25 height 25
type input "*******"
drag, startPoint x: 472, startPoint y: 318, endPoint x: 440, endPoint y: 330, distance: 35.1
click at [440, 330] on div "**********" at bounding box center [648, 342] width 421 height 528
click at [815, 572] on button "Save" at bounding box center [810, 570] width 54 height 30
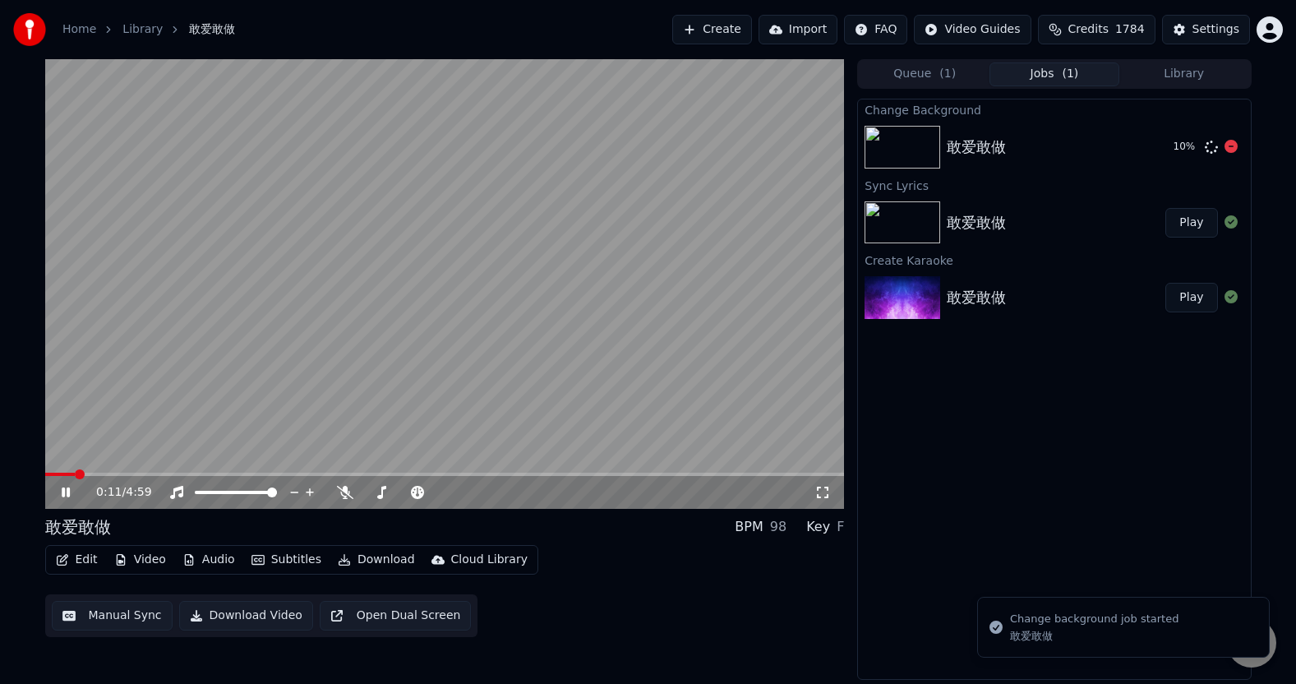
click at [965, 152] on div "敢爱敢做" at bounding box center [976, 147] width 59 height 23
click at [68, 491] on icon at bounding box center [66, 492] width 8 height 10
click at [1036, 150] on div "敢爱敢做" at bounding box center [1056, 147] width 219 height 23
click at [933, 148] on img at bounding box center [902, 147] width 76 height 43
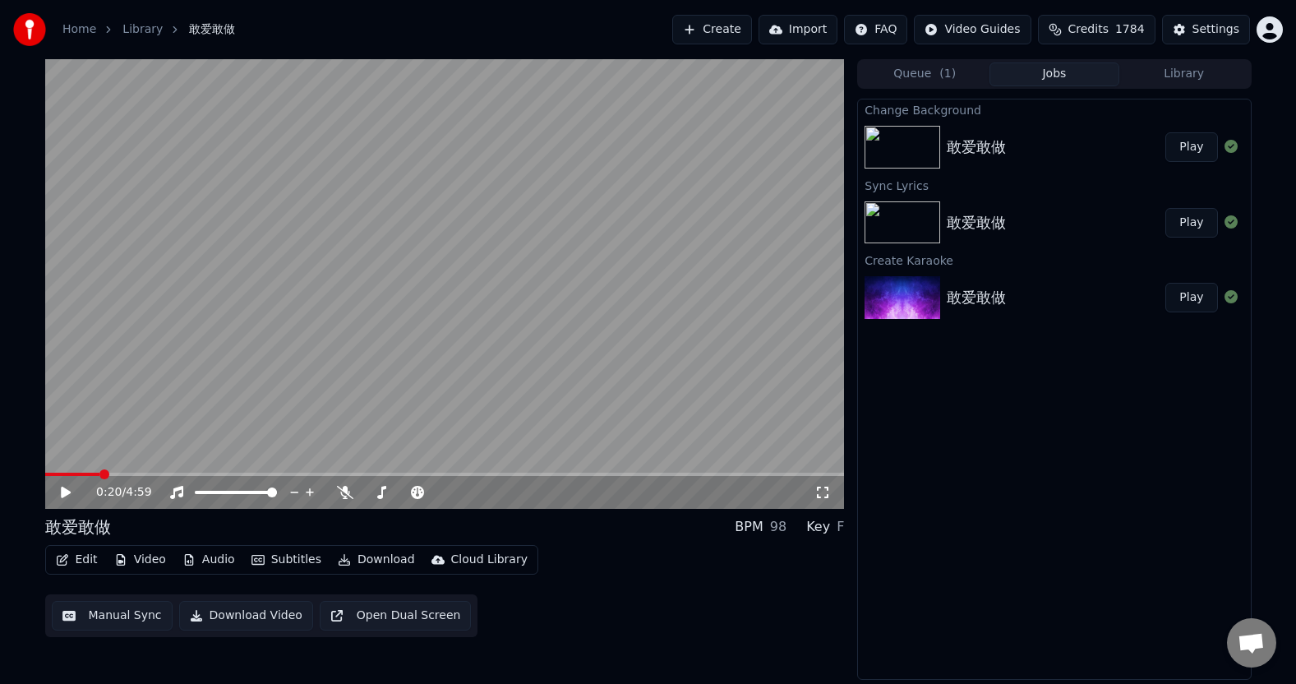
click at [66, 495] on icon at bounding box center [66, 492] width 10 height 12
click at [63, 489] on icon at bounding box center [66, 492] width 8 height 10
drag, startPoint x: 1202, startPoint y: 150, endPoint x: 1192, endPoint y: 152, distance: 10.0
click at [1201, 150] on button "Play" at bounding box center [1191, 147] width 52 height 30
click at [104, 474] on span at bounding box center [445, 473] width 800 height 3
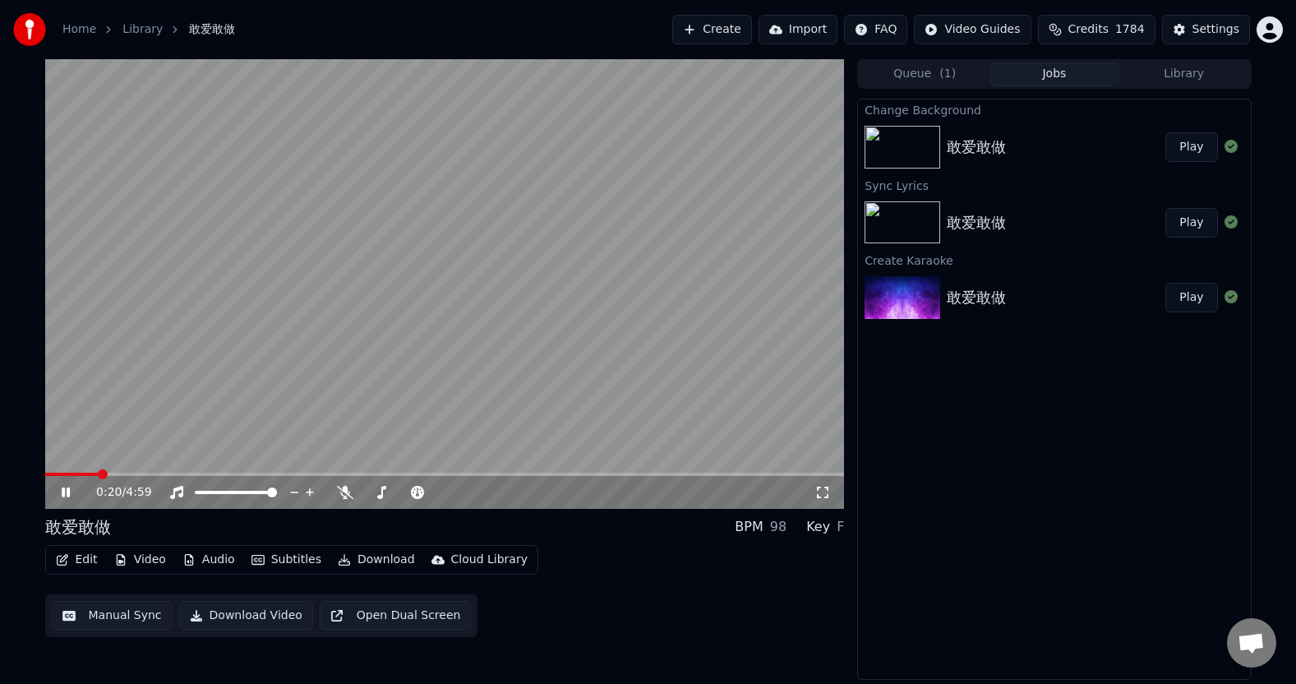
click at [98, 475] on span at bounding box center [71, 473] width 53 height 3
click at [63, 491] on icon at bounding box center [66, 492] width 8 height 10
click at [55, 486] on div "0:25 / 4:59" at bounding box center [445, 492] width 786 height 16
click at [67, 488] on icon at bounding box center [77, 492] width 39 height 13
click at [67, 487] on icon at bounding box center [77, 492] width 39 height 13
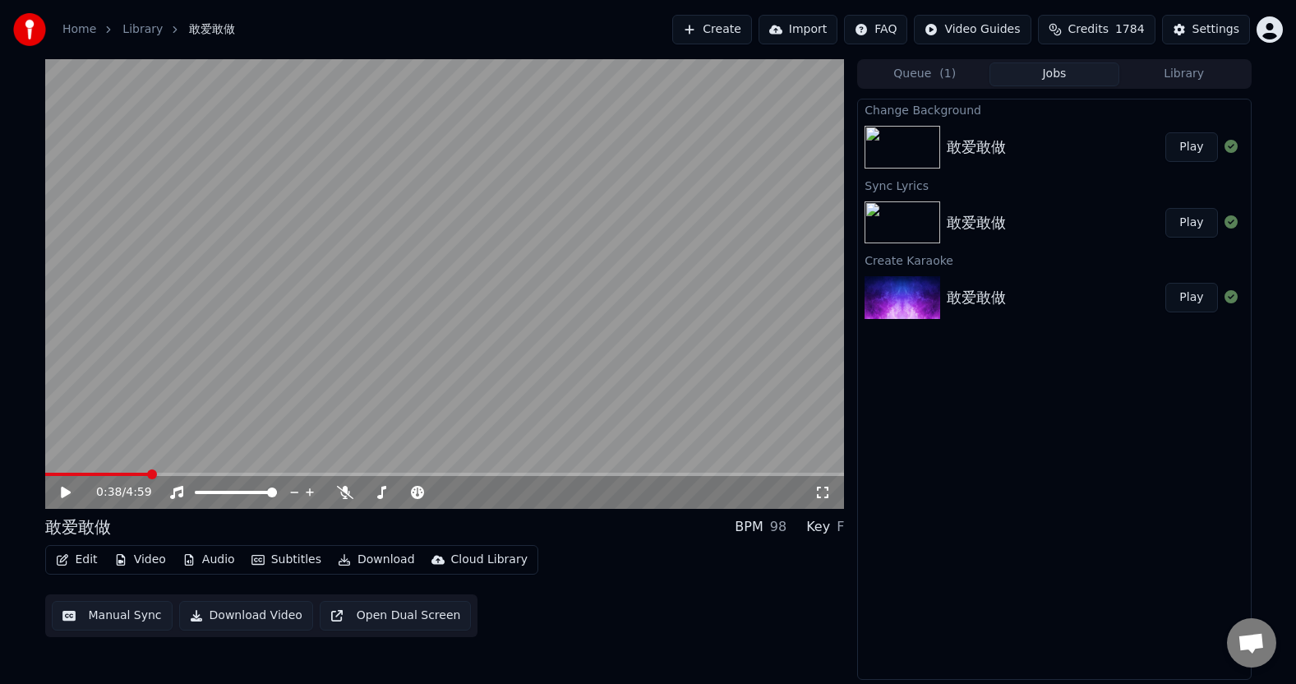
click at [360, 555] on button "Download" at bounding box center [376, 559] width 90 height 23
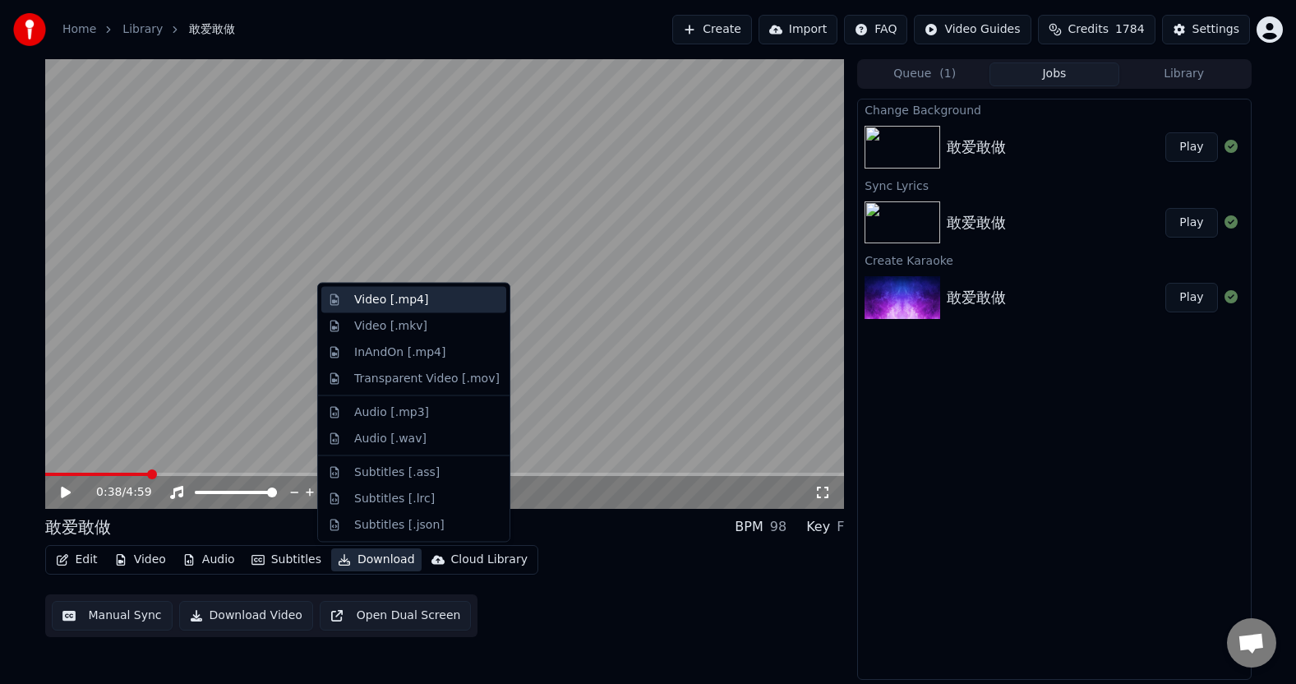
click at [416, 301] on div "Video [.mp4]" at bounding box center [391, 300] width 74 height 16
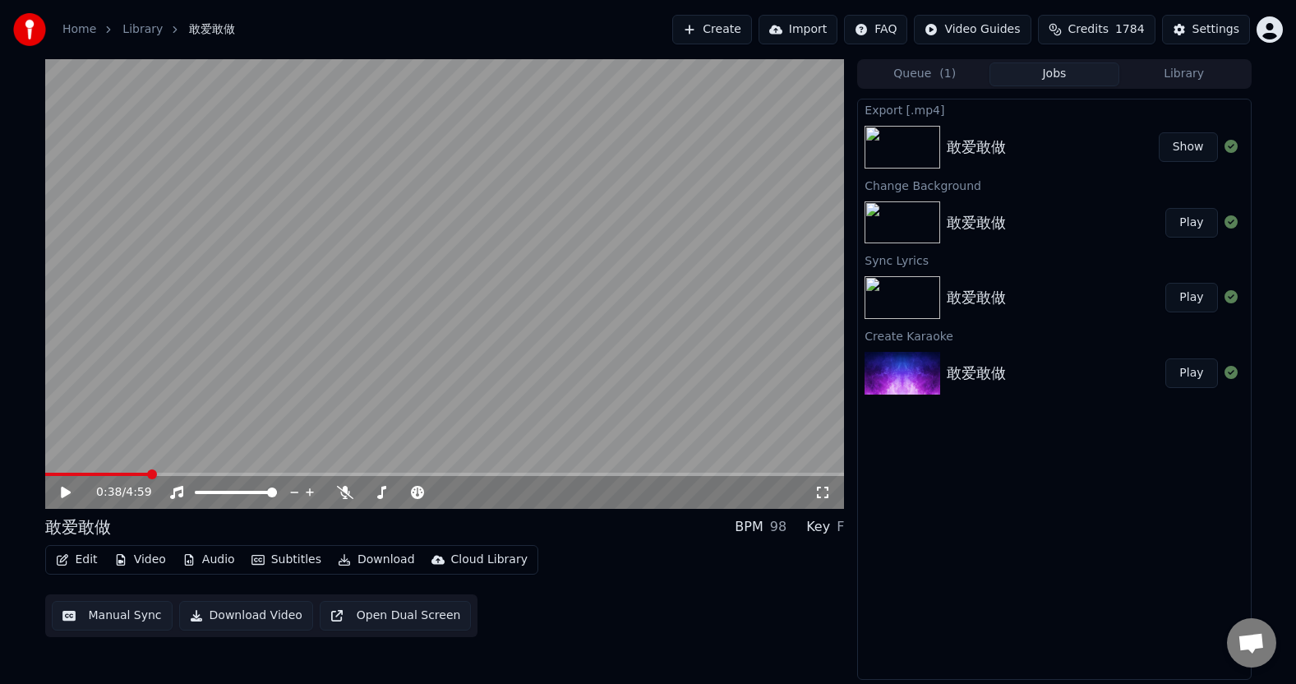
click at [234, 122] on video at bounding box center [445, 283] width 800 height 449
click at [65, 493] on icon at bounding box center [77, 492] width 39 height 13
click at [65, 491] on icon at bounding box center [66, 492] width 10 height 12
click at [63, 492] on icon at bounding box center [66, 492] width 8 height 10
click at [118, 612] on button "Manual Sync" at bounding box center [112, 616] width 121 height 30
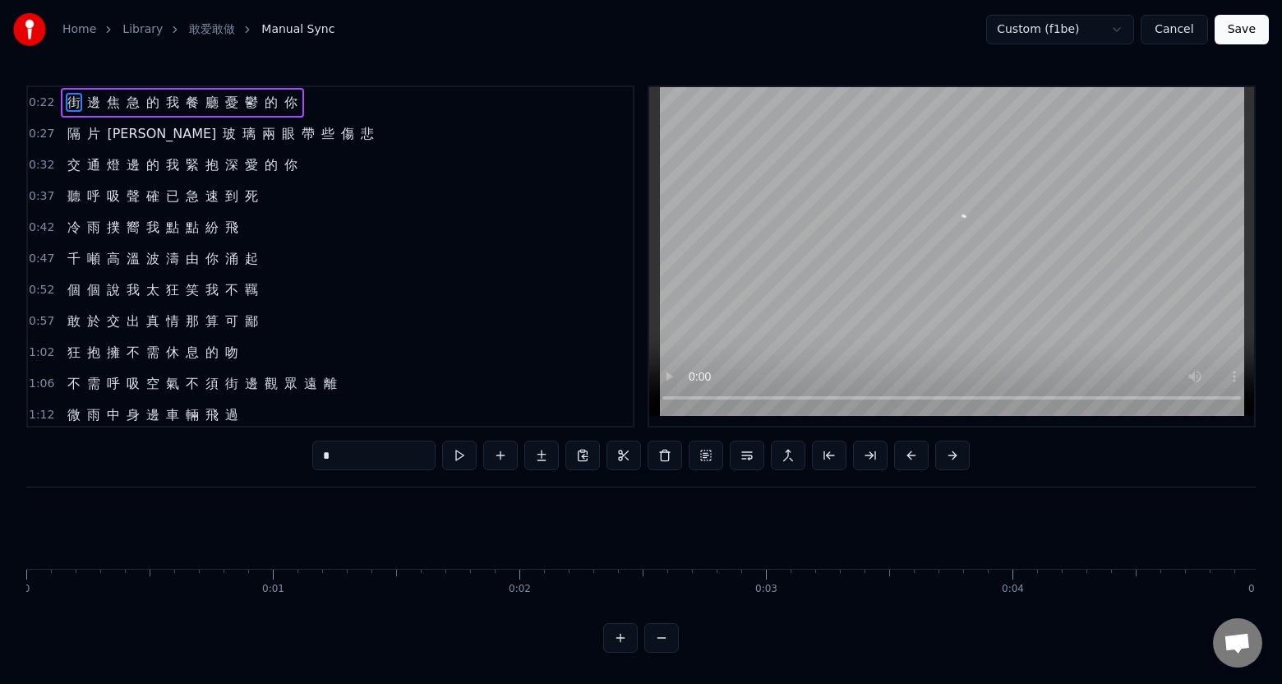
scroll to position [0, 5519]
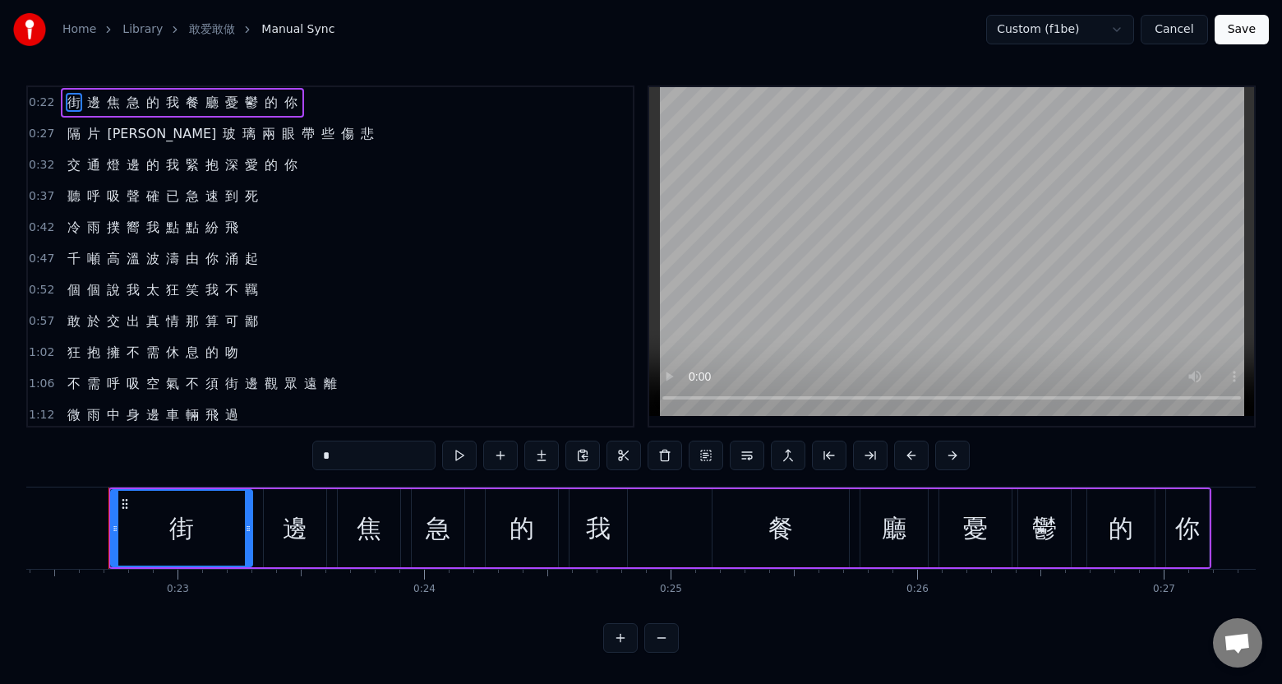
click at [130, 229] on span "嚮" at bounding box center [133, 227] width 16 height 19
type input "*"
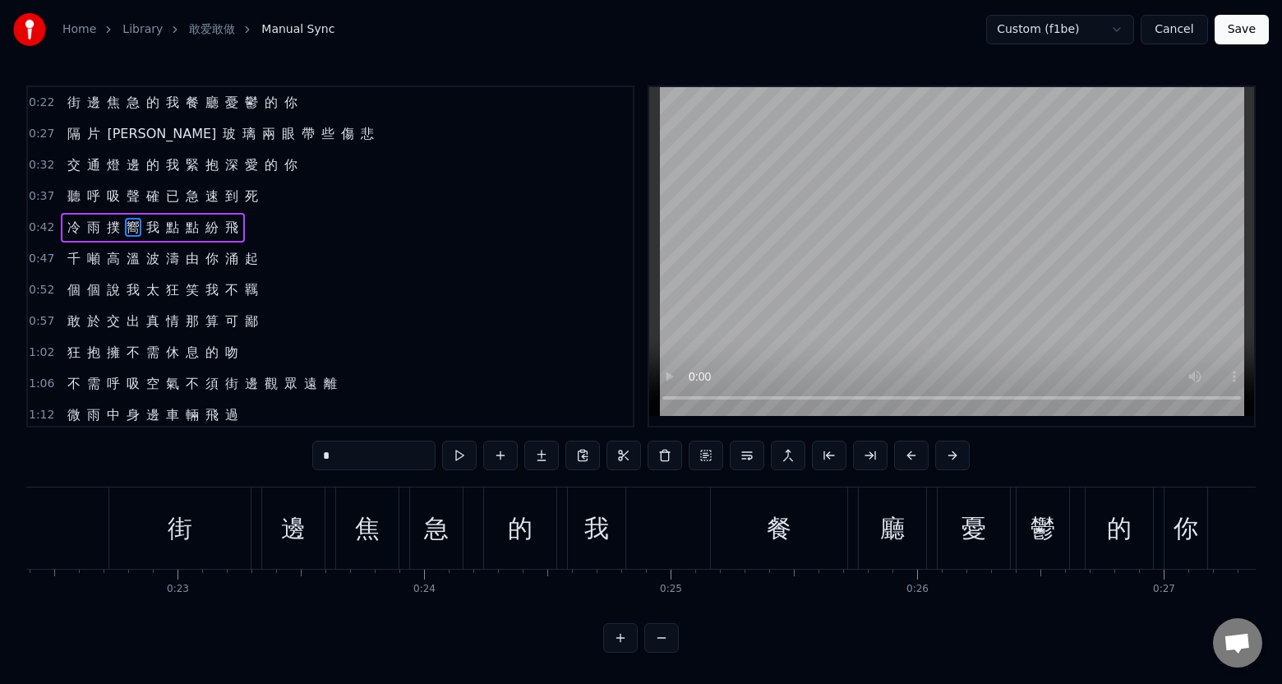
click at [130, 229] on span "嚮" at bounding box center [133, 227] width 16 height 19
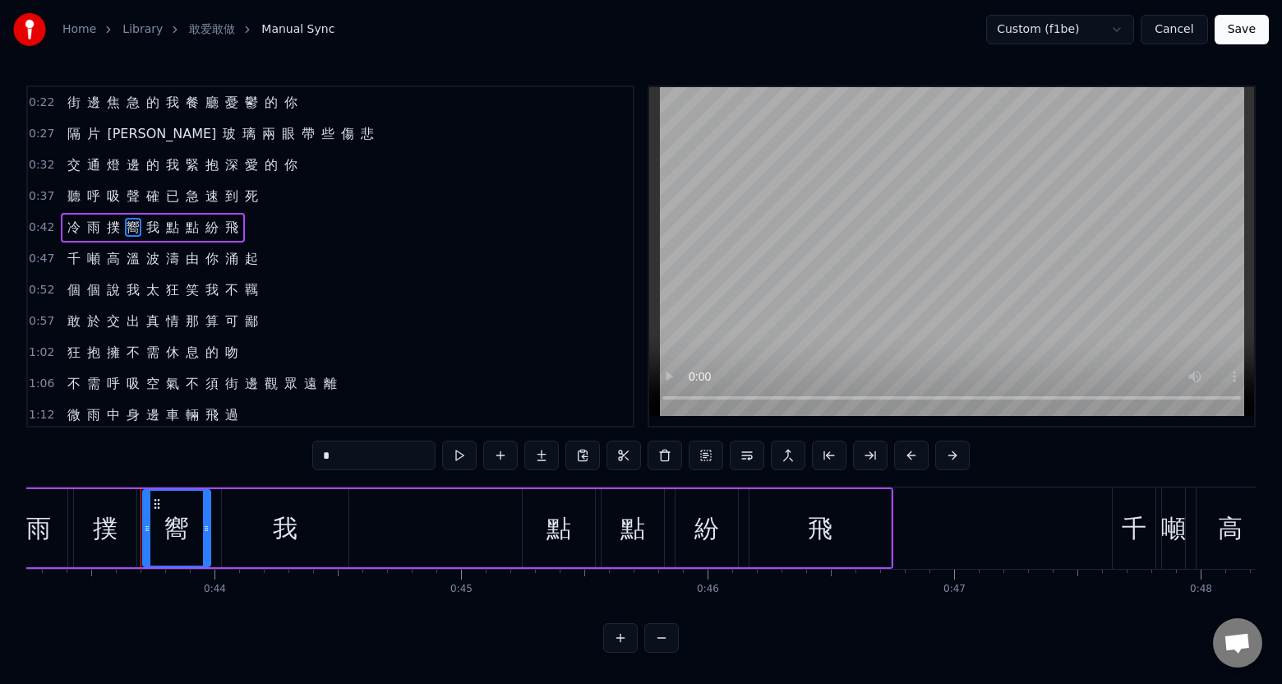
scroll to position [0, 10690]
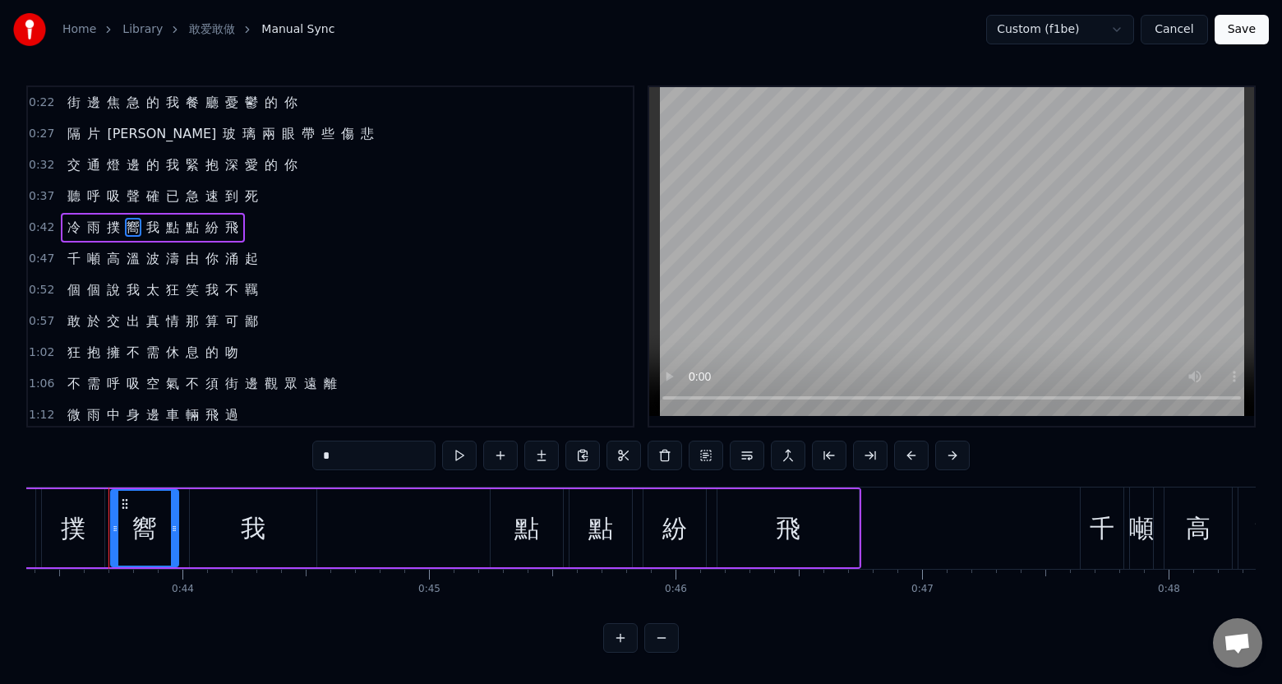
click at [131, 231] on span "嚮" at bounding box center [133, 227] width 16 height 19
click at [130, 228] on span "嚮" at bounding box center [133, 227] width 16 height 19
click at [137, 532] on div "嚮" at bounding box center [144, 527] width 25 height 37
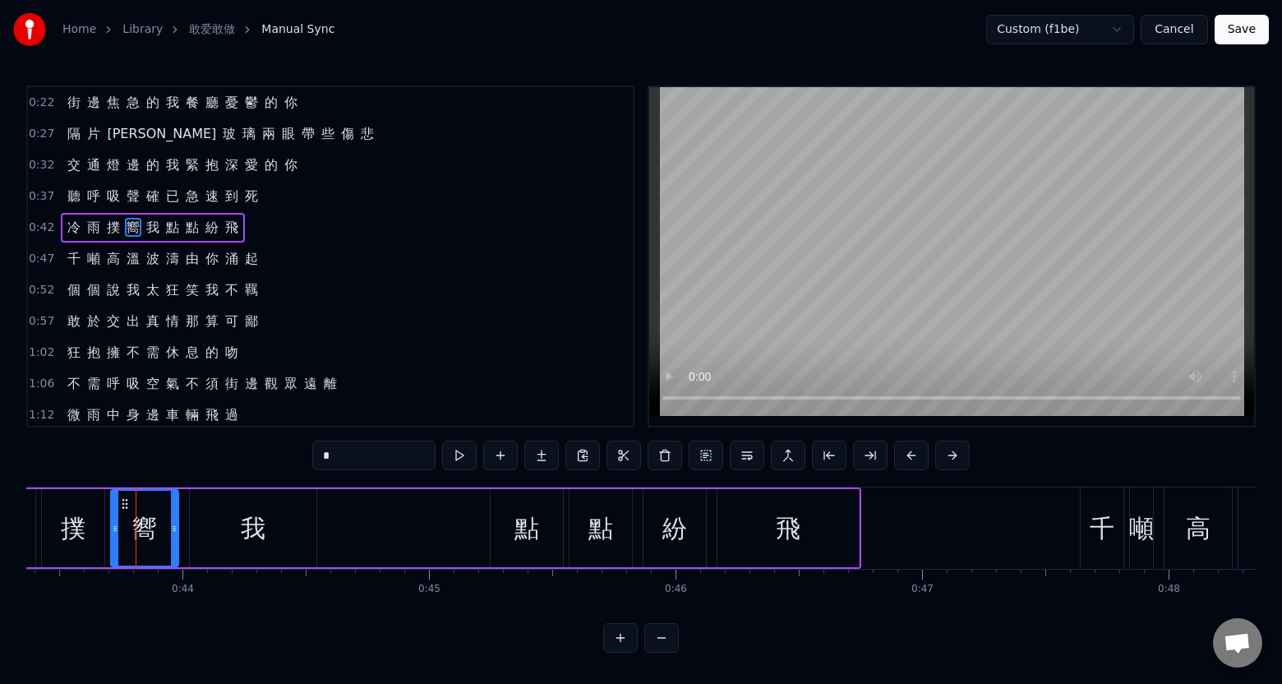
click at [137, 532] on div "嚮" at bounding box center [144, 527] width 25 height 37
drag, startPoint x: 133, startPoint y: 531, endPoint x: 145, endPoint y: 530, distance: 12.4
click at [145, 530] on div "嚮" at bounding box center [144, 527] width 25 height 37
click at [150, 532] on div "嚮" at bounding box center [144, 527] width 25 height 37
click at [149, 532] on div "嚮" at bounding box center [144, 527] width 25 height 37
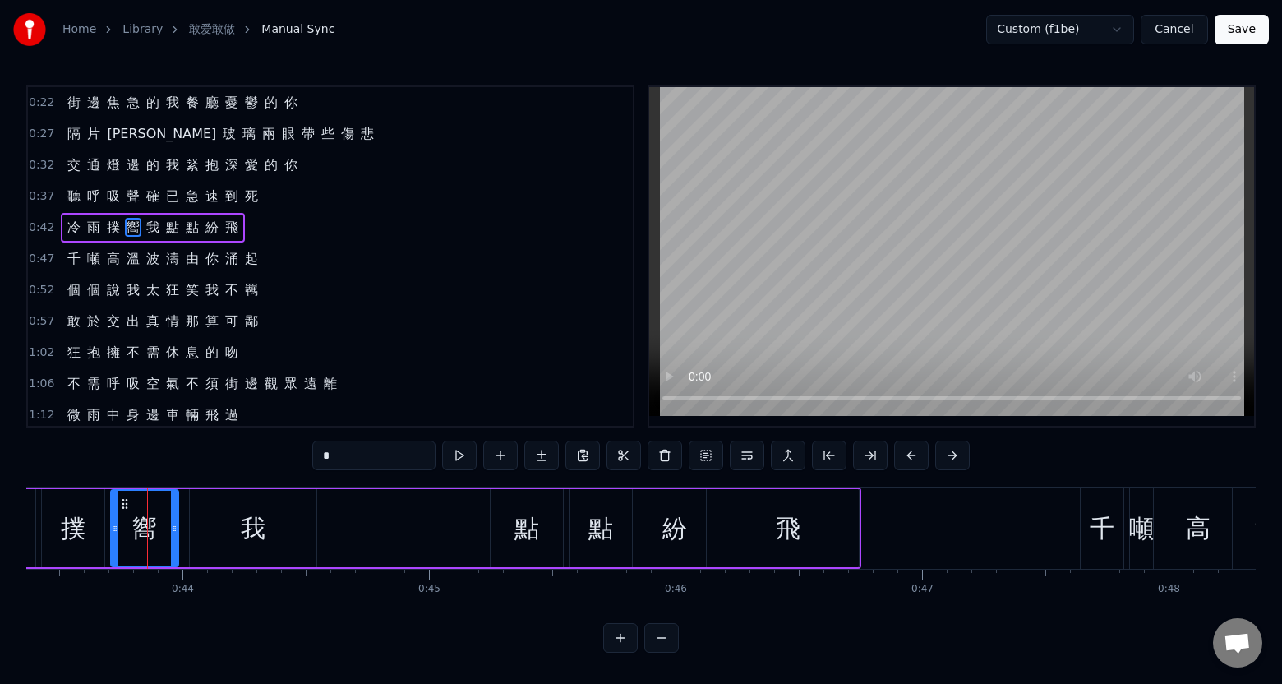
click at [131, 227] on span "嚮" at bounding box center [133, 227] width 16 height 19
click at [130, 226] on span "嚮" at bounding box center [133, 227] width 16 height 19
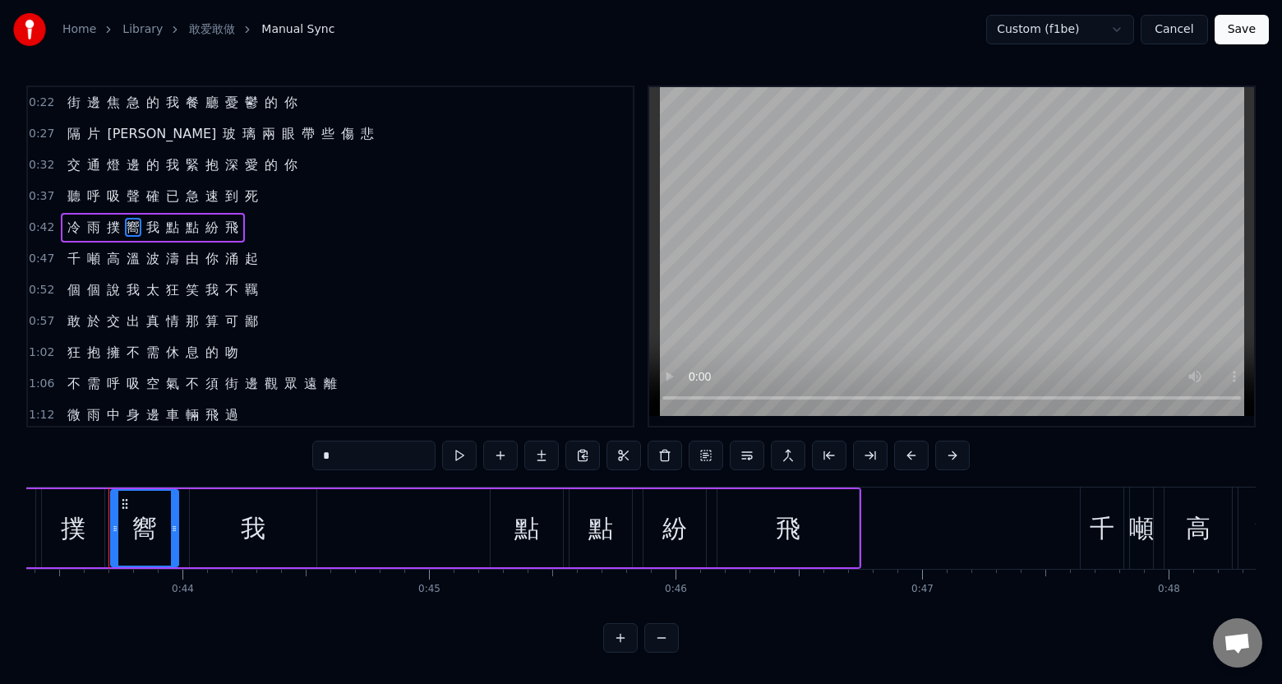
click at [130, 224] on span "嚮" at bounding box center [133, 227] width 16 height 19
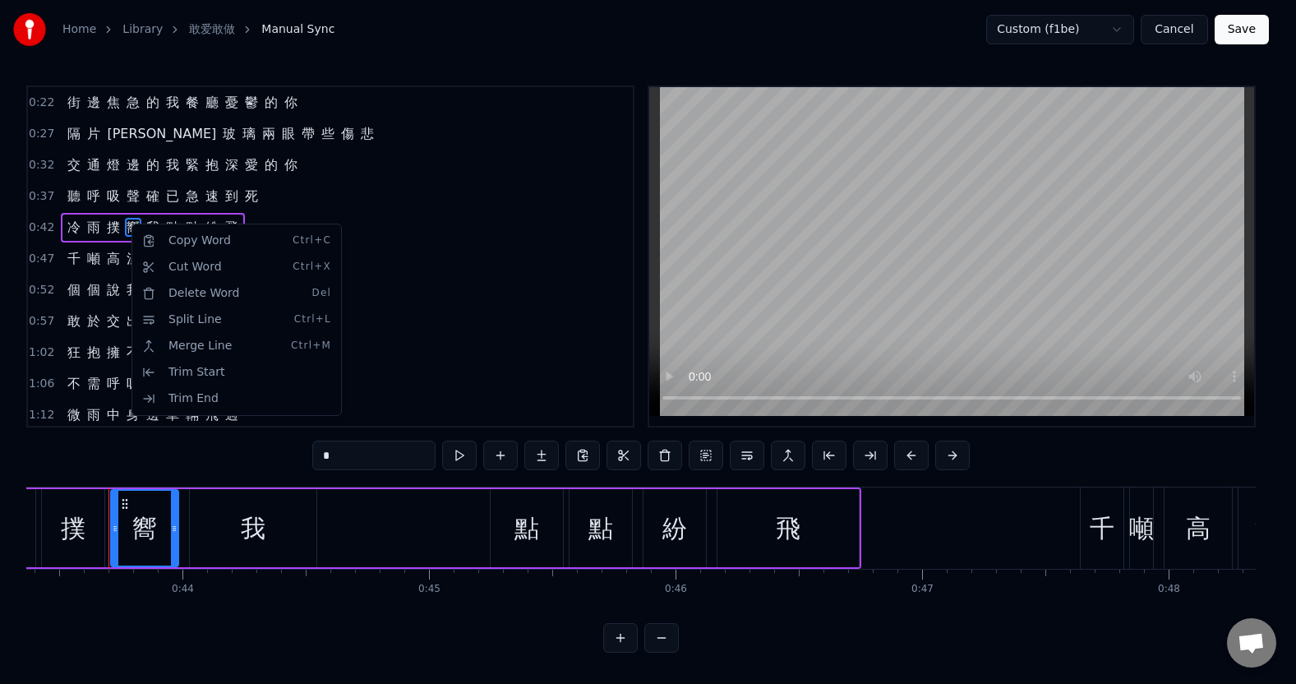
click at [129, 228] on html "Home Library 敢爱敢做 Manual Sync Custom (f1be) Cancel Save 0:22 街 邊 焦 急 的 我 餐 廳 憂 …" at bounding box center [648, 339] width 1296 height 679
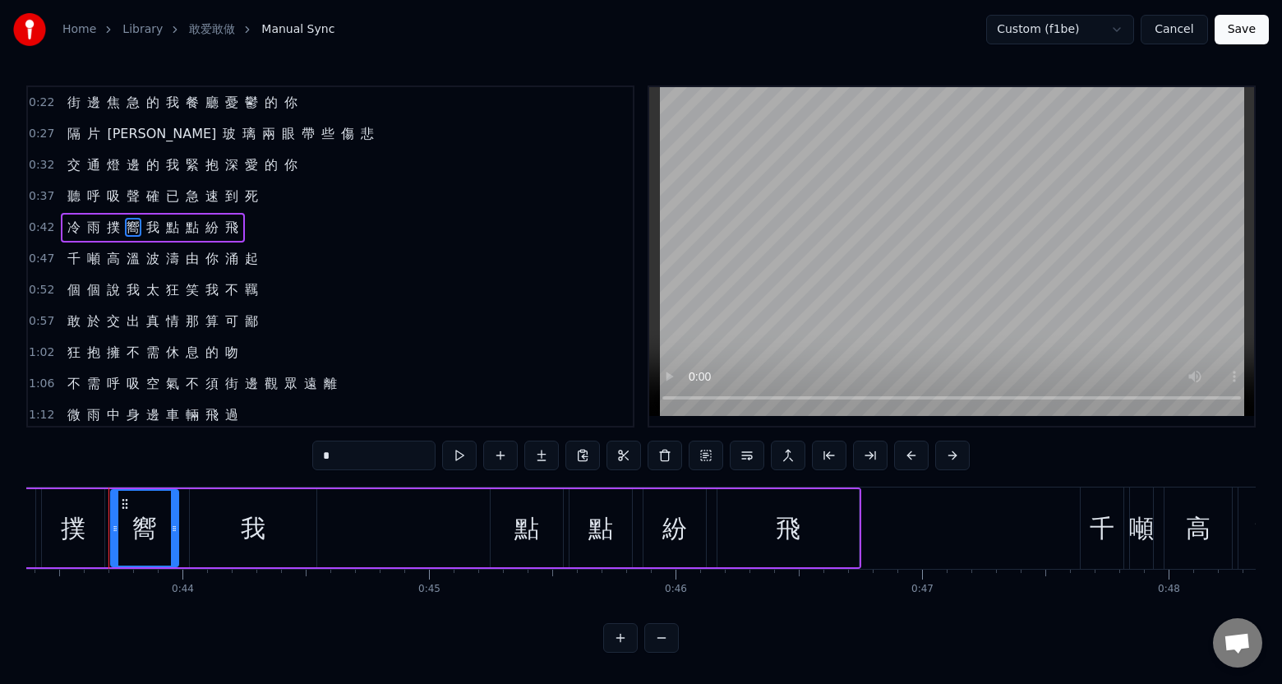
click at [129, 228] on span "嚮" at bounding box center [133, 227] width 16 height 19
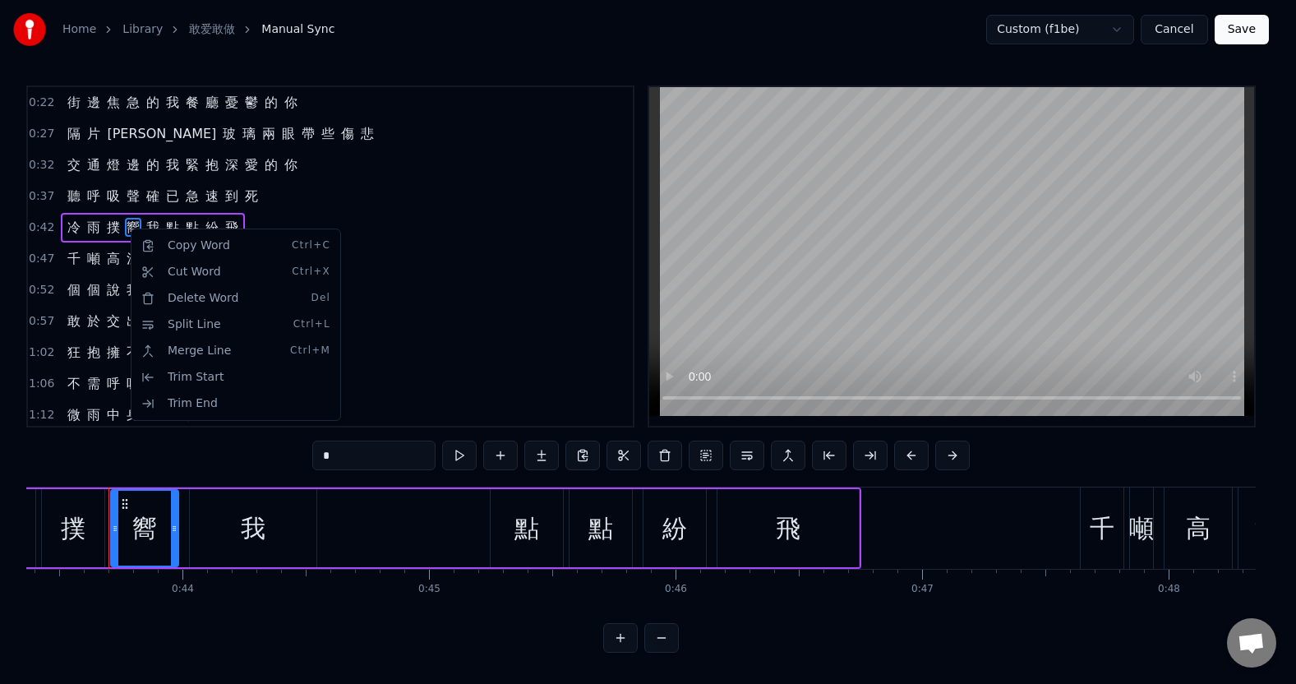
click at [256, 219] on html "Home Library 敢爱敢做 Manual Sync Custom (f1be) Cancel Save 0:22 街 邊 焦 急 的 我 餐 廳 憂 …" at bounding box center [648, 339] width 1296 height 679
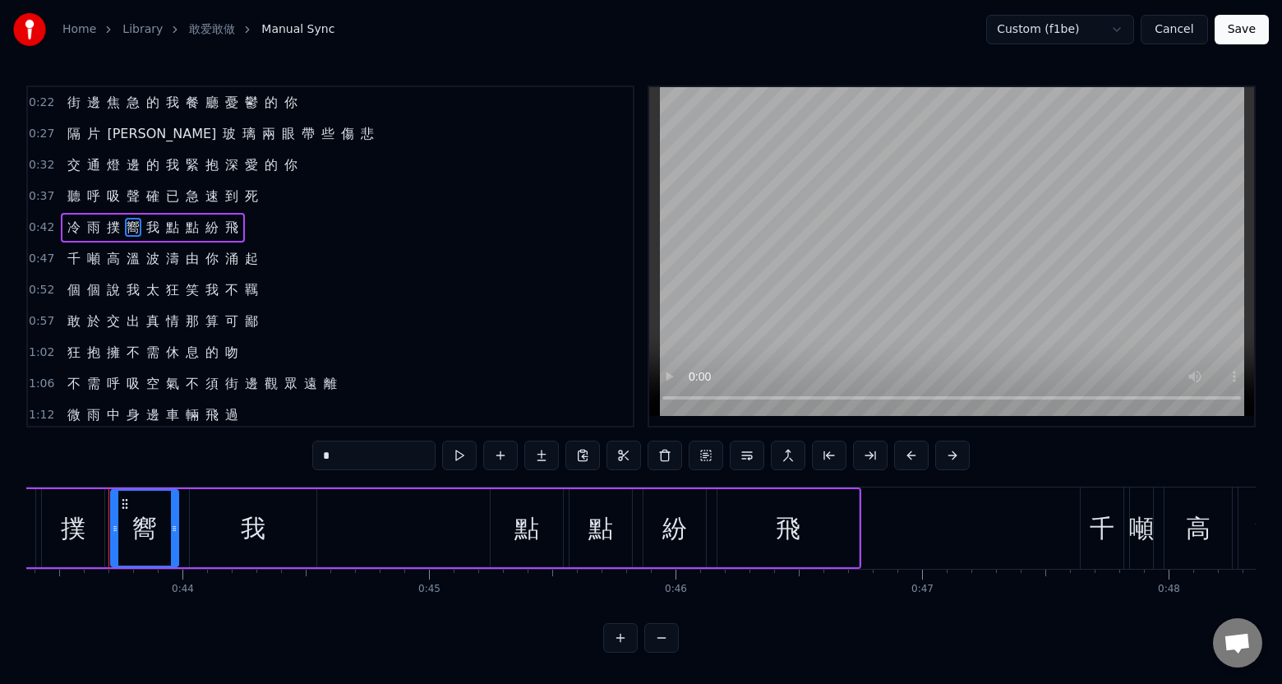
click at [132, 228] on span "嚮" at bounding box center [133, 227] width 16 height 19
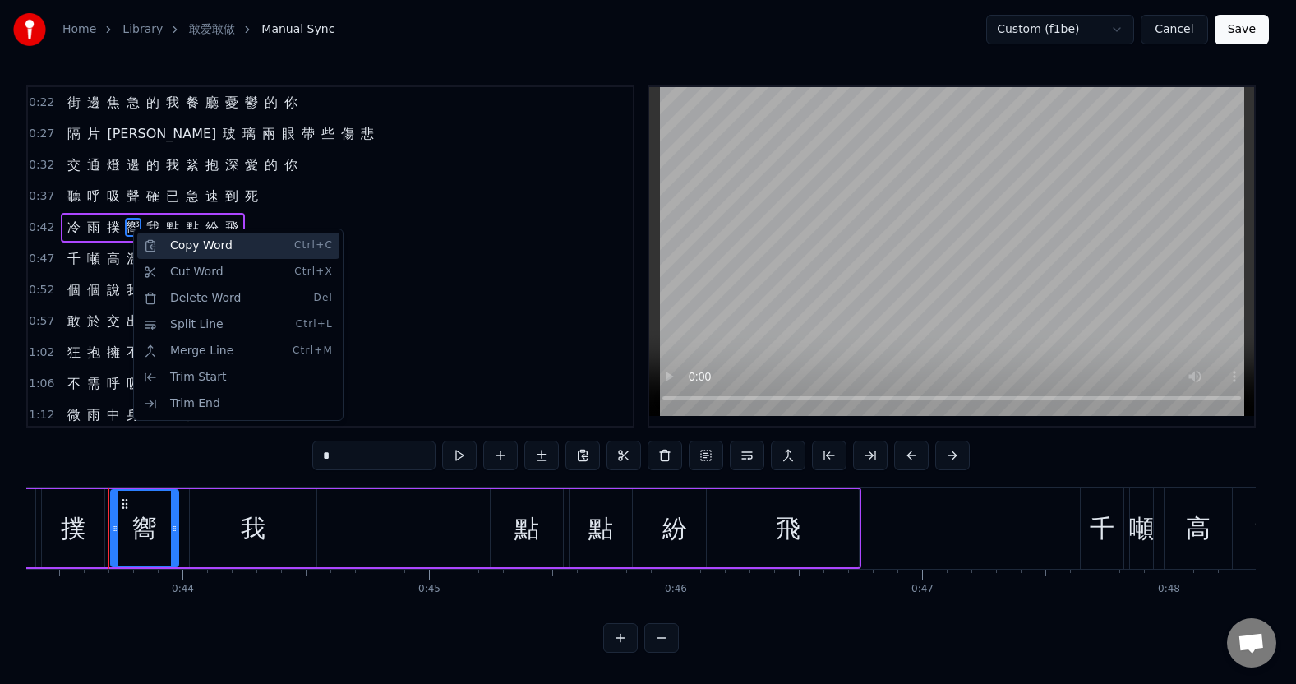
click at [171, 248] on div "Copy Word Ctrl+C" at bounding box center [238, 246] width 202 height 26
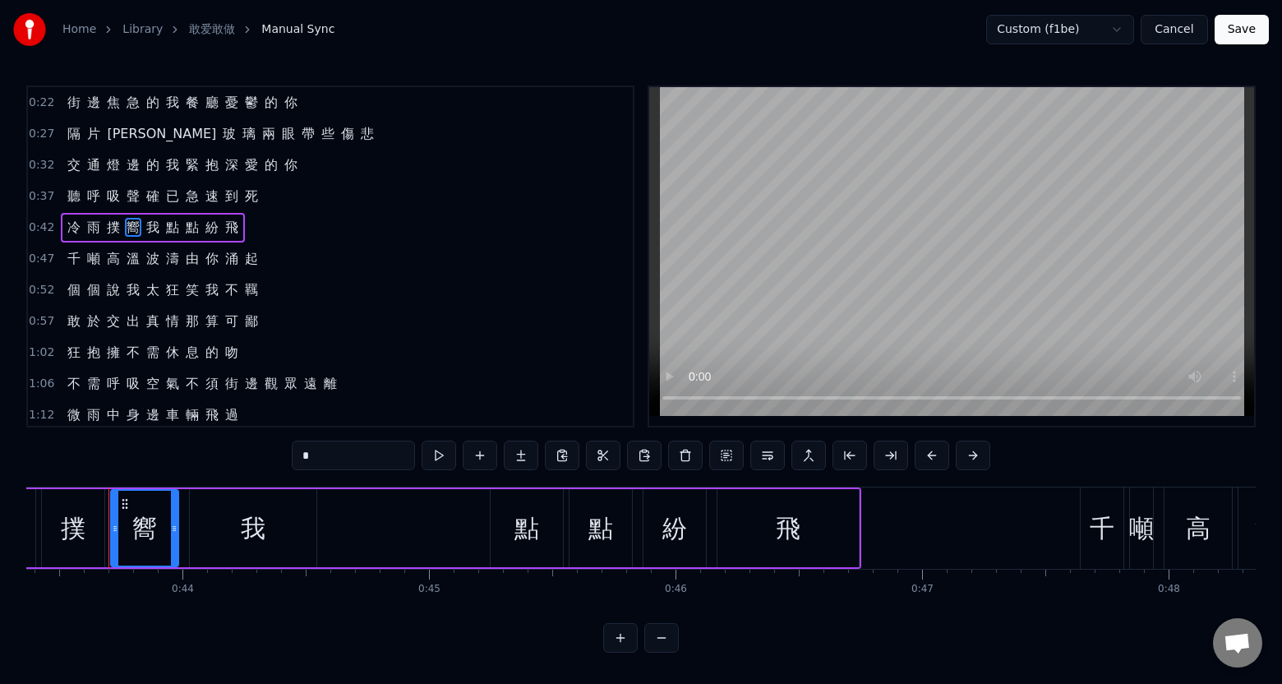
click at [132, 228] on span "嚮" at bounding box center [133, 227] width 16 height 19
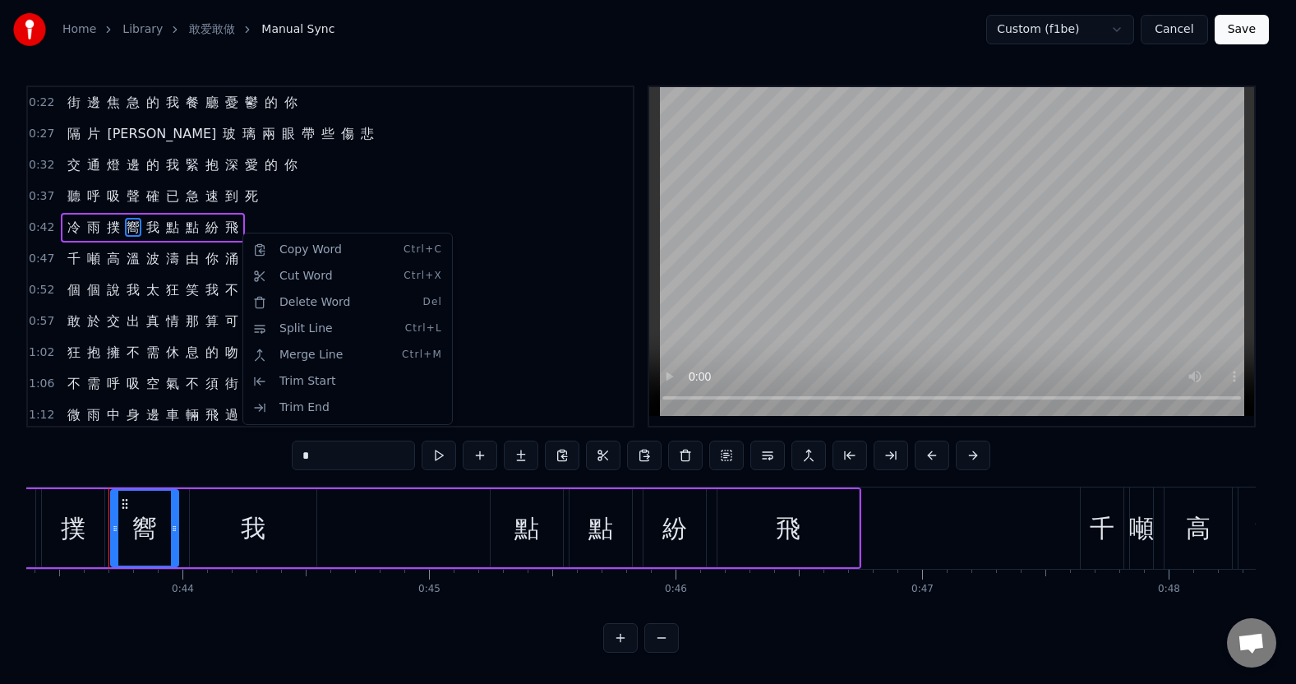
click at [251, 233] on div "Copy Word Ctrl+C Cut Word Ctrl+X Delete Word Del Split Line Ctrl+L Merge Line C…" at bounding box center [347, 329] width 210 height 192
click at [252, 221] on html "Home Library 敢爱敢做 Manual Sync Custom (f1be) Cancel Save 0:22 街 邊 焦 急 的 我 餐 廳 憂 …" at bounding box center [648, 339] width 1296 height 679
click at [128, 226] on html "Home Library 敢爱敢做 Manual Sync Custom (f1be) Cancel Save 0:22 街 邊 焦 急 的 我 餐 廳 憂 …" at bounding box center [648, 339] width 1296 height 679
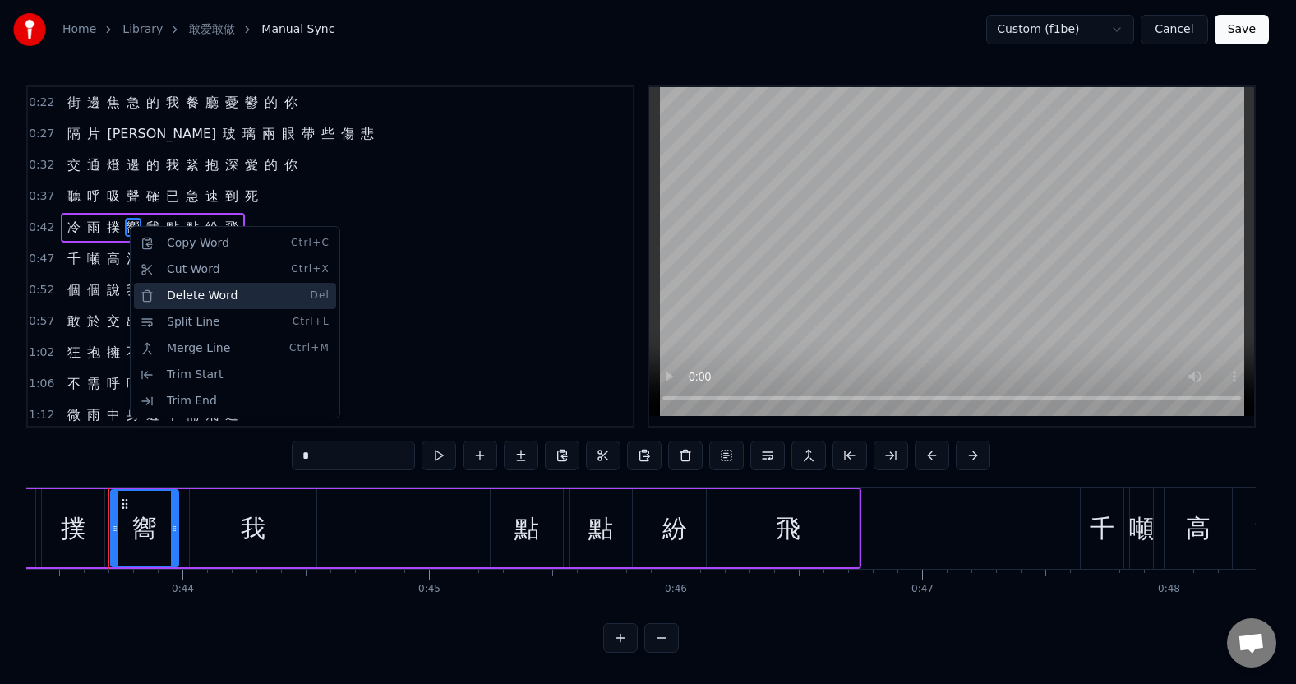
click at [186, 290] on div "Delete Word Del" at bounding box center [235, 296] width 202 height 26
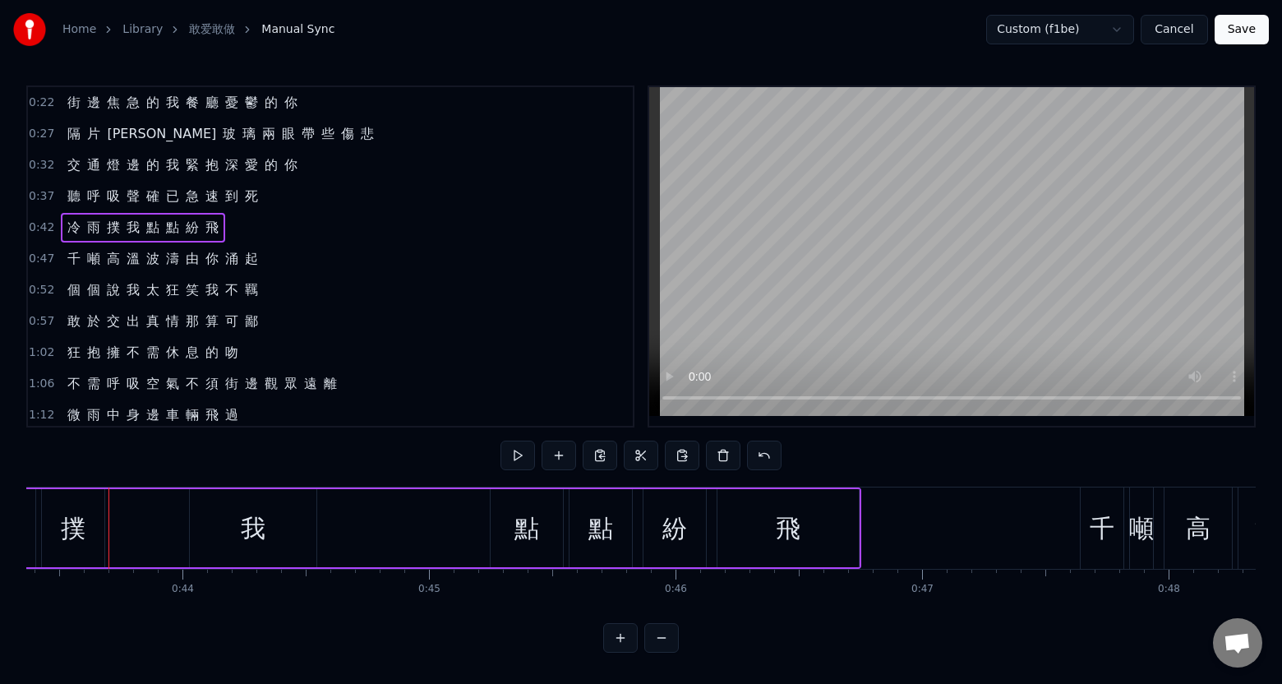
click at [125, 229] on span "我" at bounding box center [133, 227] width 16 height 19
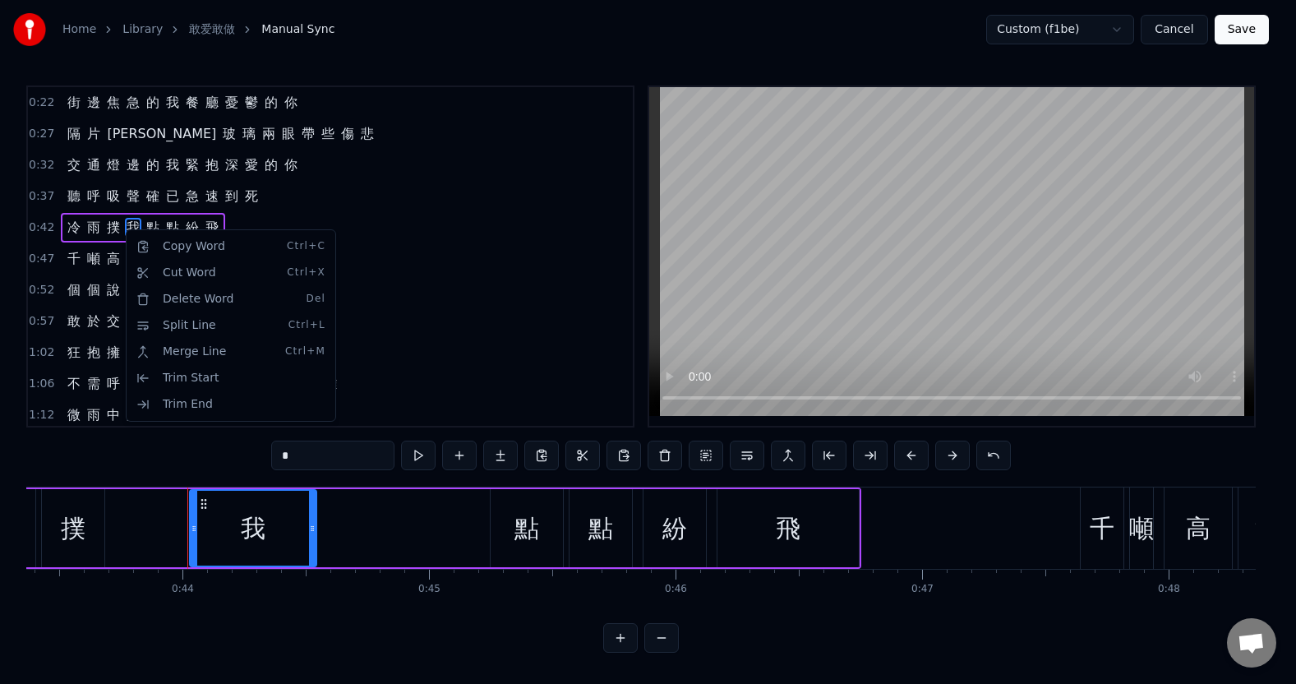
click at [120, 230] on html "Home Library 敢爱敢做 Manual Sync Custom (f1be) Cancel Save 0:22 街 邊 焦 急 的 我 餐 廳 憂 …" at bounding box center [648, 339] width 1296 height 679
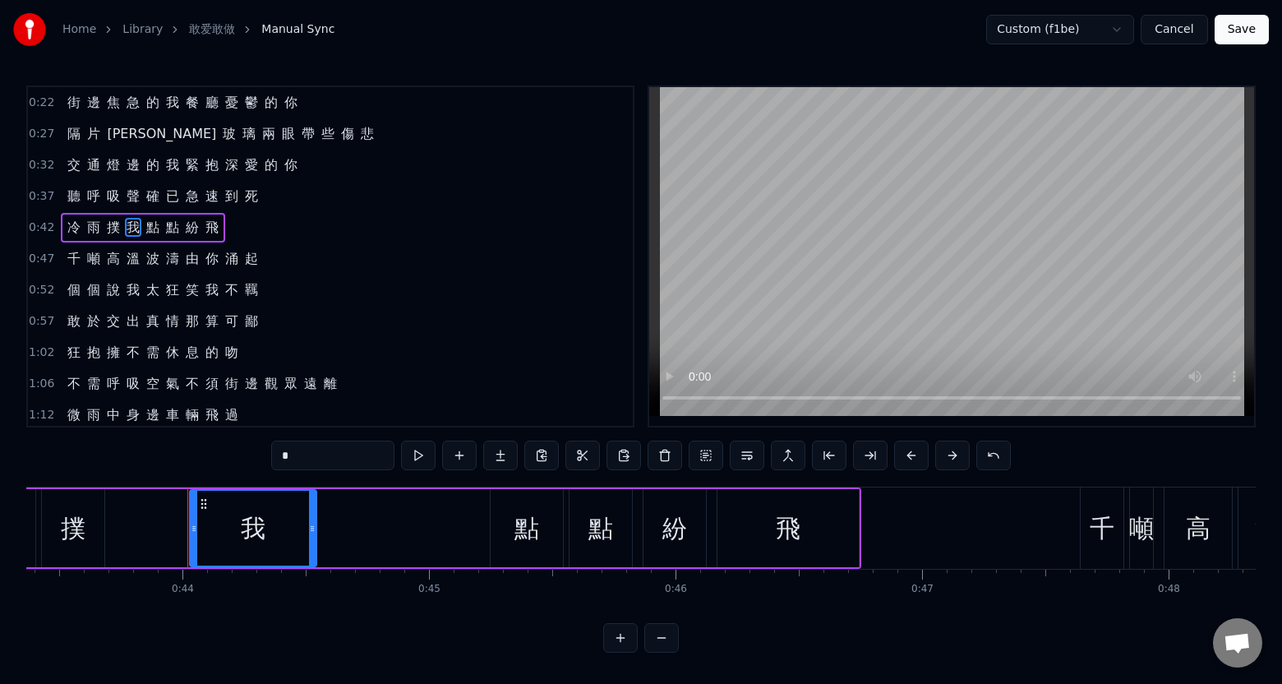
click at [118, 232] on div "冷 雨 撲 我 點 點 紛 飛" at bounding box center [143, 228] width 164 height 30
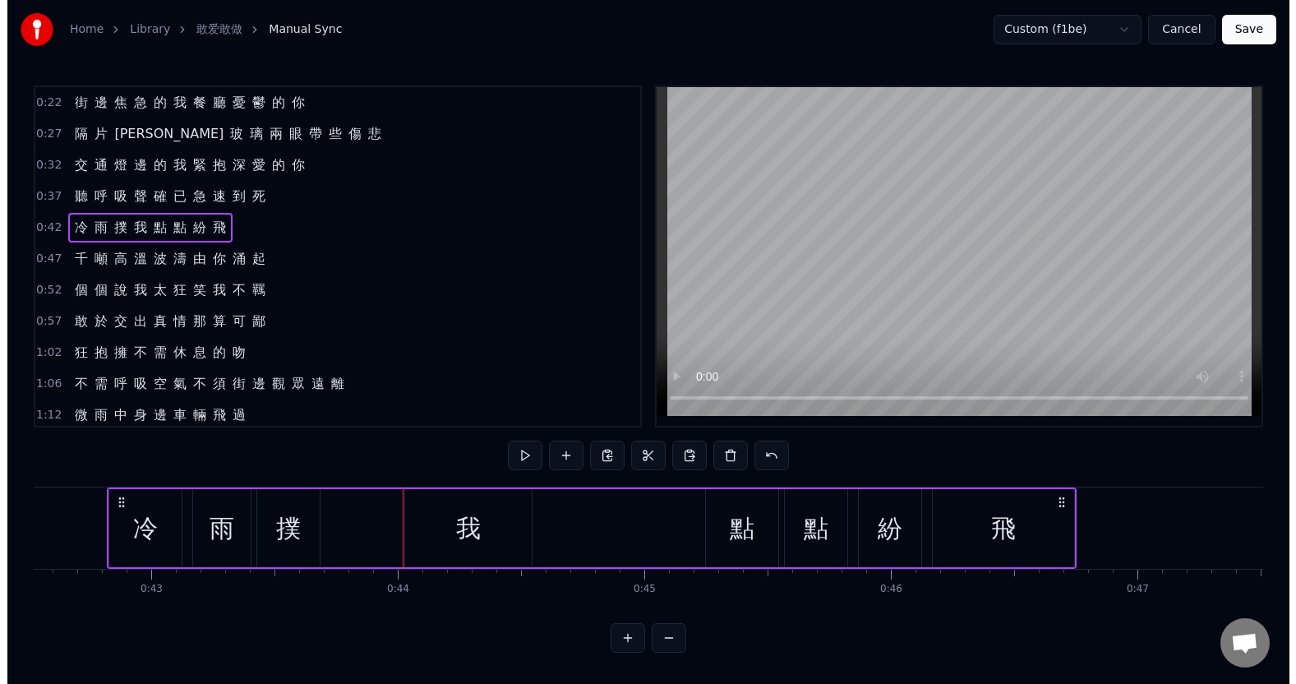
scroll to position [0, 10473]
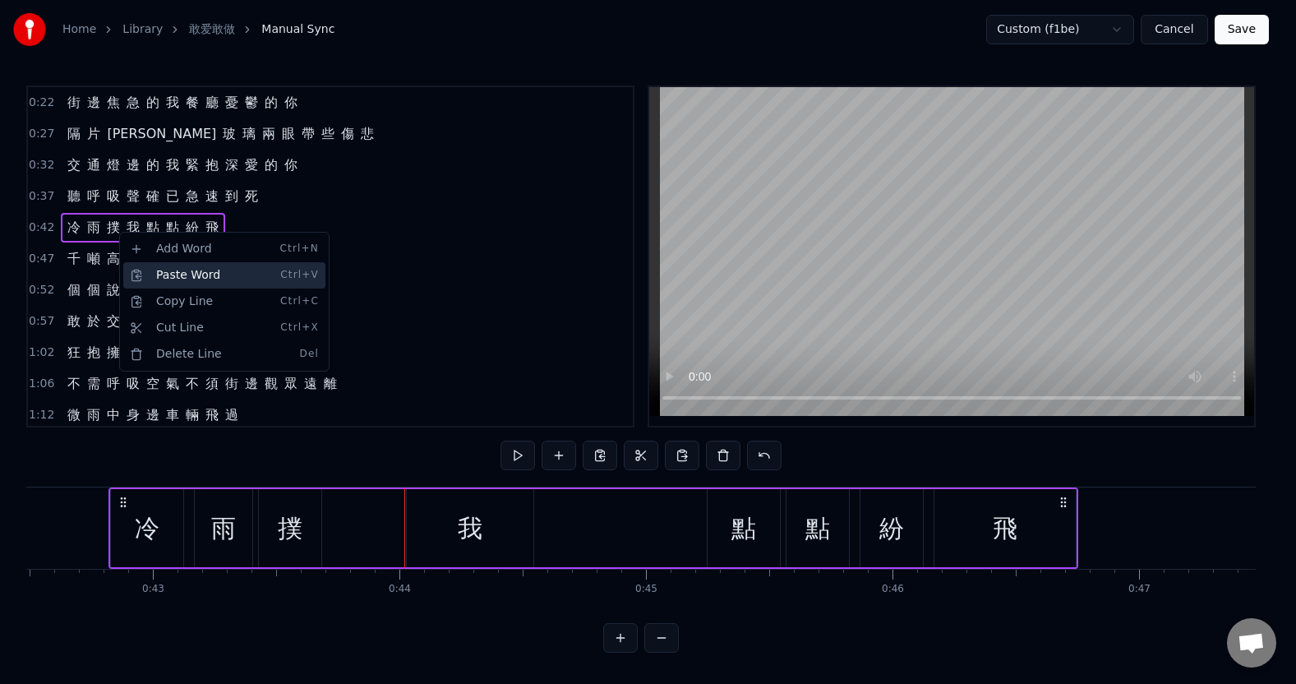
click at [167, 274] on div "Paste Word Ctrl+V" at bounding box center [224, 275] width 202 height 26
click at [139, 249] on div "Add Word Ctrl+N" at bounding box center [225, 246] width 202 height 26
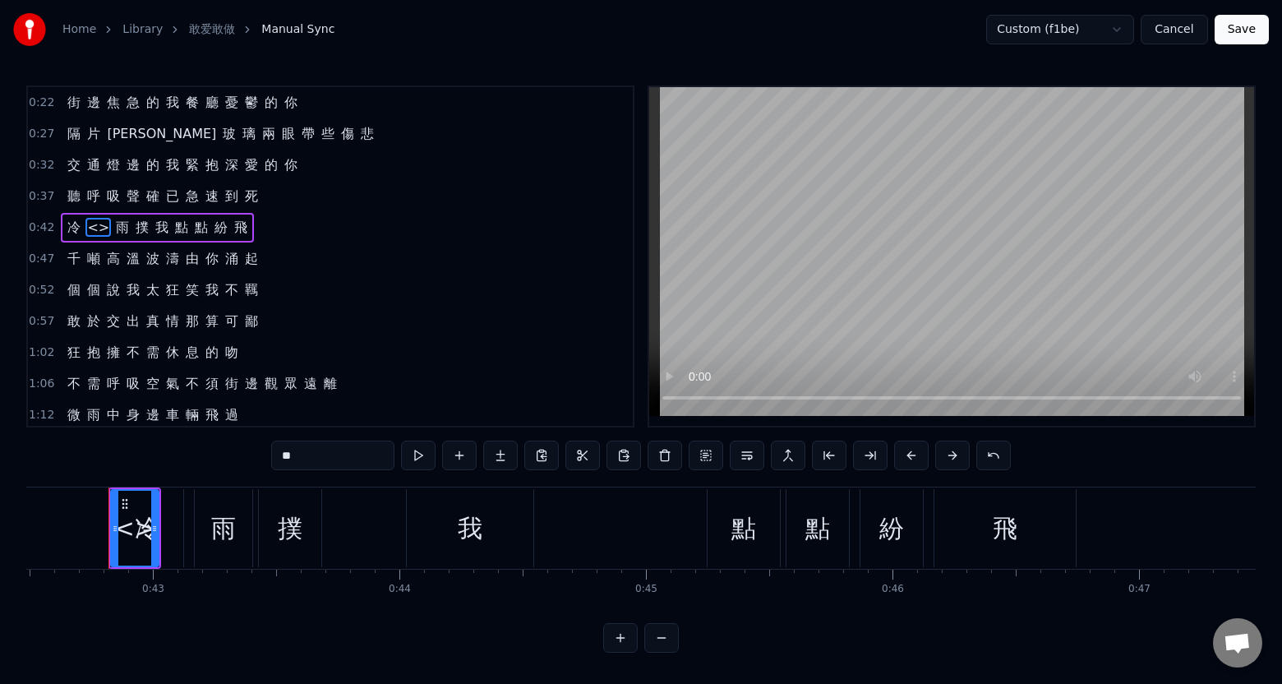
drag, startPoint x: 95, startPoint y: 228, endPoint x: 122, endPoint y: 230, distance: 27.2
click at [122, 230] on div "[PERSON_NAME]<> 雨 撲 我 點 點 紛 飛" at bounding box center [157, 228] width 193 height 30
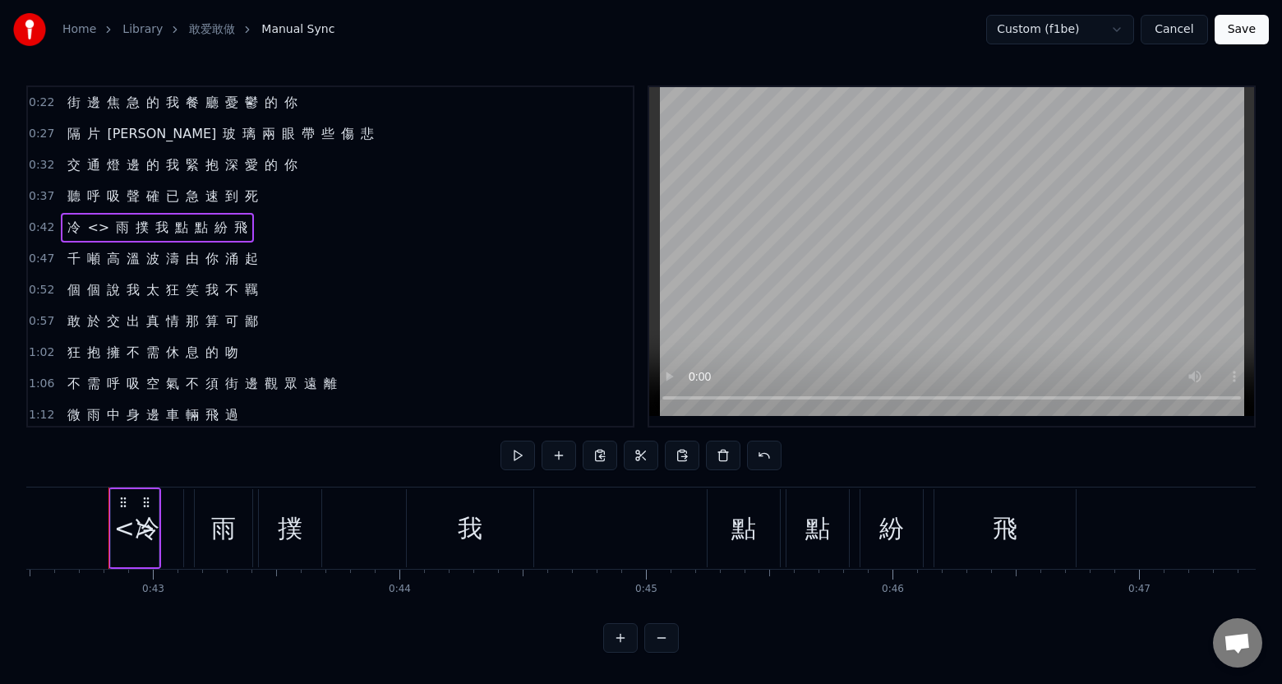
drag, startPoint x: 90, startPoint y: 227, endPoint x: 118, endPoint y: 228, distance: 28.0
click at [121, 228] on div "[PERSON_NAME]<> 雨 撲 我 點 點 紛 飛" at bounding box center [157, 228] width 193 height 30
click at [90, 229] on span "<>" at bounding box center [97, 227] width 25 height 19
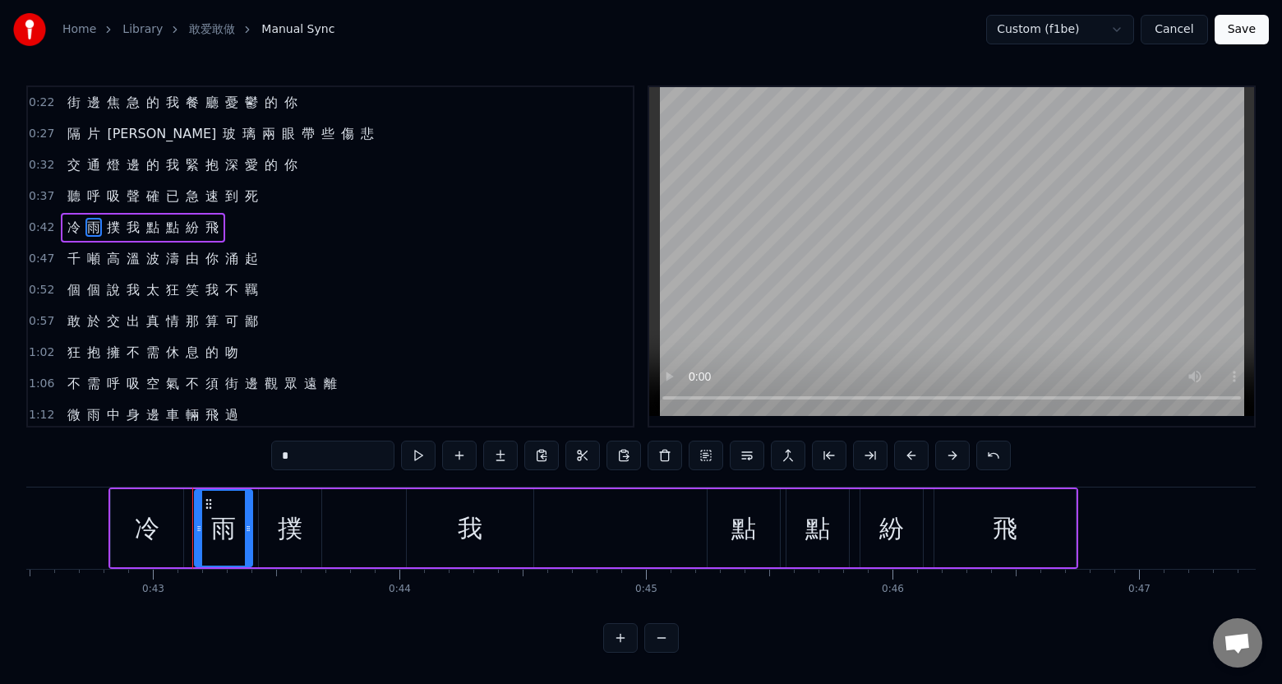
click at [106, 232] on span "撲" at bounding box center [113, 227] width 16 height 19
click at [126, 231] on span "我" at bounding box center [133, 227] width 16 height 19
type input "*"
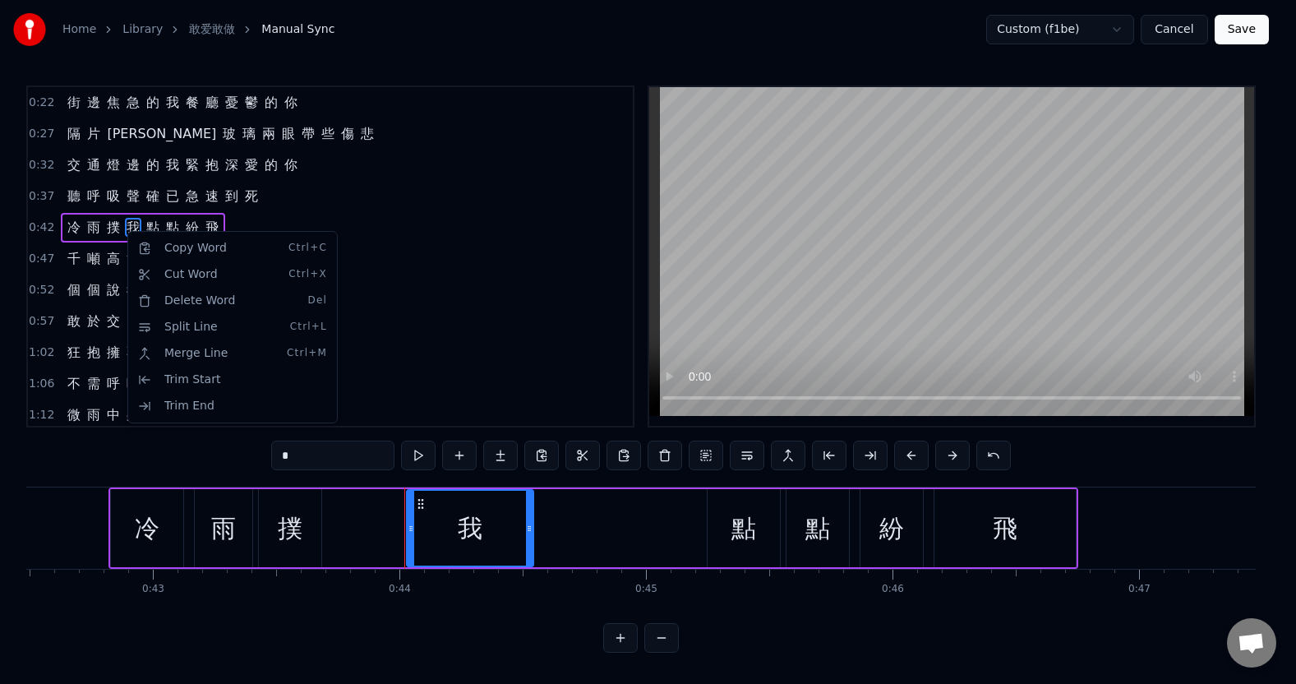
click at [118, 233] on html "Home Library 敢爱敢做 Manual Sync Custom (f1be) Cancel Save 0:22 街 邊 焦 急 的 我 餐 廳 憂 …" at bounding box center [648, 339] width 1296 height 679
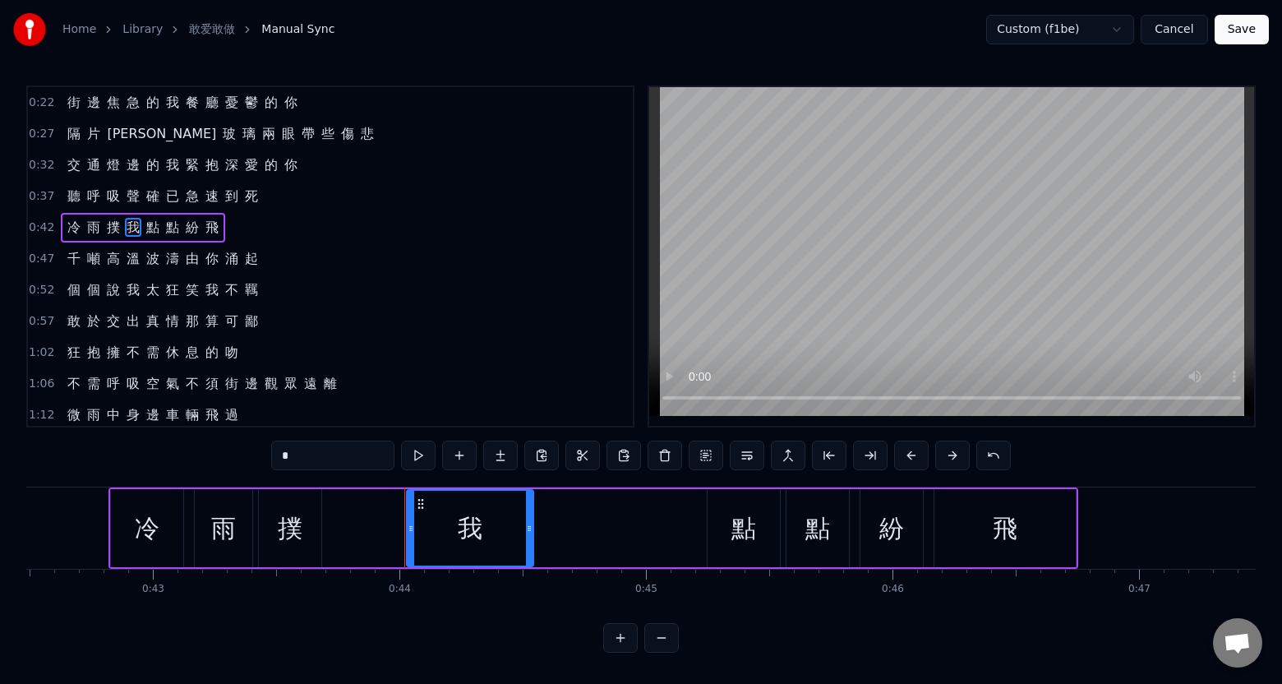
click at [118, 237] on div "冷 雨 撲 我 點 點 紛 飛" at bounding box center [143, 228] width 164 height 30
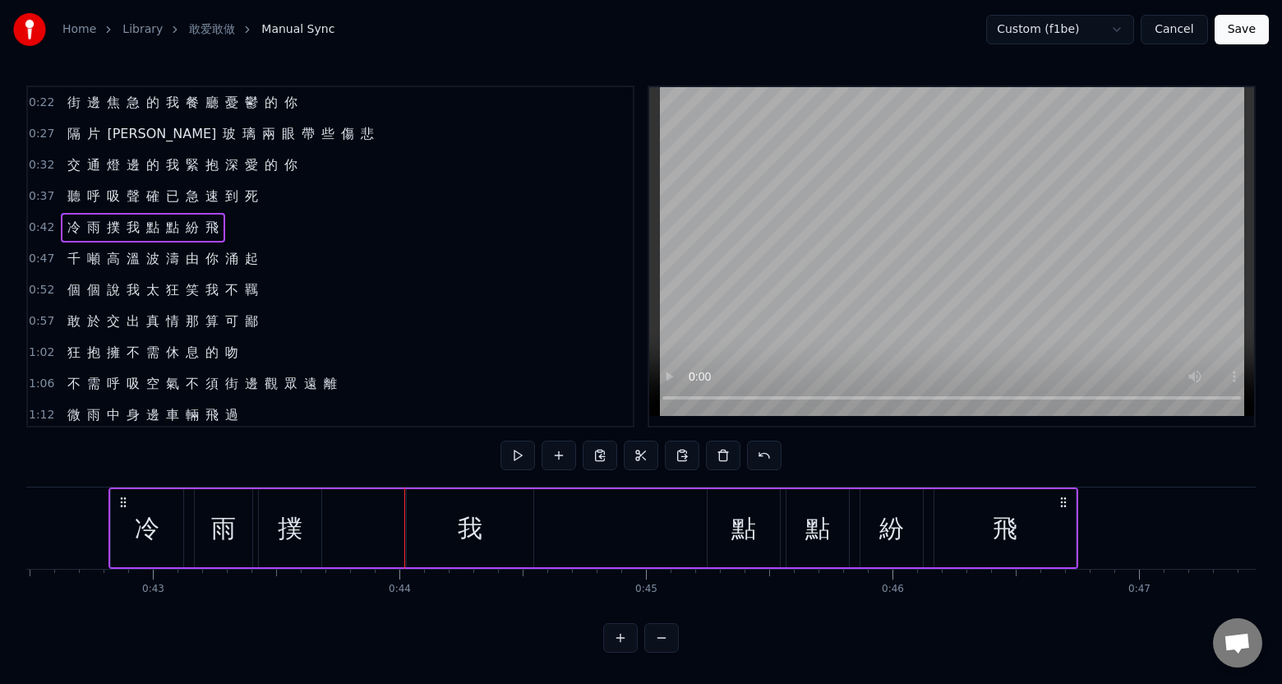
click at [118, 235] on div "冷 雨 撲 我 點 點 紛 飛" at bounding box center [143, 228] width 164 height 30
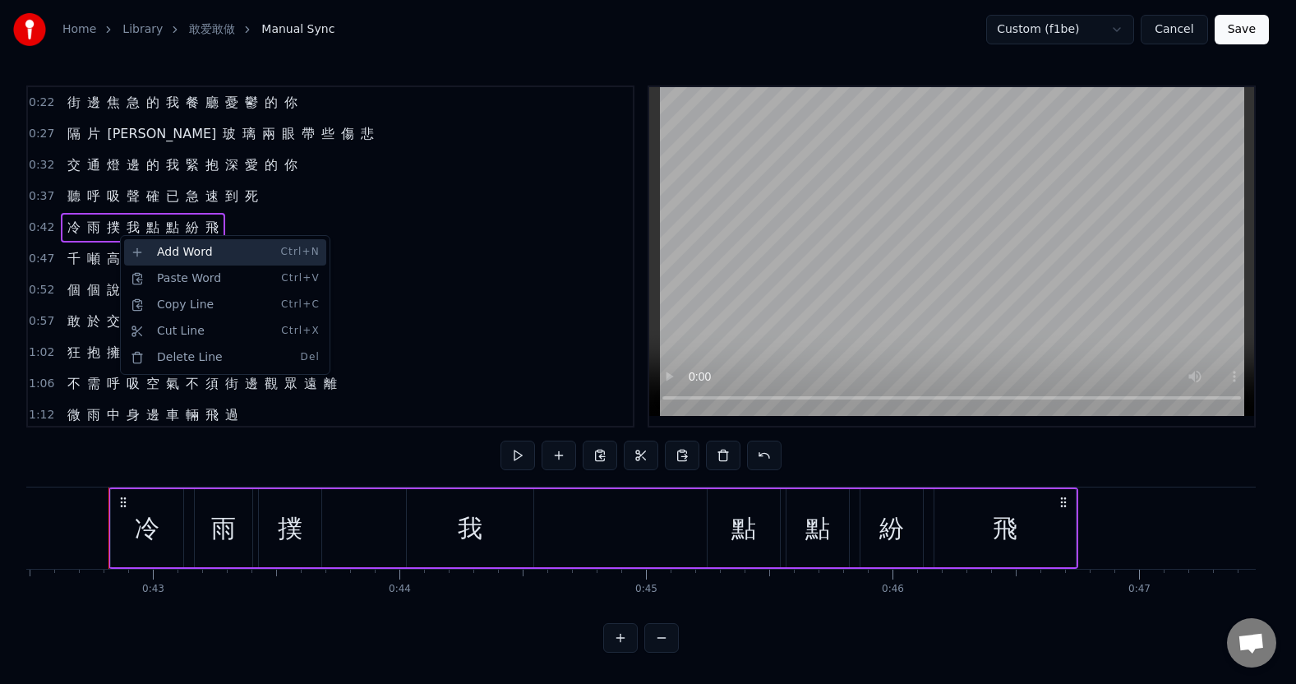
click at [171, 254] on div "Add Word Ctrl+N" at bounding box center [225, 252] width 202 height 26
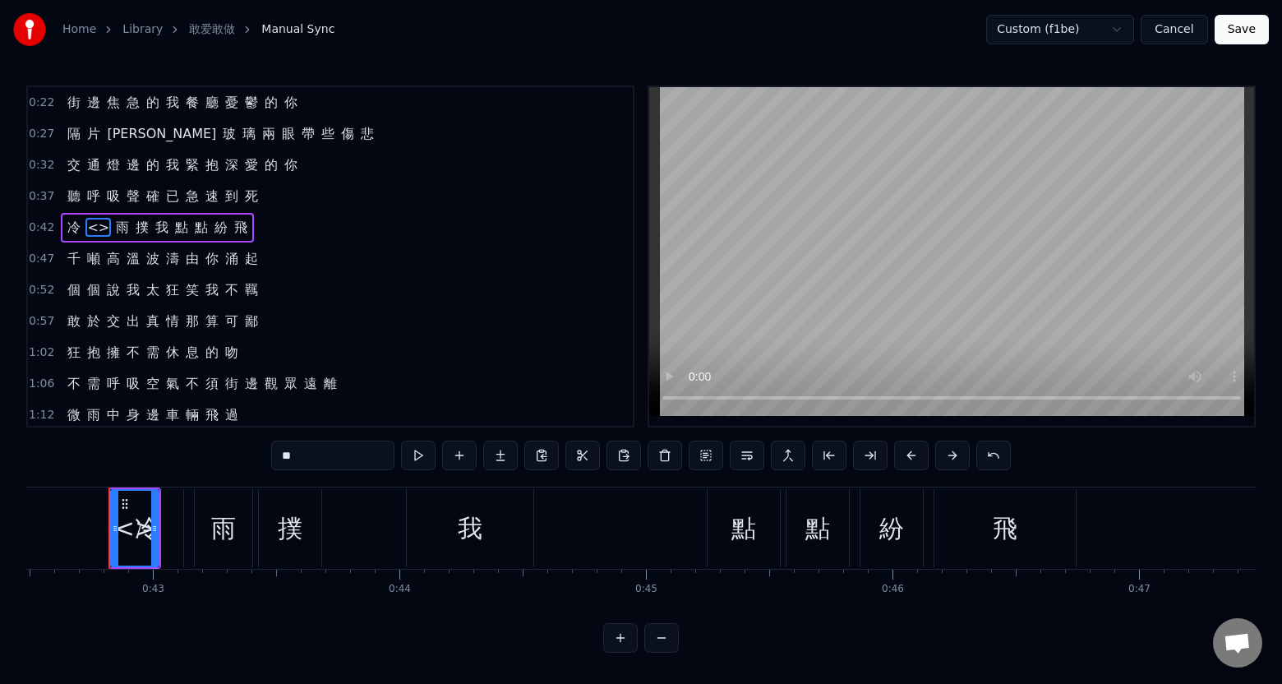
drag, startPoint x: 89, startPoint y: 228, endPoint x: 143, endPoint y: 233, distance: 54.5
click at [143, 233] on div "[PERSON_NAME]<> 雨 撲 我 點 點 紛 飛" at bounding box center [157, 228] width 193 height 30
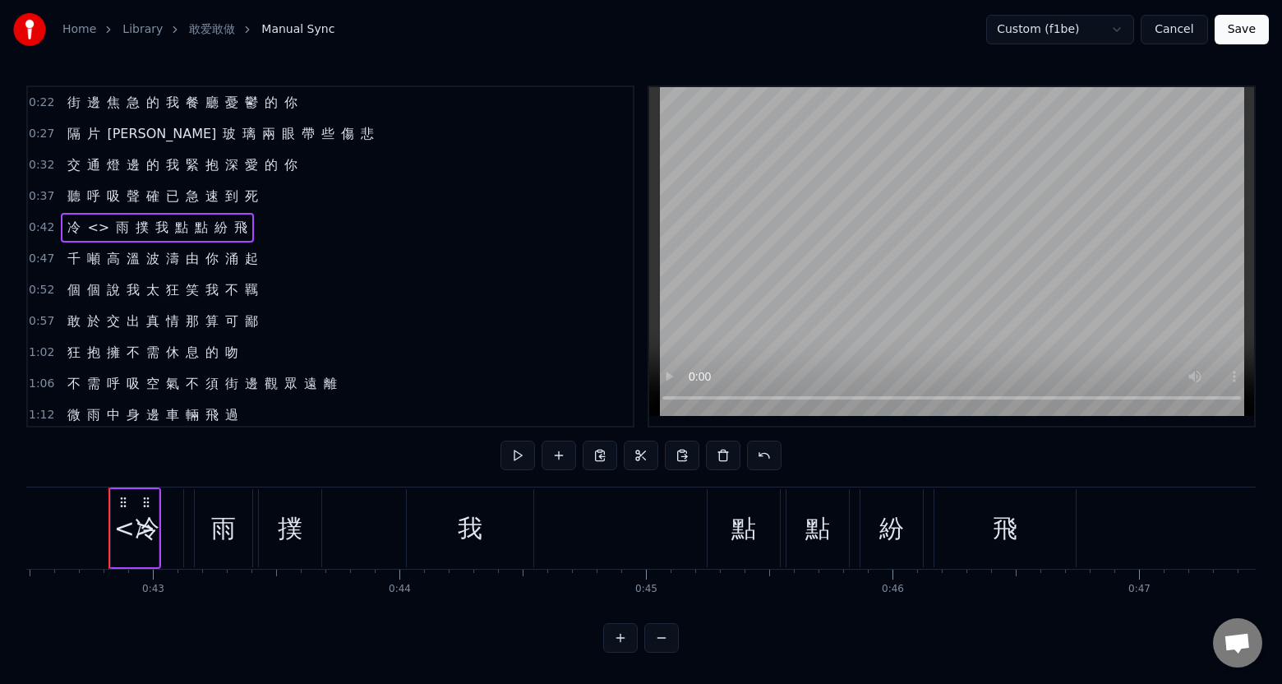
click at [90, 227] on span "<>" at bounding box center [97, 227] width 25 height 19
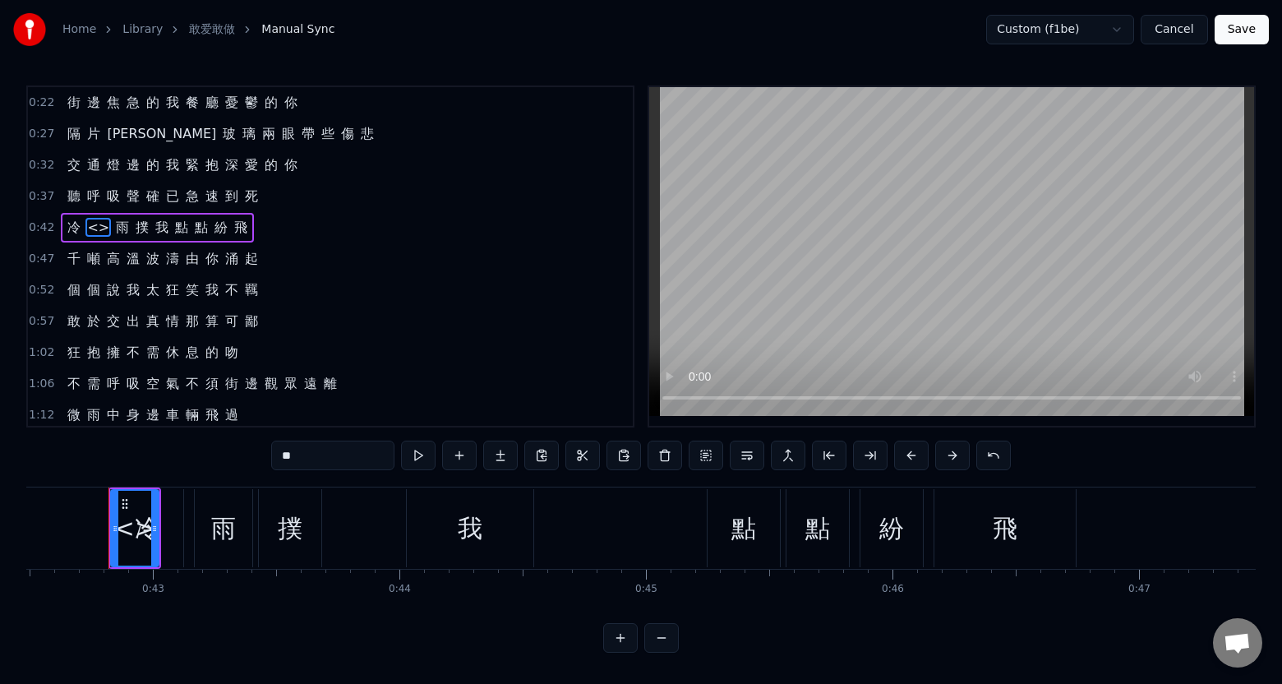
click at [107, 553] on html "Home Library 敢爱敢做 Manual Sync Custom (f1be) Cancel Save 0:22 街 邊 焦 急 的 我 餐 廳 憂 …" at bounding box center [641, 339] width 1282 height 679
drag, startPoint x: 155, startPoint y: 551, endPoint x: 407, endPoint y: 553, distance: 251.5
click at [407, 553] on div at bounding box center [406, 528] width 7 height 75
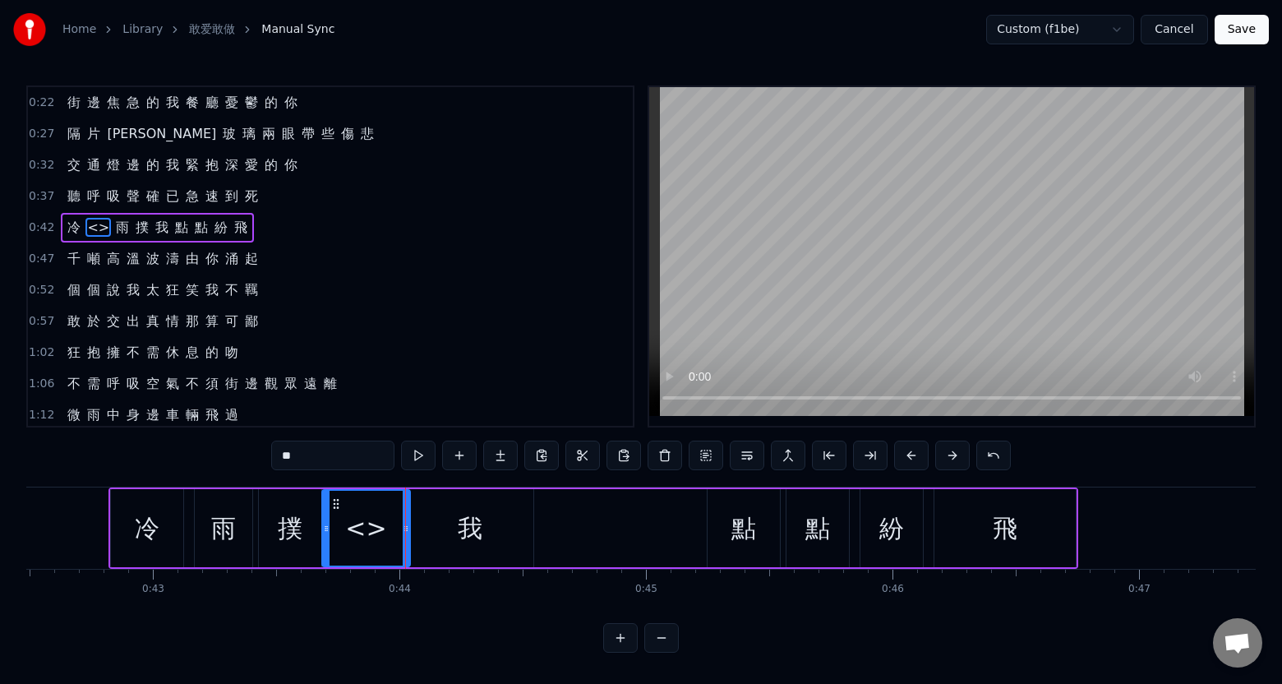
drag, startPoint x: 113, startPoint y: 545, endPoint x: 325, endPoint y: 562, distance: 213.5
click at [399, 553] on div at bounding box center [398, 528] width 7 height 75
click at [129, 228] on span "<>" at bounding box center [137, 227] width 25 height 19
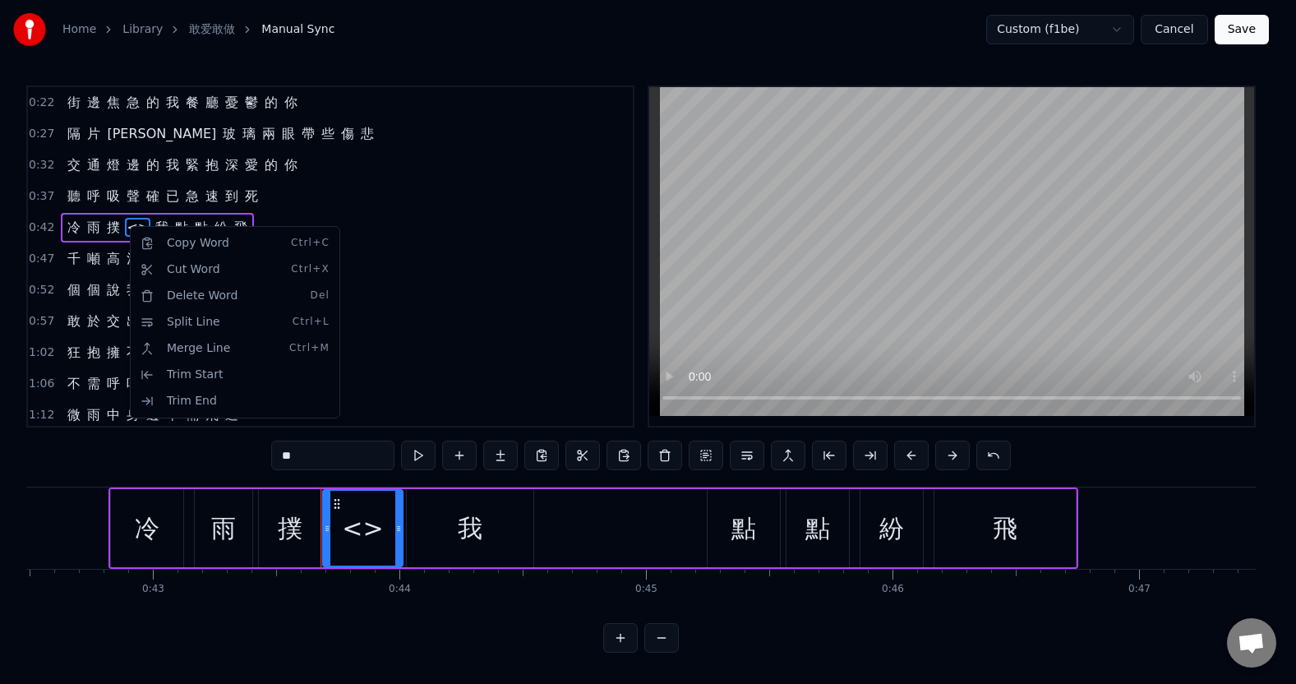
click at [126, 221] on html "Home Library 敢爱敢做 Manual Sync Custom (f1be) Cancel Save 0:22 街 邊 焦 急 的 我 餐 廳 憂 …" at bounding box center [648, 339] width 1296 height 679
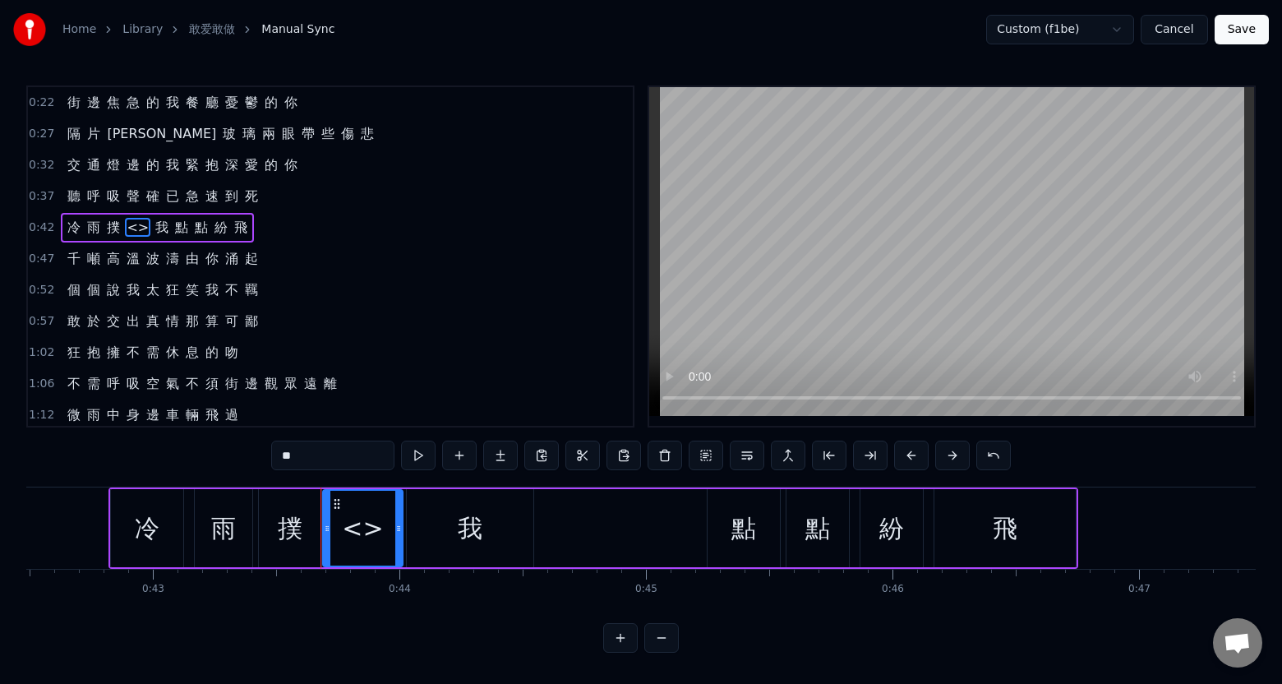
click at [133, 227] on span "<>" at bounding box center [137, 227] width 25 height 19
click at [154, 234] on span "我" at bounding box center [162, 227] width 16 height 19
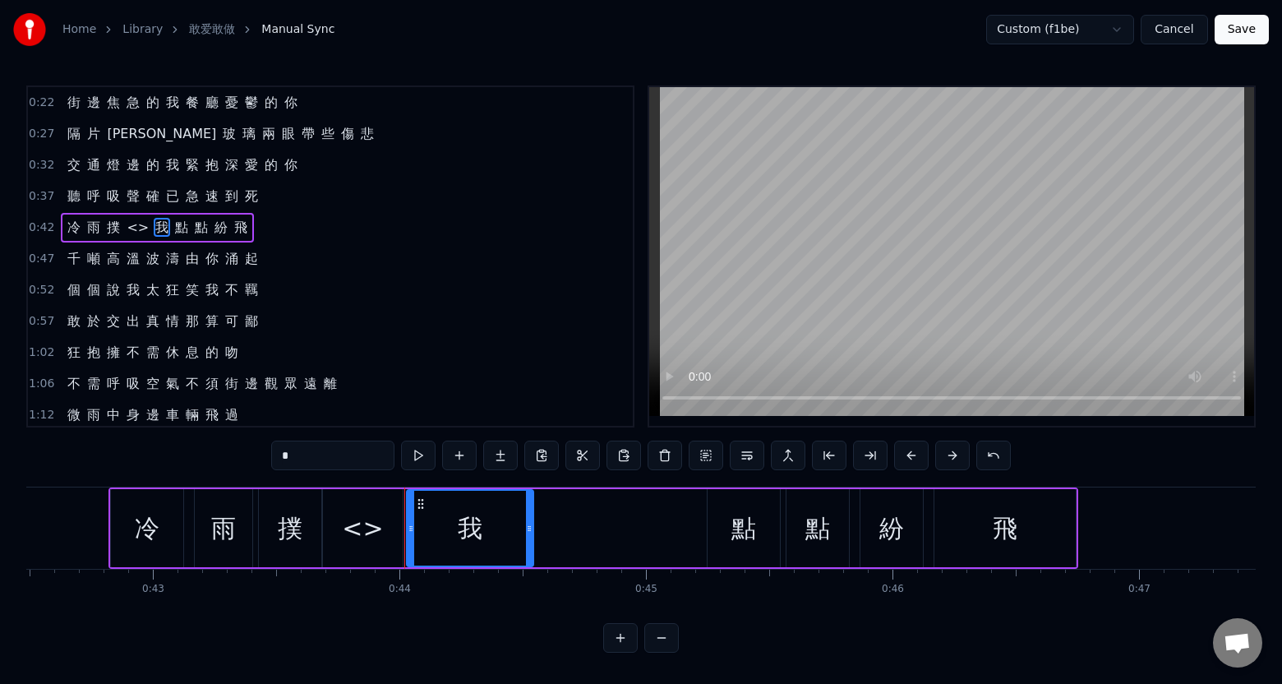
click at [141, 234] on span "<>" at bounding box center [137, 227] width 25 height 19
type input "**"
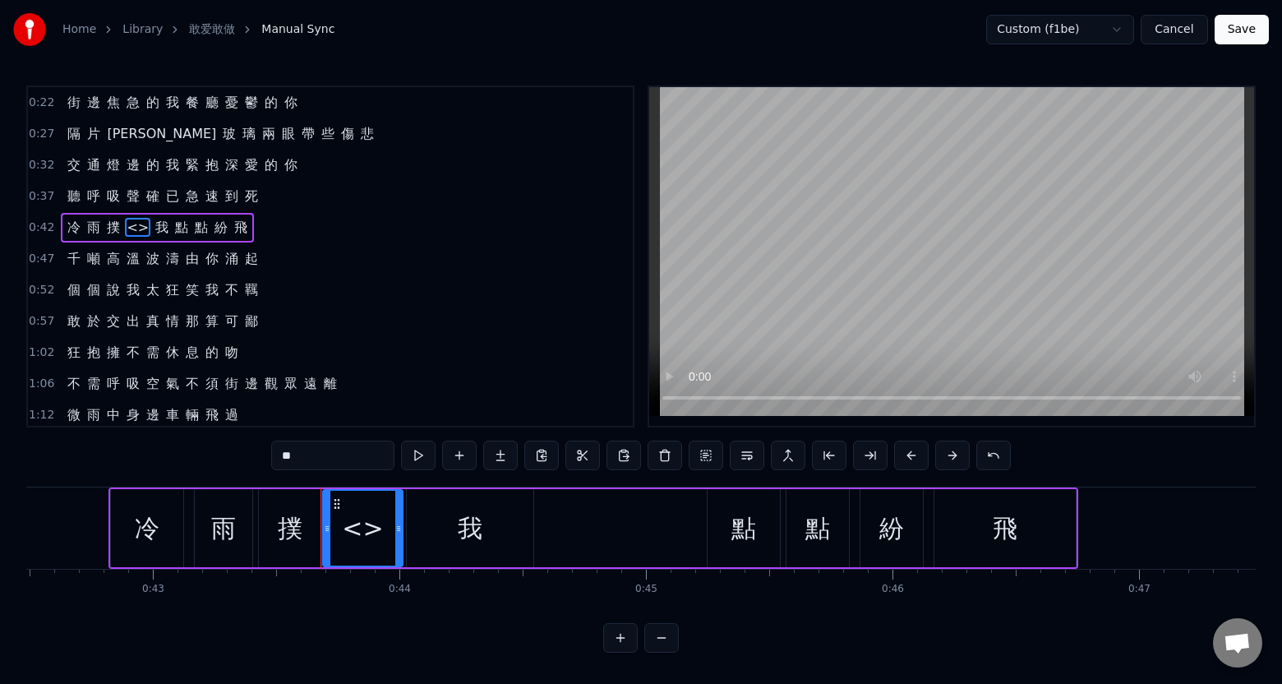
click at [141, 235] on span "<>" at bounding box center [137, 228] width 25 height 20
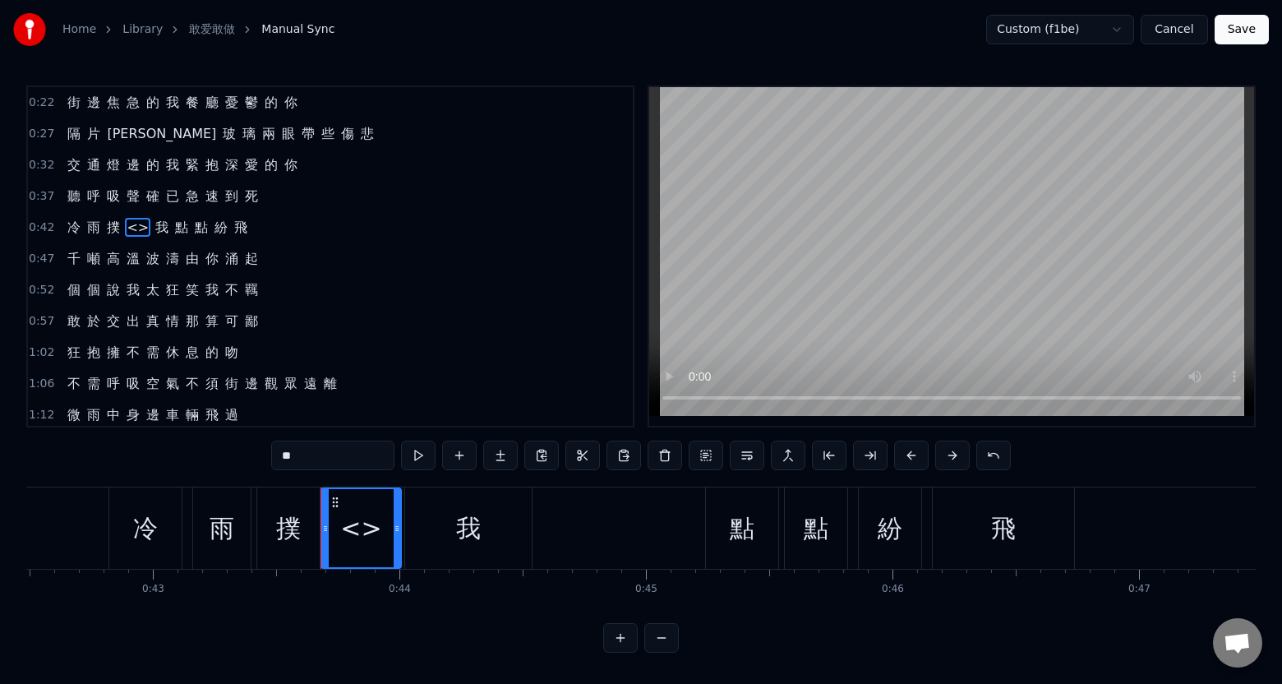
click at [143, 235] on div "冷 雨 撲 <> 我 點 點 紛 飛" at bounding box center [157, 228] width 193 height 30
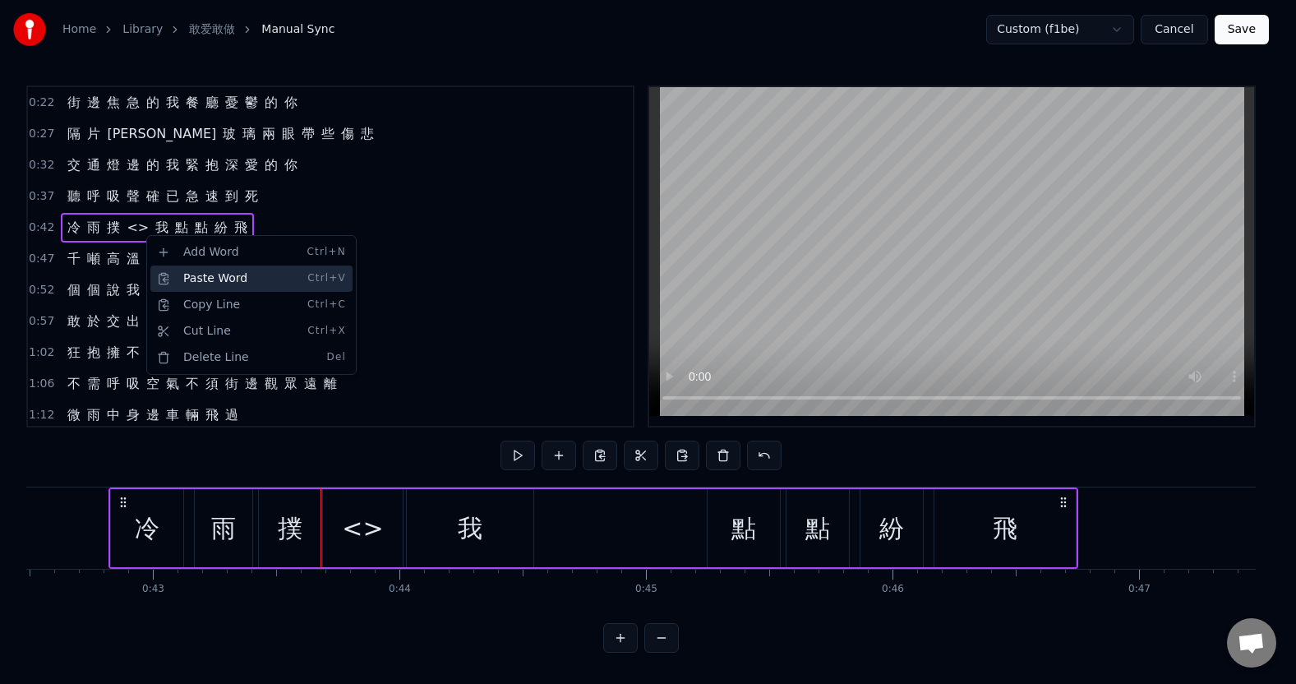
click at [168, 276] on div "Paste Word Ctrl+V" at bounding box center [251, 278] width 202 height 26
click at [197, 277] on div "Paste Word Ctrl+V" at bounding box center [250, 278] width 202 height 26
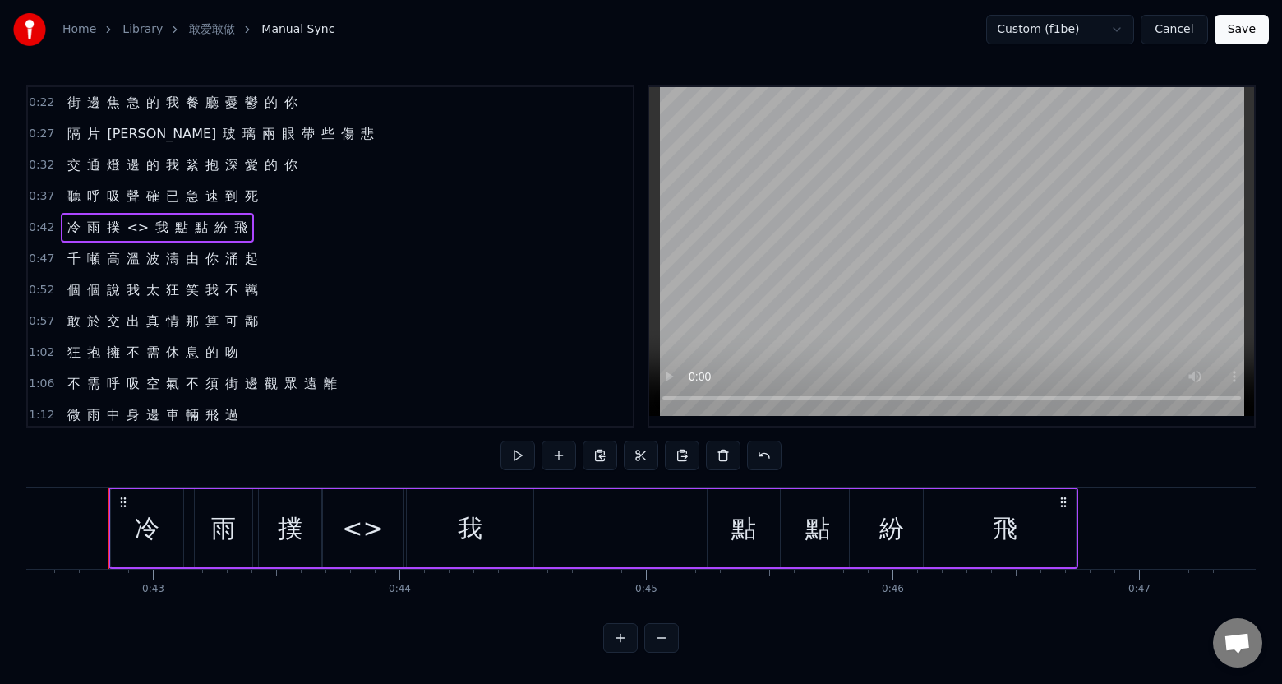
click at [131, 230] on span "<>" at bounding box center [137, 227] width 25 height 19
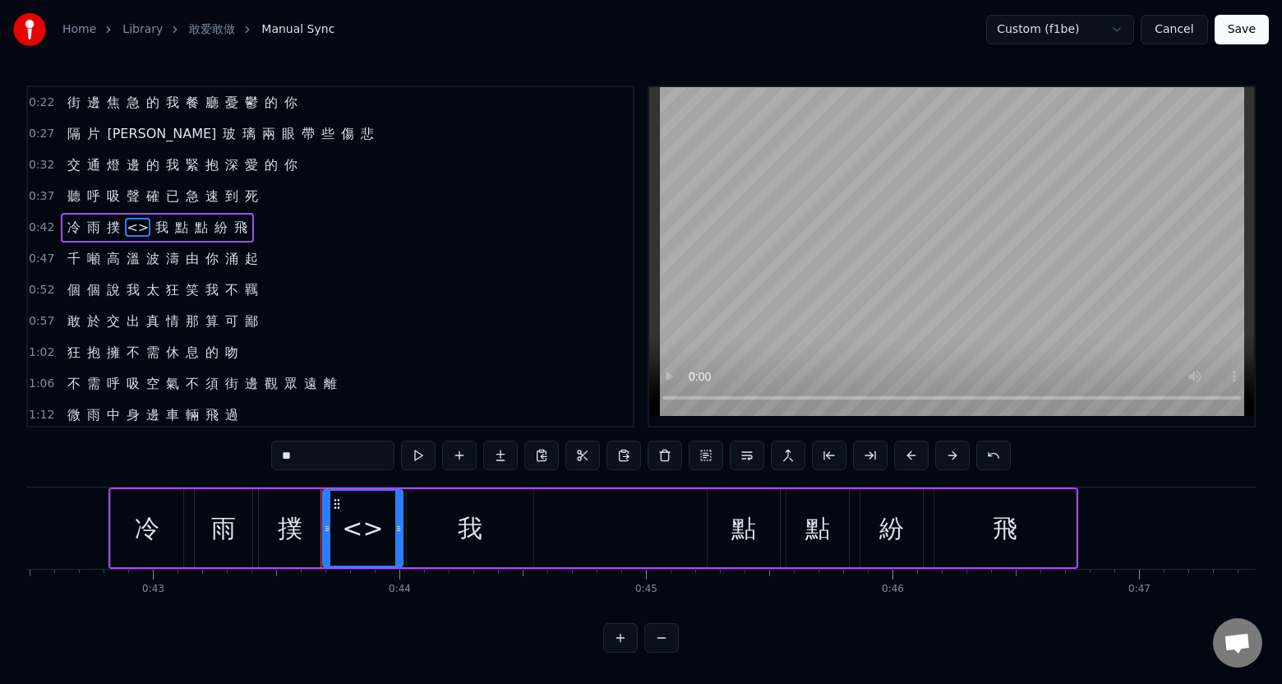
click at [131, 230] on span "<>" at bounding box center [137, 227] width 25 height 19
click at [132, 228] on span "<>" at bounding box center [137, 227] width 25 height 19
click at [134, 229] on span "<>" at bounding box center [137, 227] width 25 height 19
click at [131, 229] on span "<>" at bounding box center [137, 227] width 25 height 19
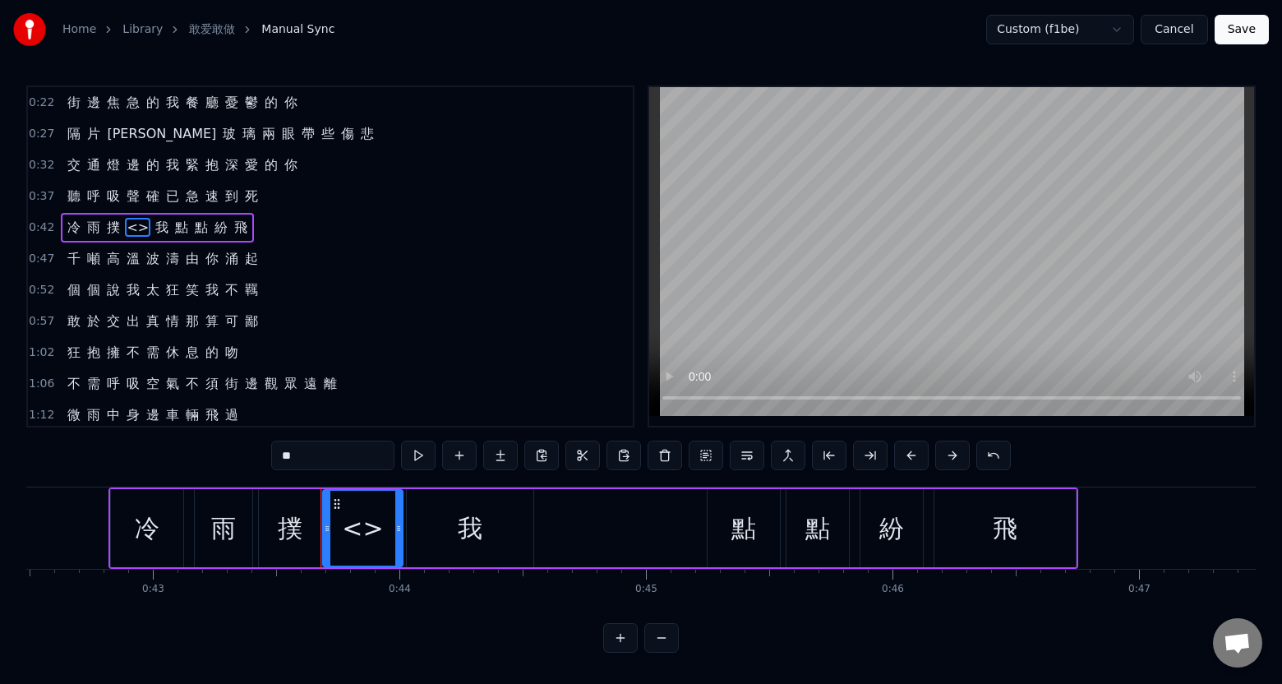
click at [131, 229] on span "<>" at bounding box center [137, 227] width 25 height 19
click at [129, 225] on span "<>" at bounding box center [137, 227] width 25 height 19
click at [131, 229] on span "<>" at bounding box center [137, 227] width 25 height 19
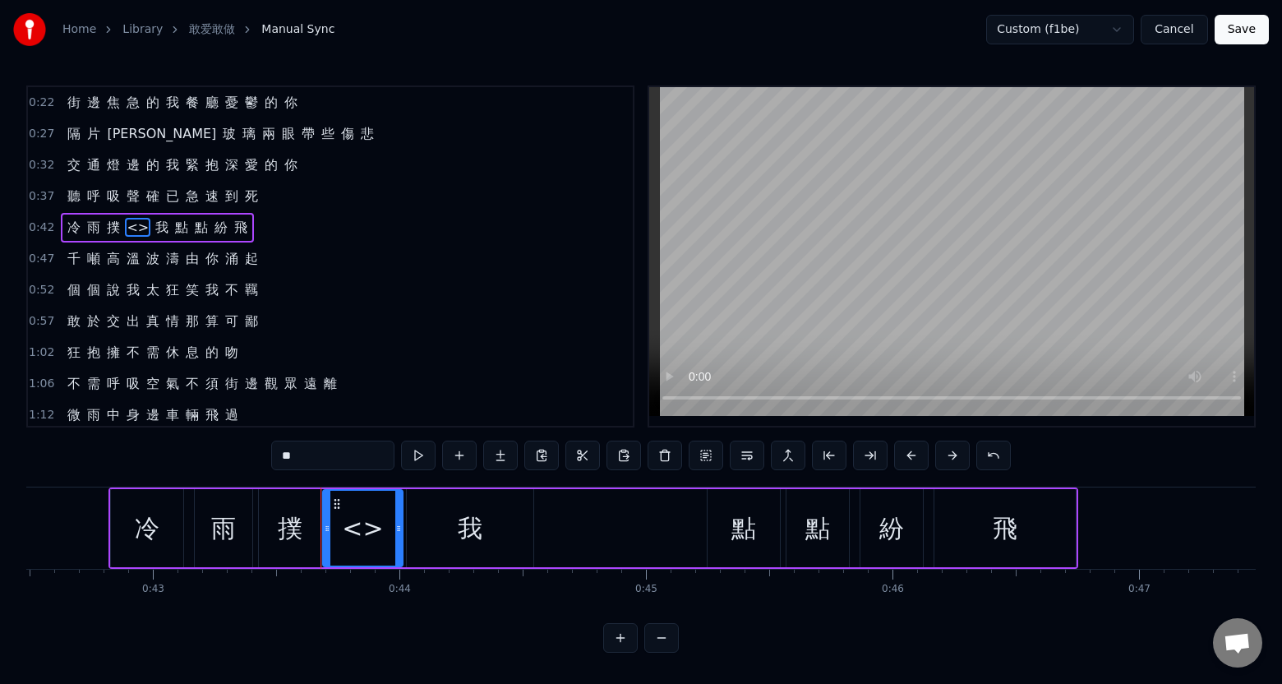
click at [131, 229] on span "<>" at bounding box center [137, 227] width 25 height 19
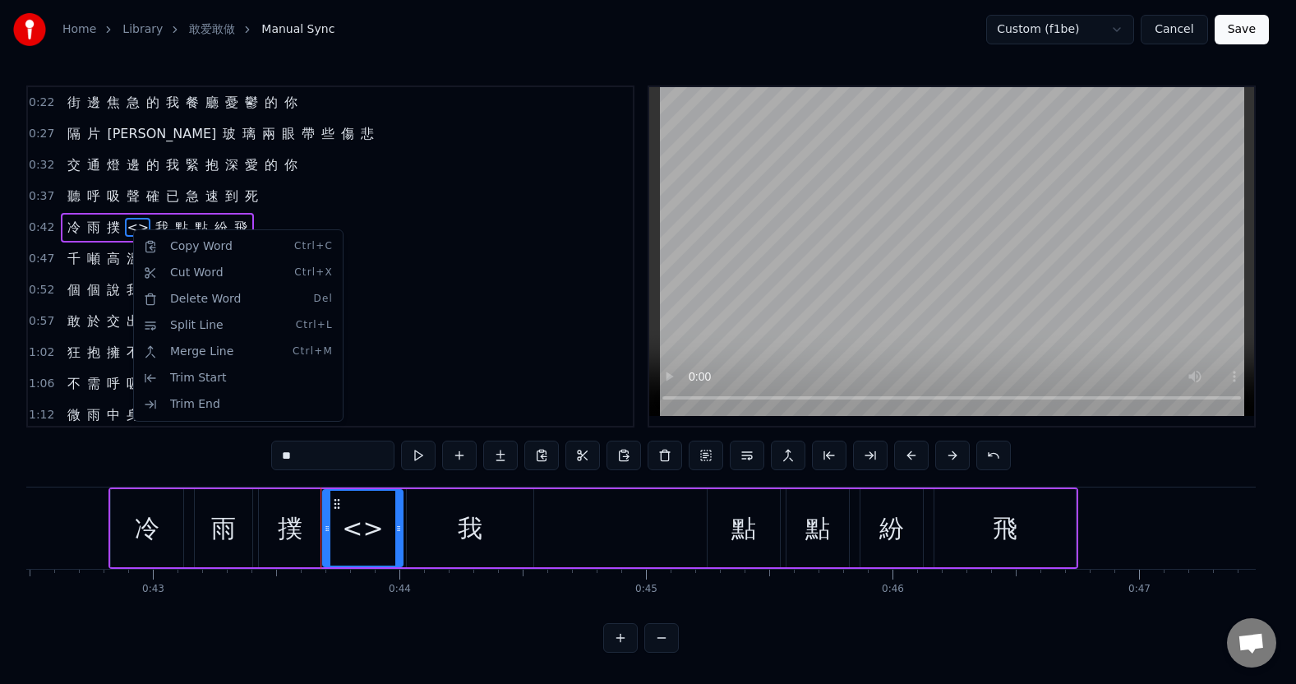
click at [131, 222] on html "Home Library 敢爱敢做 Manual Sync Custom (f1be) Cancel Save 0:22 街 邊 焦 急 的 我 餐 廳 憂 …" at bounding box center [648, 339] width 1296 height 679
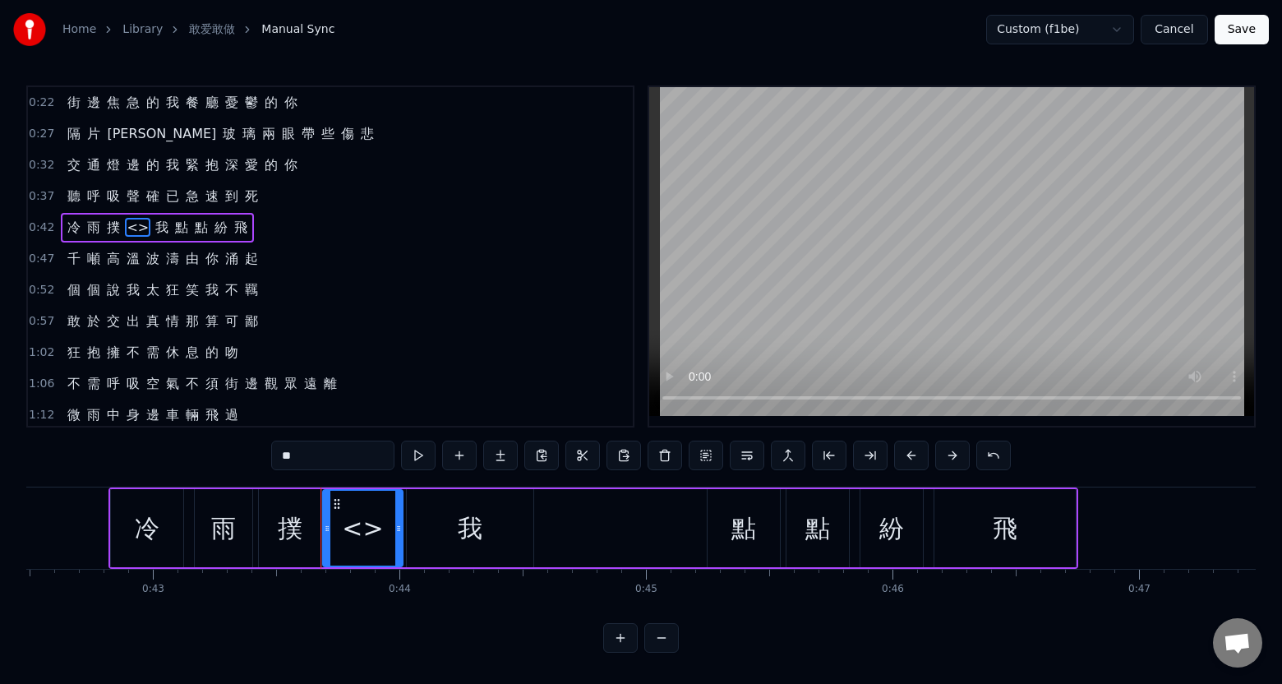
click at [133, 228] on span "<>" at bounding box center [137, 227] width 25 height 19
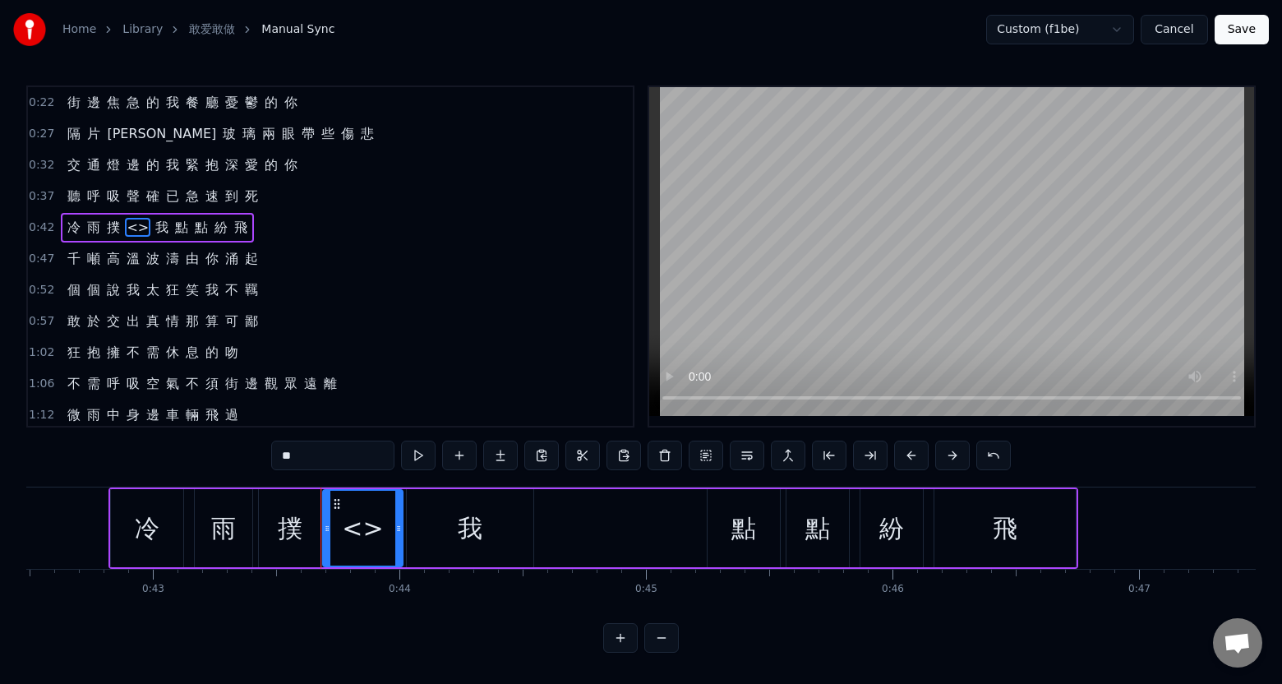
click at [133, 228] on span "<>" at bounding box center [137, 227] width 25 height 19
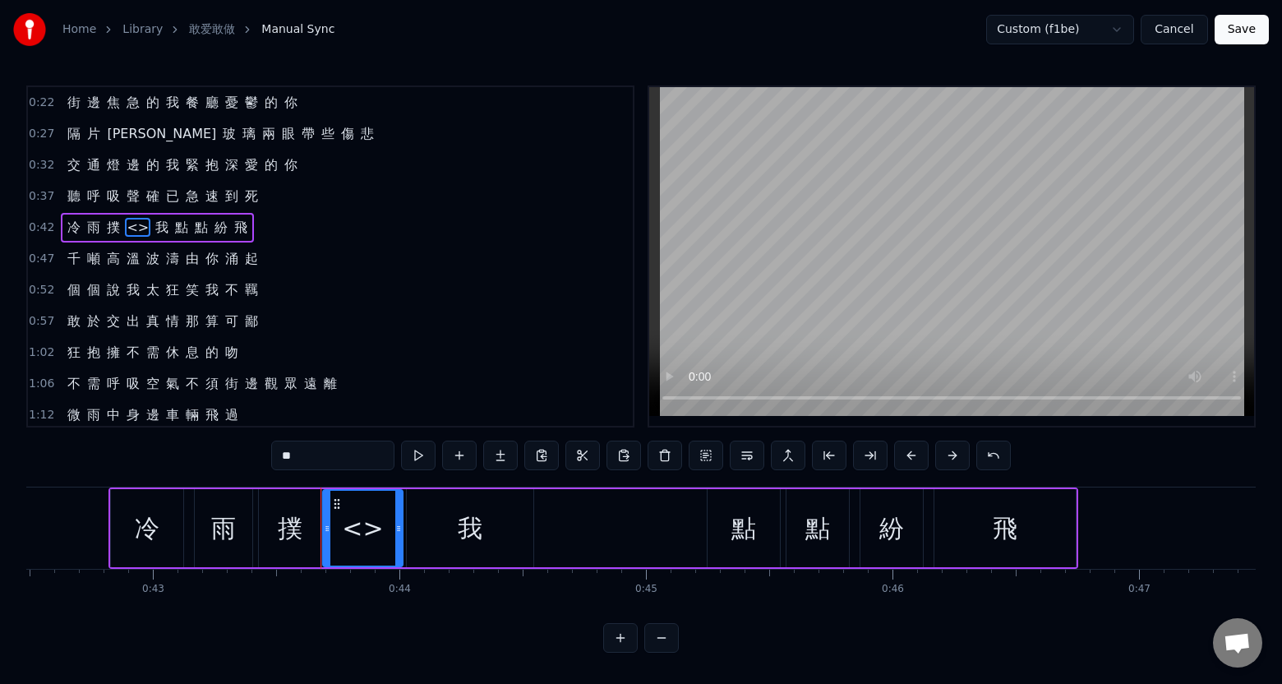
click at [133, 228] on span "<>" at bounding box center [137, 227] width 25 height 19
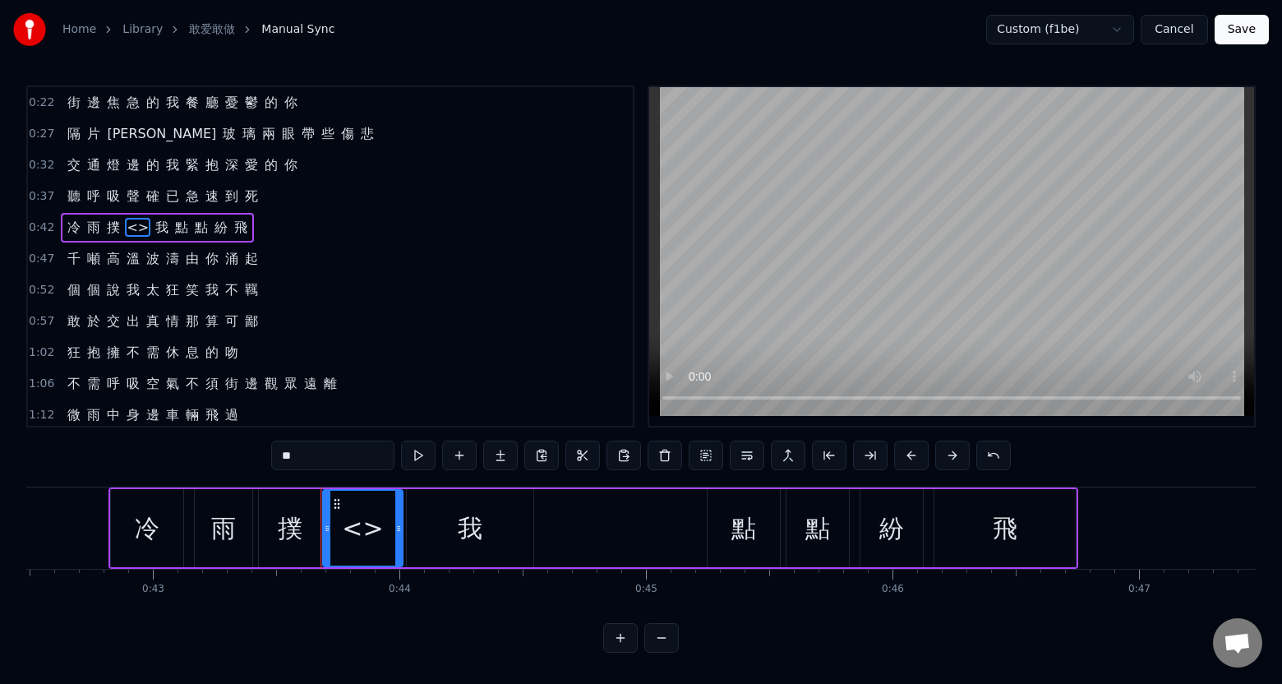
click at [133, 228] on span "<>" at bounding box center [137, 227] width 25 height 19
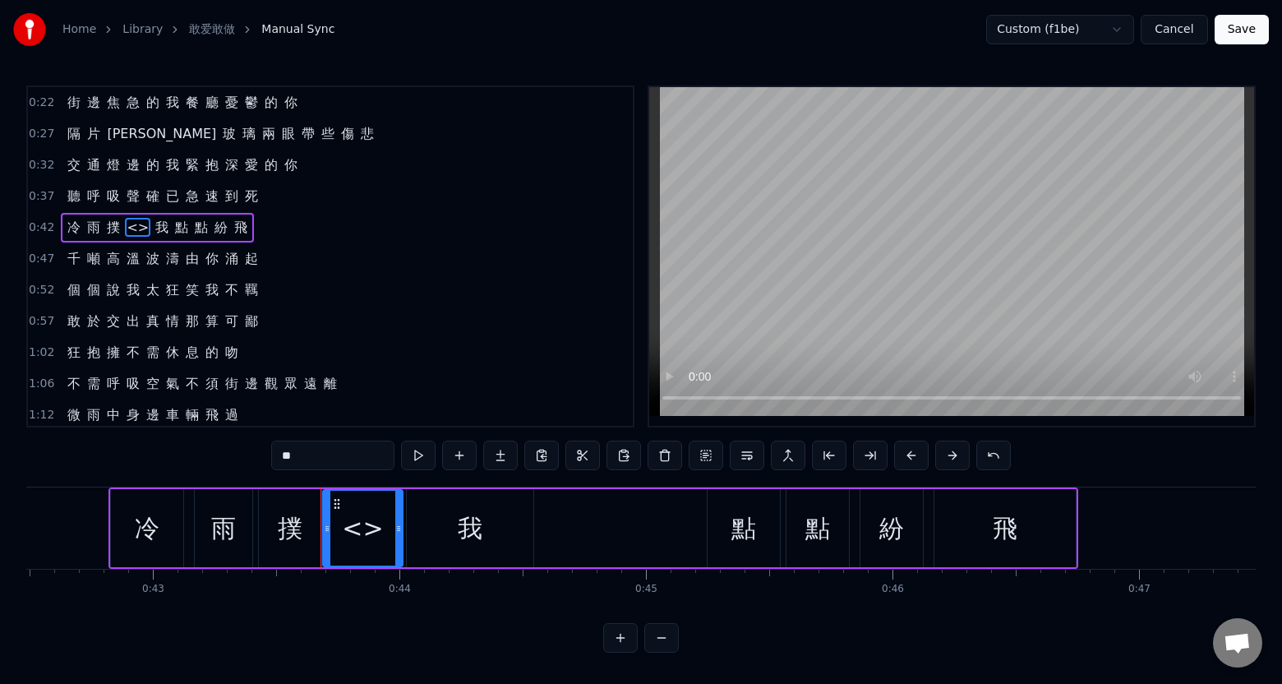
click at [133, 228] on span "<>" at bounding box center [137, 227] width 25 height 19
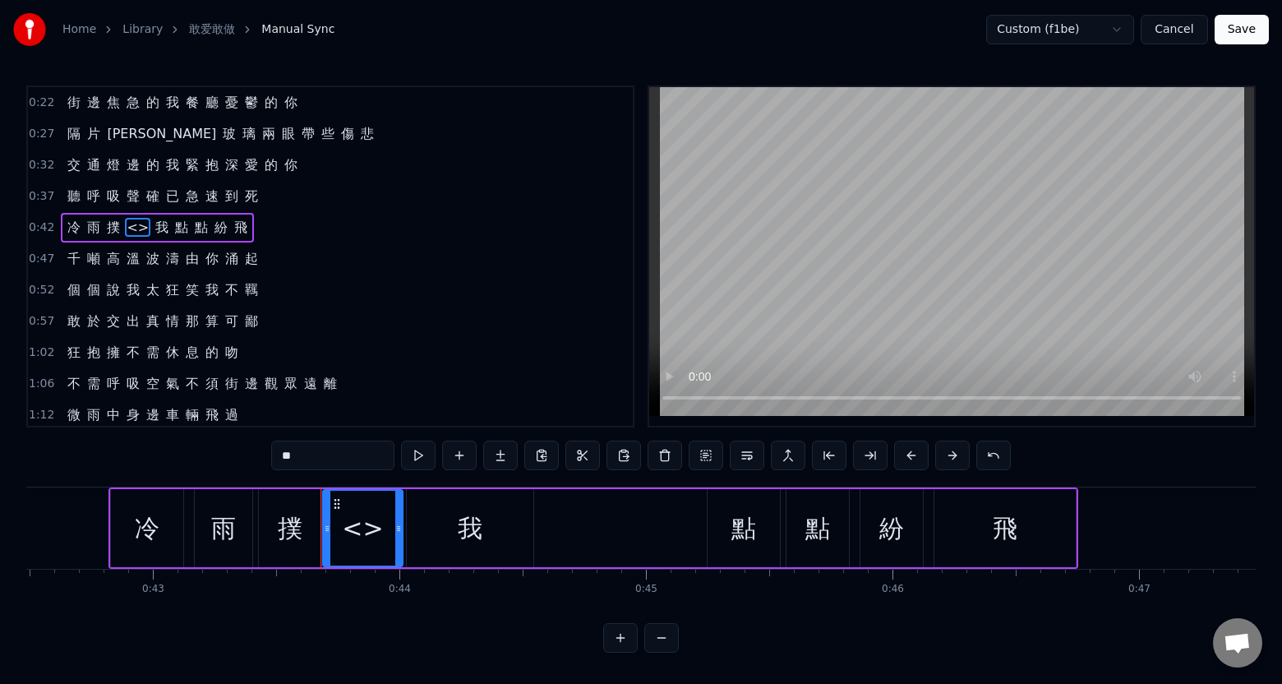
click at [133, 228] on span "<>" at bounding box center [137, 227] width 25 height 19
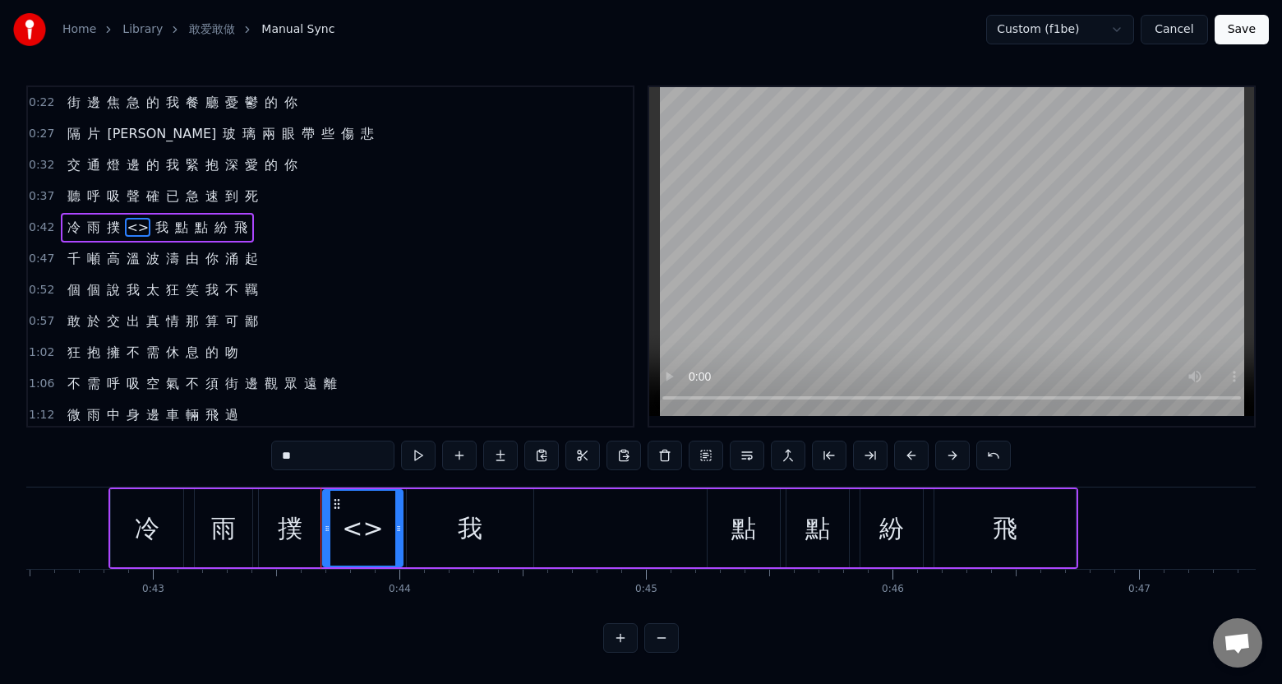
click at [133, 228] on span "<>" at bounding box center [137, 227] width 25 height 19
click at [154, 233] on span "我" at bounding box center [162, 227] width 16 height 19
type input "*"
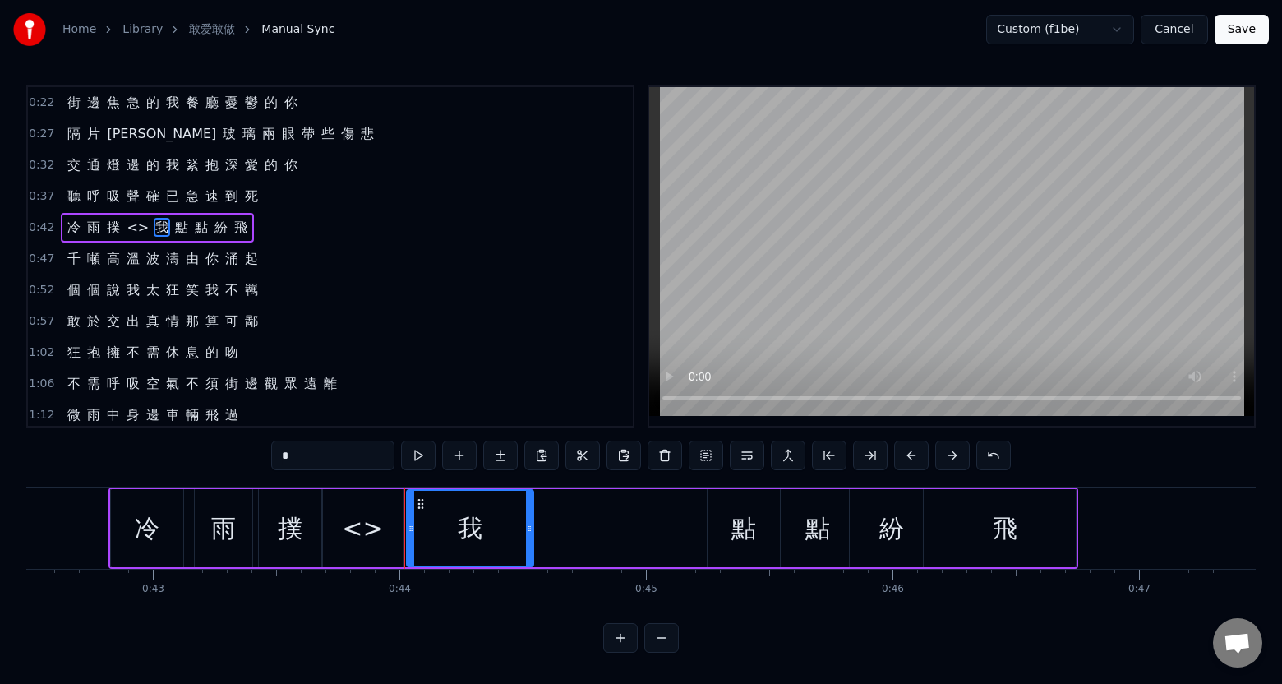
click at [143, 233] on div "冷 雨 撲 <> 我 點 點 紛 飛" at bounding box center [157, 228] width 193 height 30
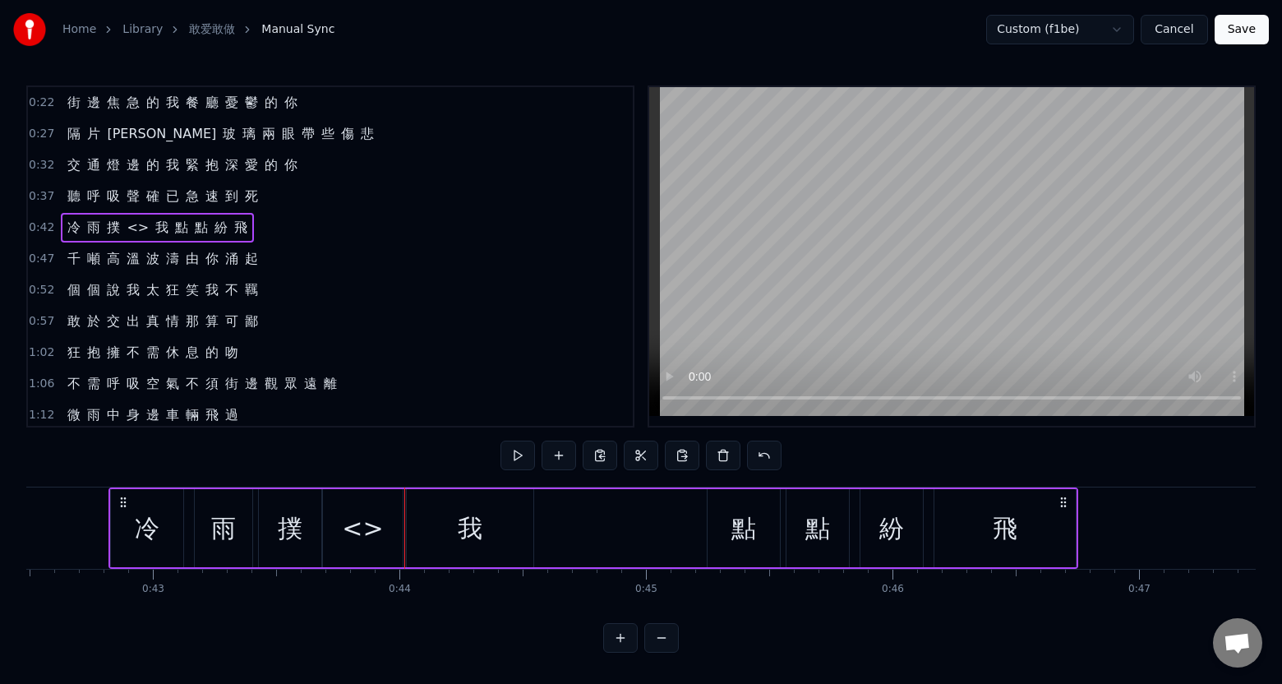
click at [143, 236] on div "冷 雨 撲 <> 我 點 點 紛 飛" at bounding box center [157, 228] width 193 height 30
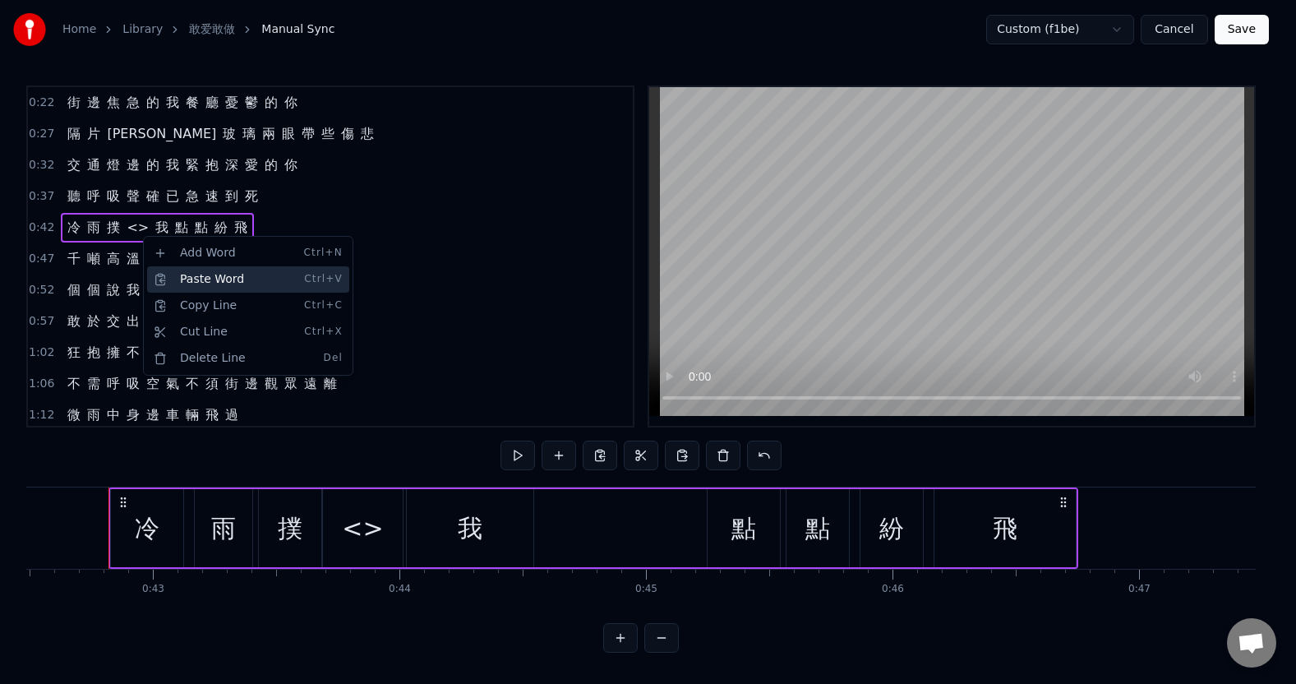
click at [172, 281] on div "Paste Word Ctrl+V" at bounding box center [248, 279] width 202 height 26
click at [162, 246] on div "Add Word Ctrl+N" at bounding box center [248, 247] width 202 height 26
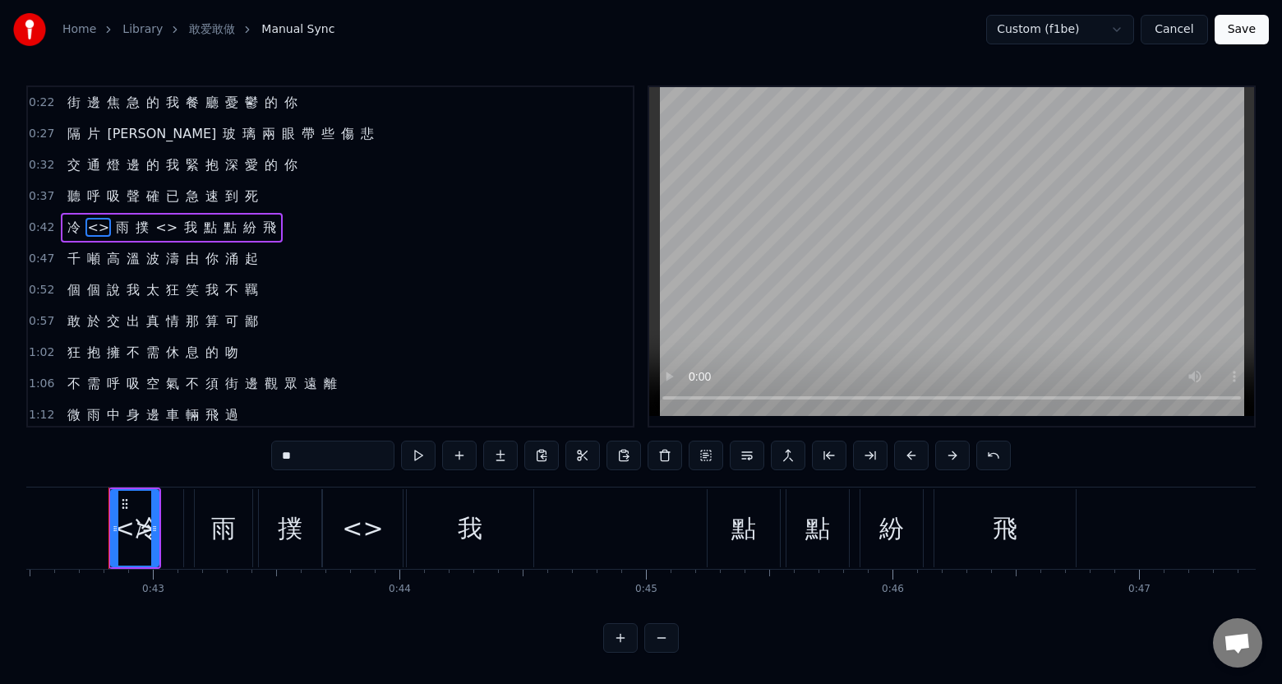
click at [97, 230] on span "<>" at bounding box center [97, 227] width 25 height 19
click at [91, 228] on span "<>" at bounding box center [97, 227] width 25 height 19
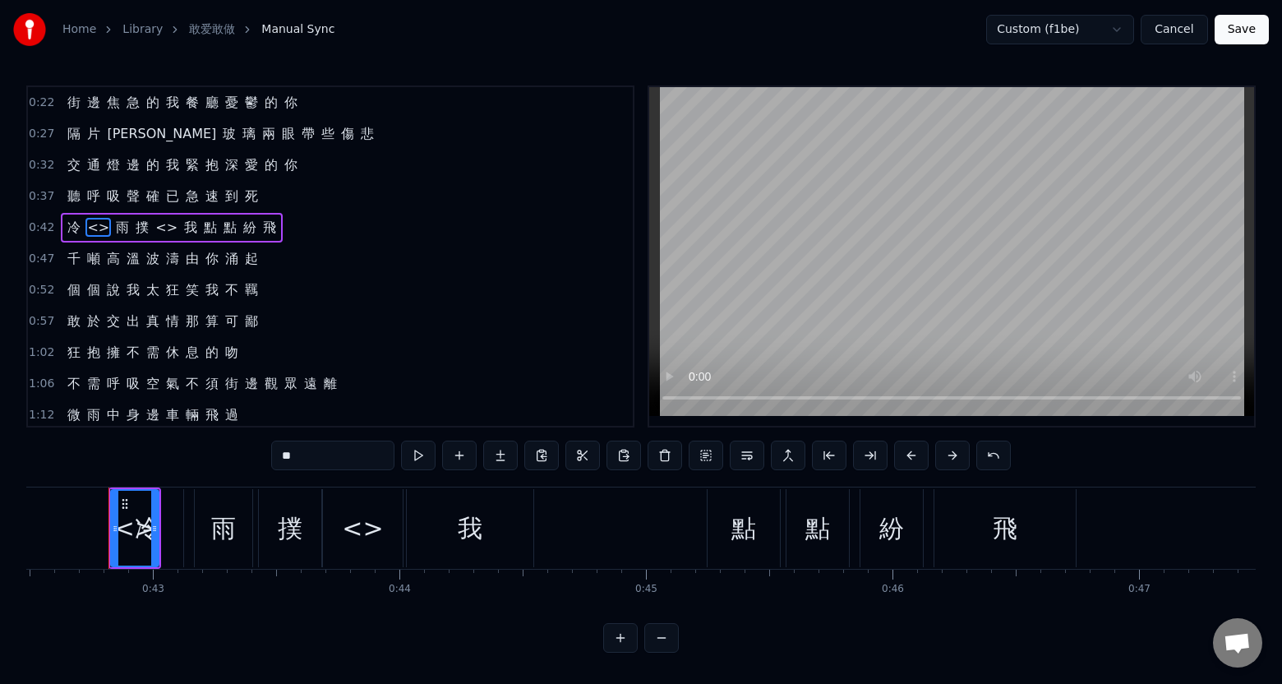
click at [91, 228] on span "<>" at bounding box center [97, 227] width 25 height 19
click at [154, 229] on span "<>" at bounding box center [166, 227] width 25 height 19
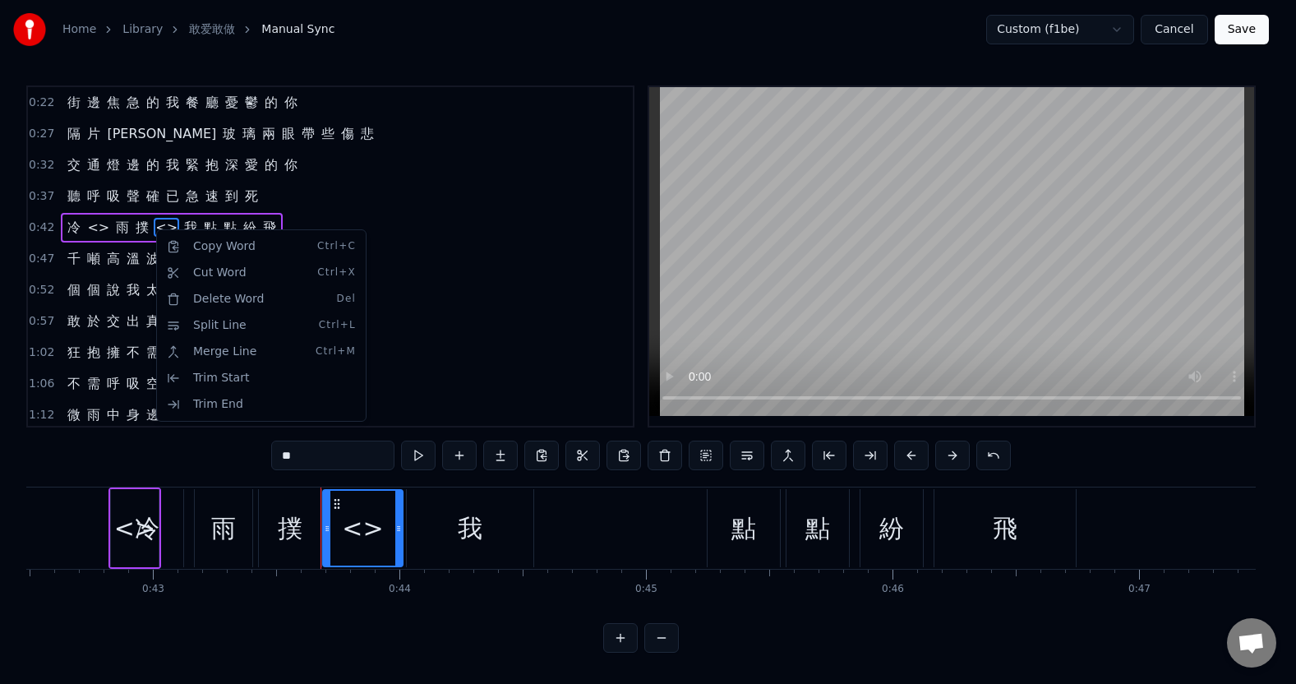
click at [172, 221] on html "Home Library 敢爱敢做 Manual Sync Custom (f1be) Cancel Save 0:22 街 邊 焦 急 的 我 餐 廳 憂 …" at bounding box center [648, 339] width 1296 height 679
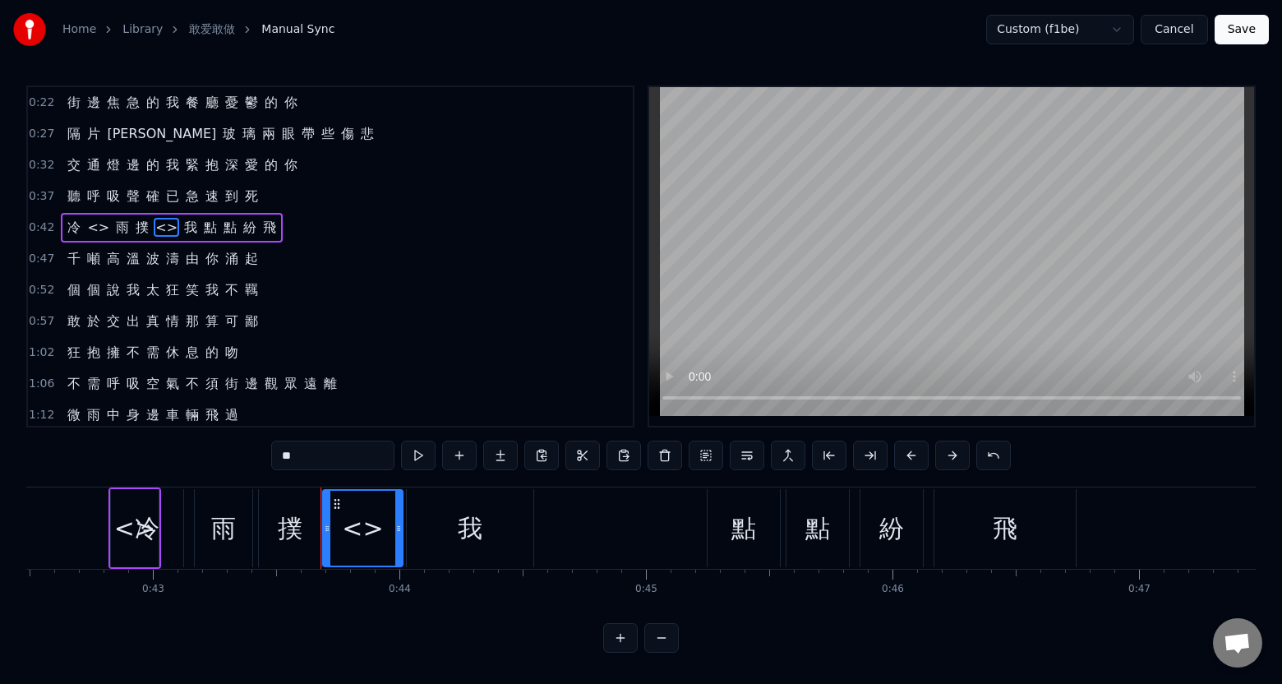
click at [161, 227] on span "<>" at bounding box center [166, 227] width 25 height 19
click at [159, 227] on span "<>" at bounding box center [166, 227] width 25 height 19
click at [168, 229] on div "[PERSON_NAME]<> 雨 撲 <> 我 點 點 紛 飛" at bounding box center [172, 228] width 222 height 30
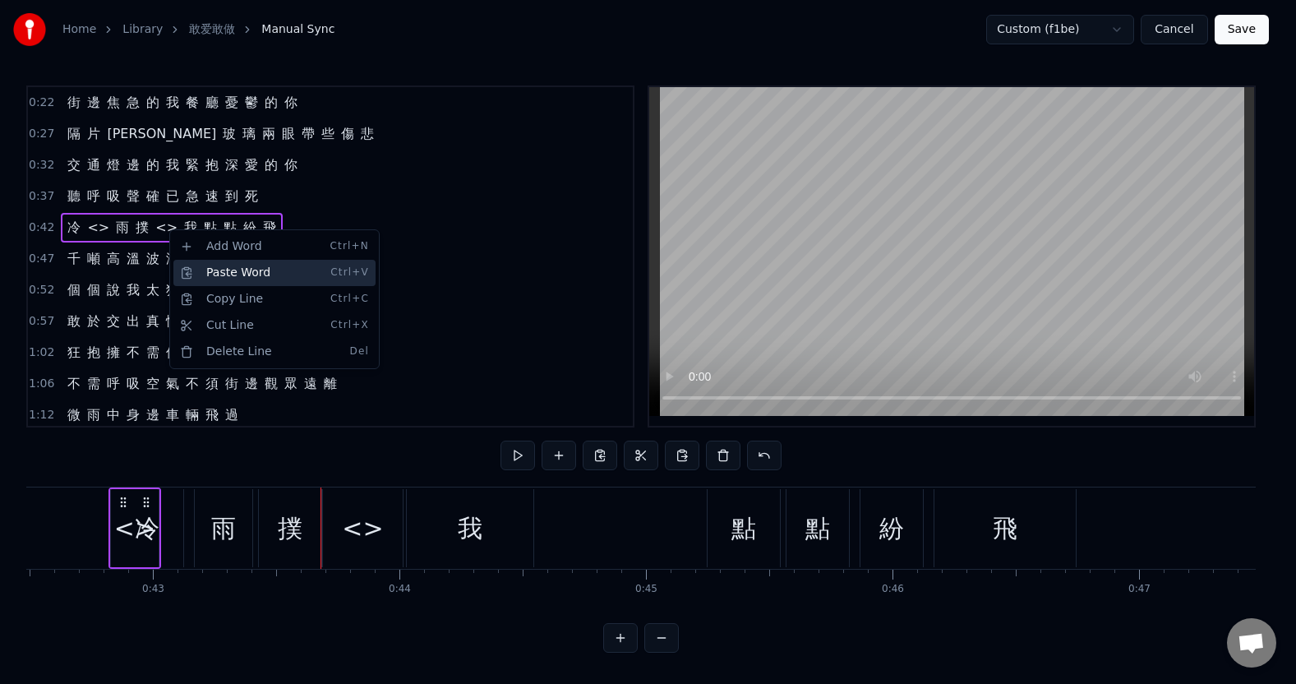
click at [209, 265] on div "Paste Word Ctrl+V" at bounding box center [274, 273] width 202 height 26
